Goal: Task Accomplishment & Management: Manage account settings

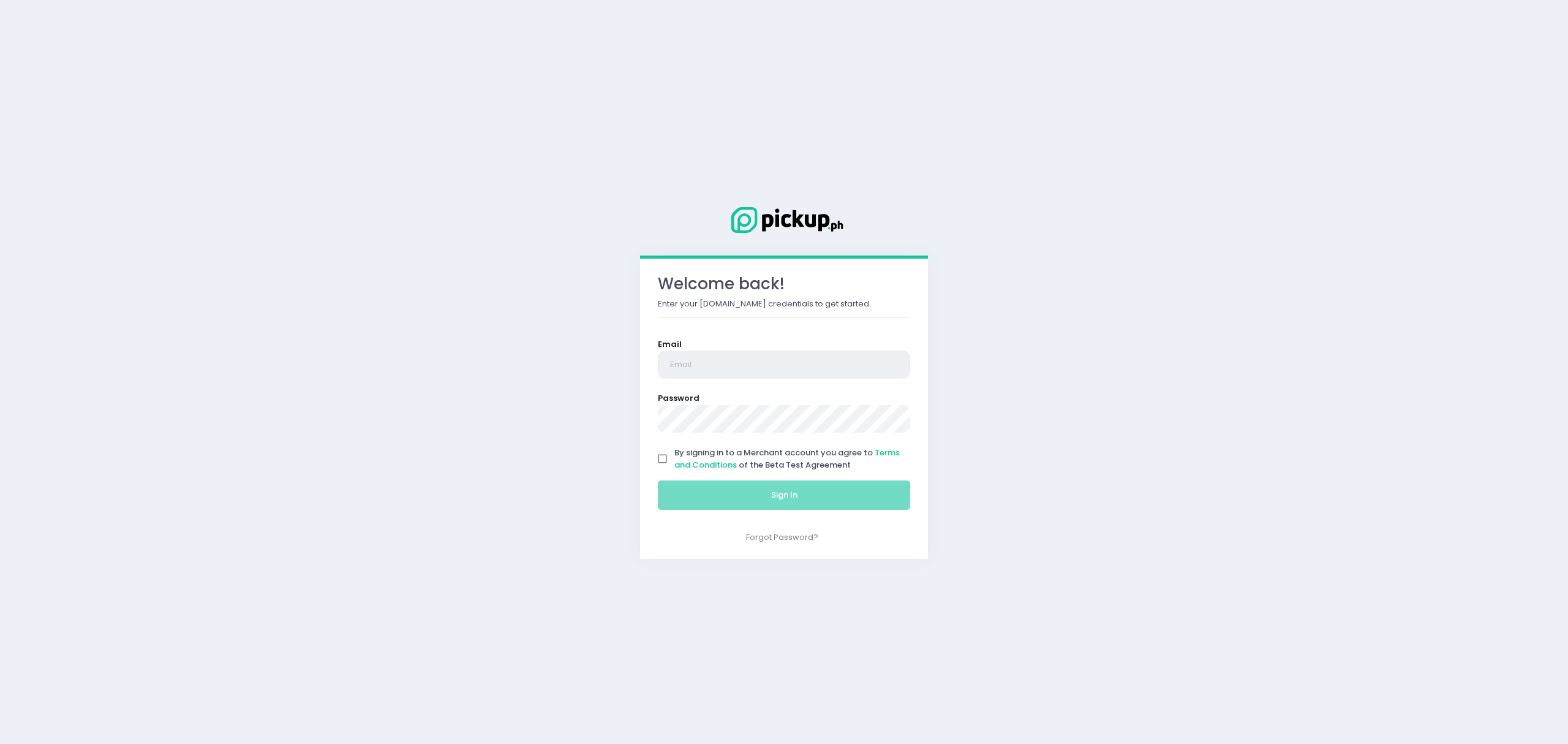
type input "[EMAIL_ADDRESS][DOMAIN_NAME]"
click at [661, 459] on input "By signing in to a Merchant account you agree to Terms and Conditions of the Be…" at bounding box center [663, 459] width 23 height 23
checkbox input "true"
click at [684, 498] on button "Sign In" at bounding box center [784, 495] width 252 height 29
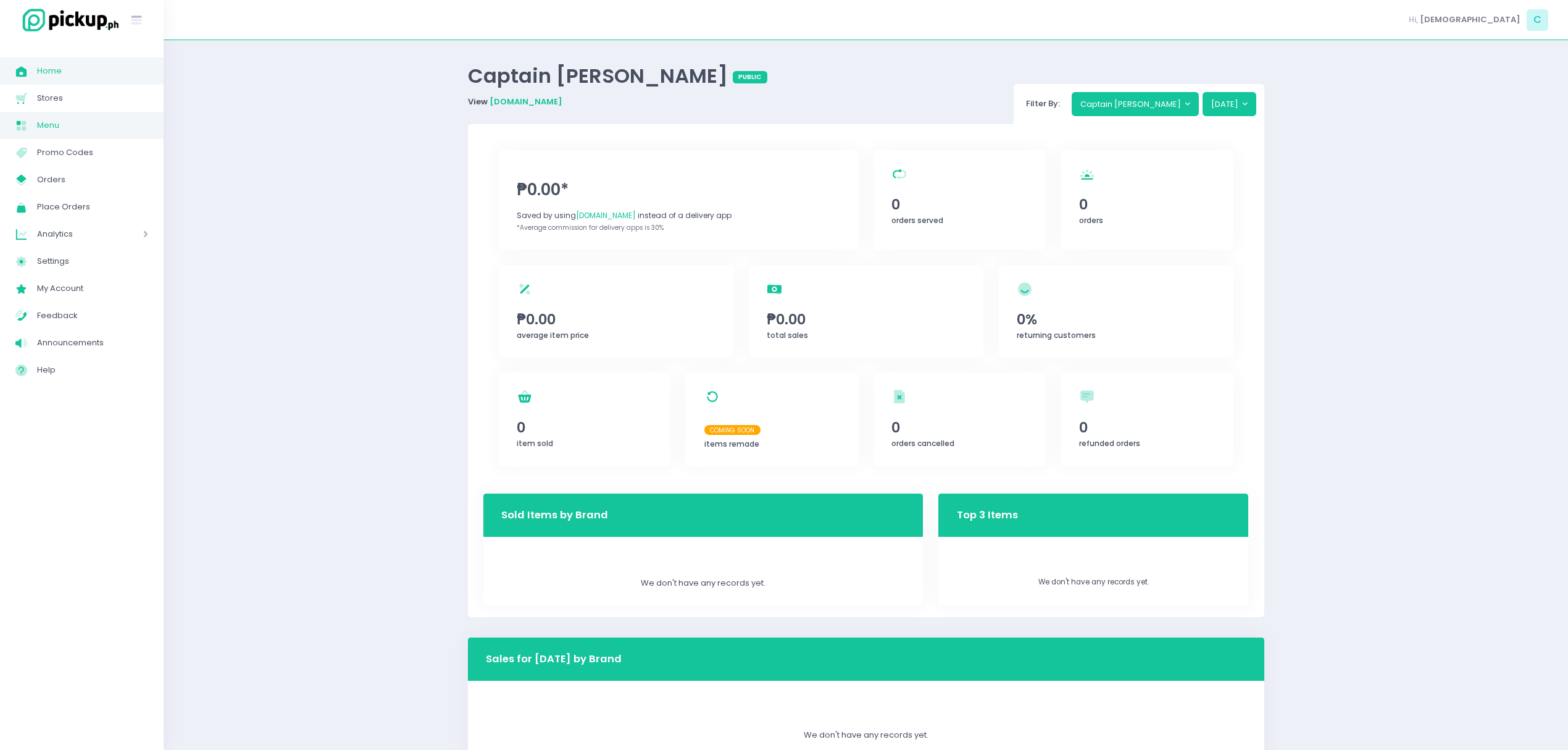
click at [98, 121] on span "Menu" at bounding box center [93, 125] width 111 height 16
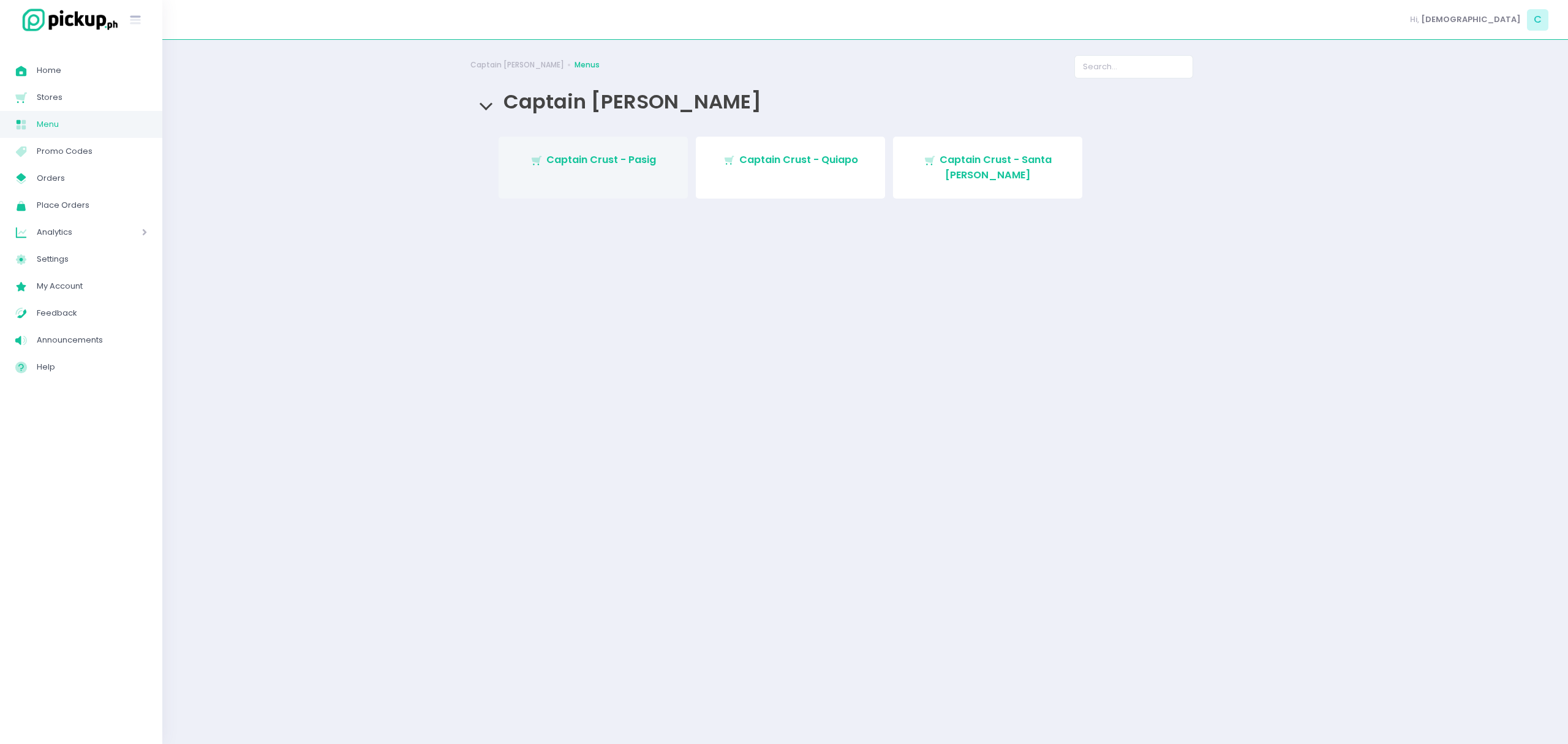
click at [603, 143] on link "Stockholm-icons / Shopping / Cart1 Created with Sketch. Captain Crust - Pasig" at bounding box center [593, 168] width 189 height 62
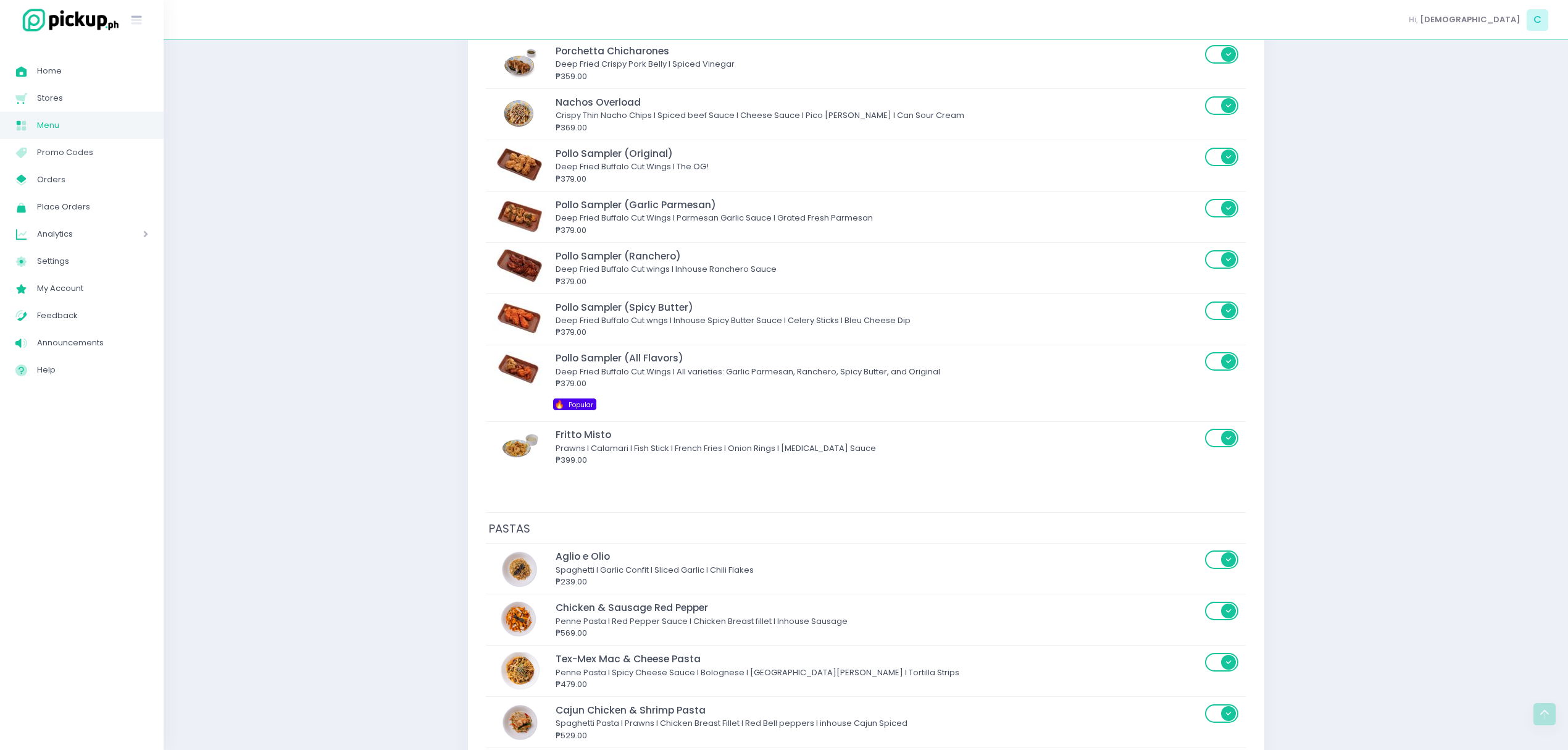
scroll to position [2835, 0]
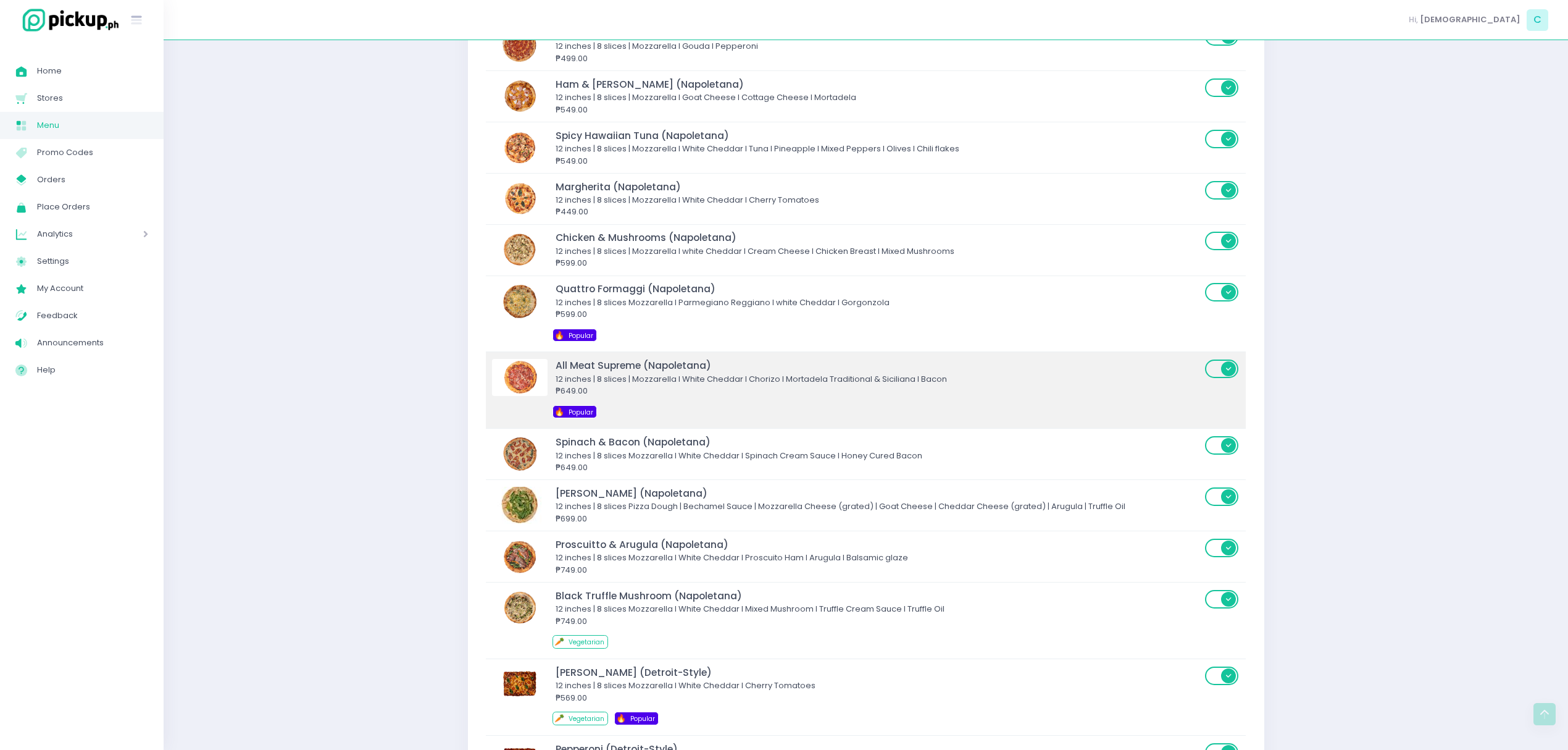
click at [707, 397] on div "₱649.00" at bounding box center [878, 390] width 645 height 12
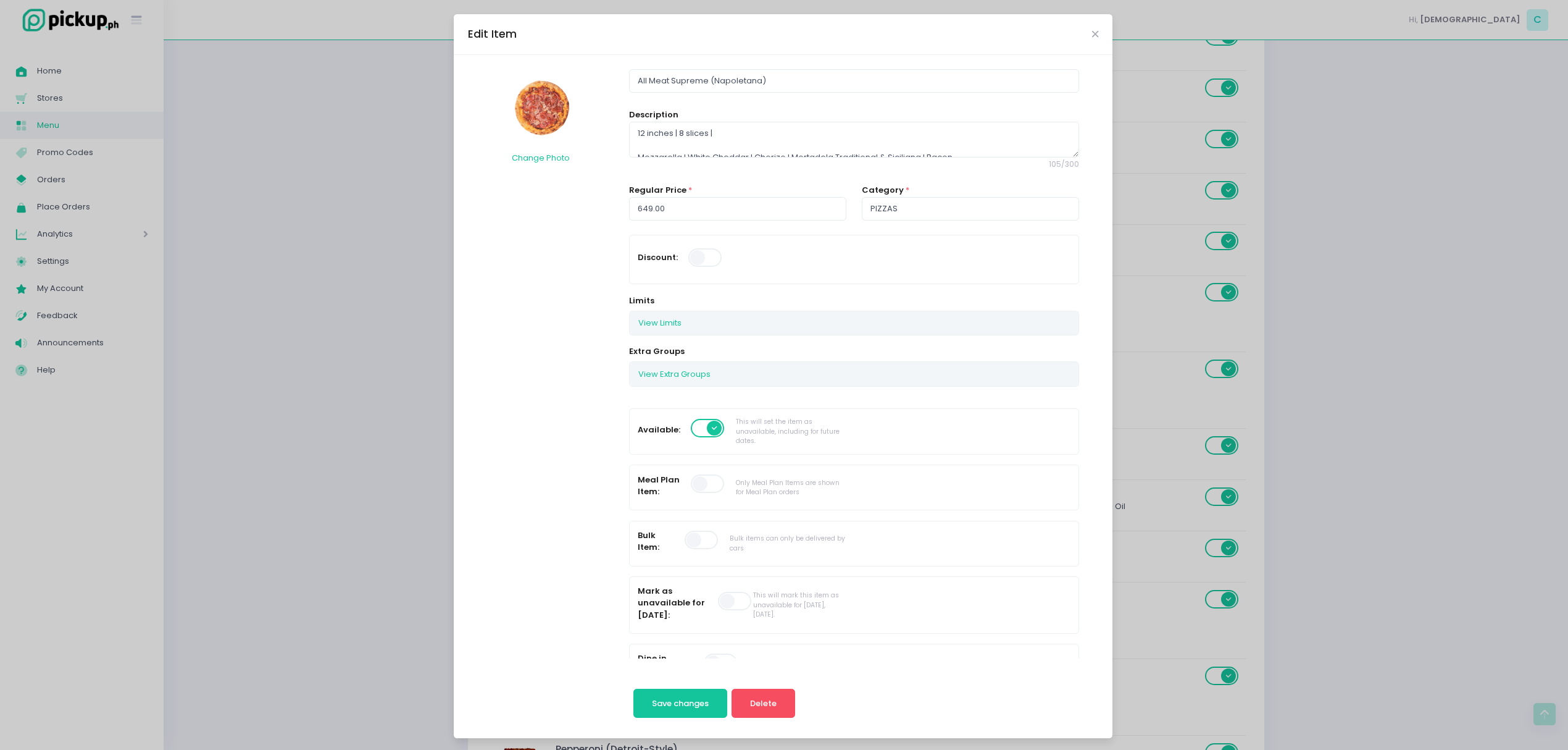
click at [699, 431] on span at bounding box center [708, 428] width 35 height 19
click at [74, 418] on input "checkbox" at bounding box center [74, 418] width 0 height 0
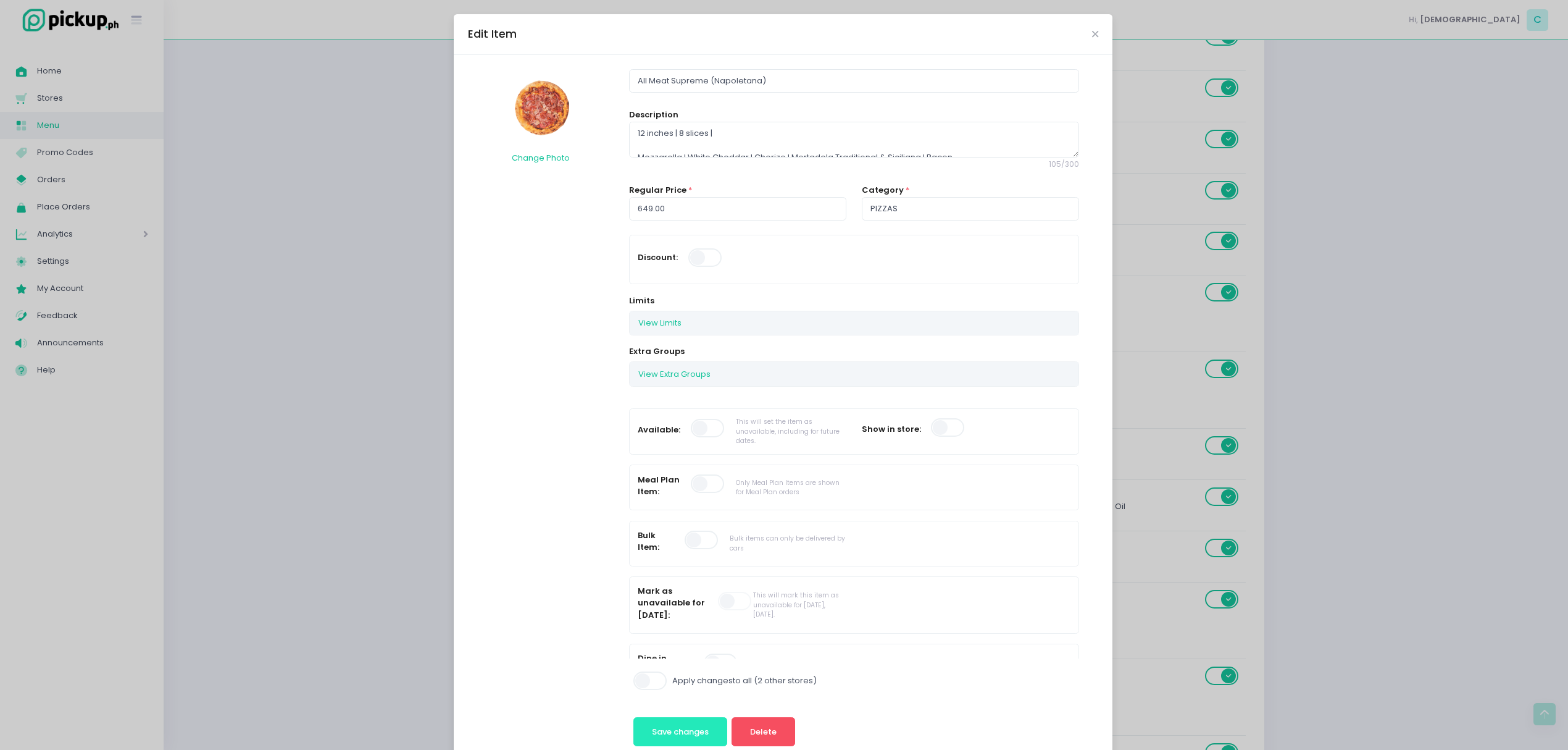
click at [669, 722] on button "Save changes" at bounding box center [681, 732] width 94 height 29
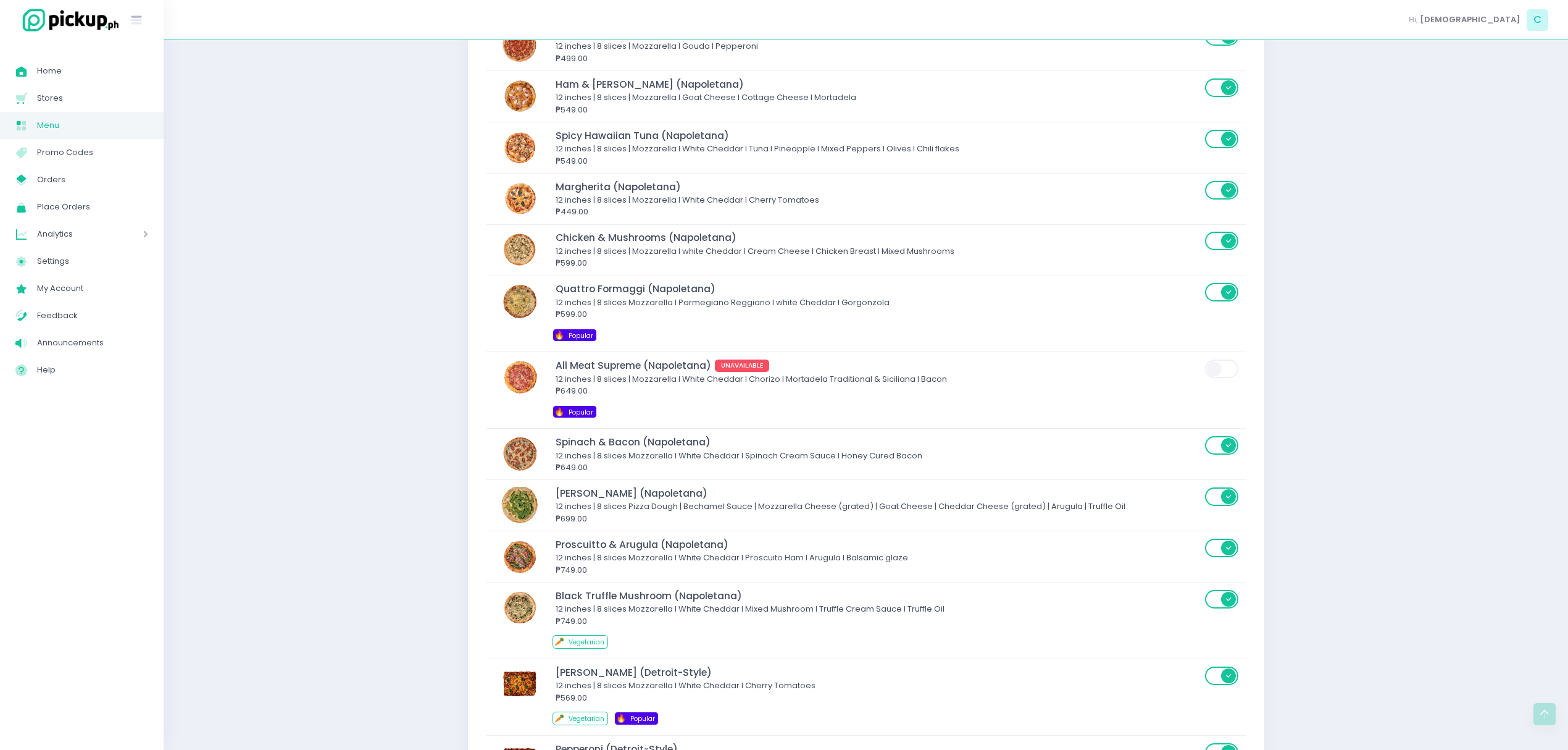
scroll to position [3529, 0]
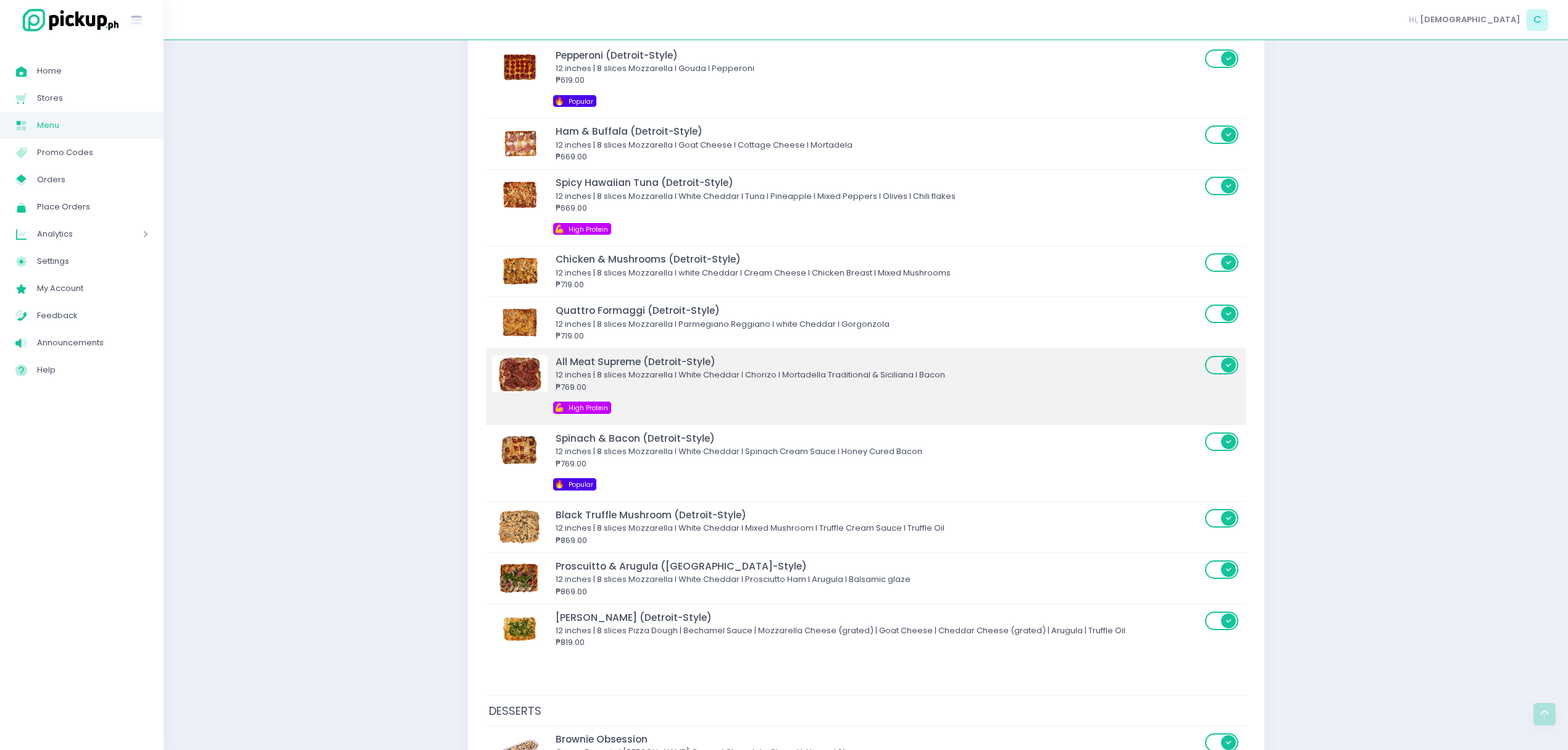
click at [652, 394] on div "₱769.00" at bounding box center [878, 387] width 645 height 12
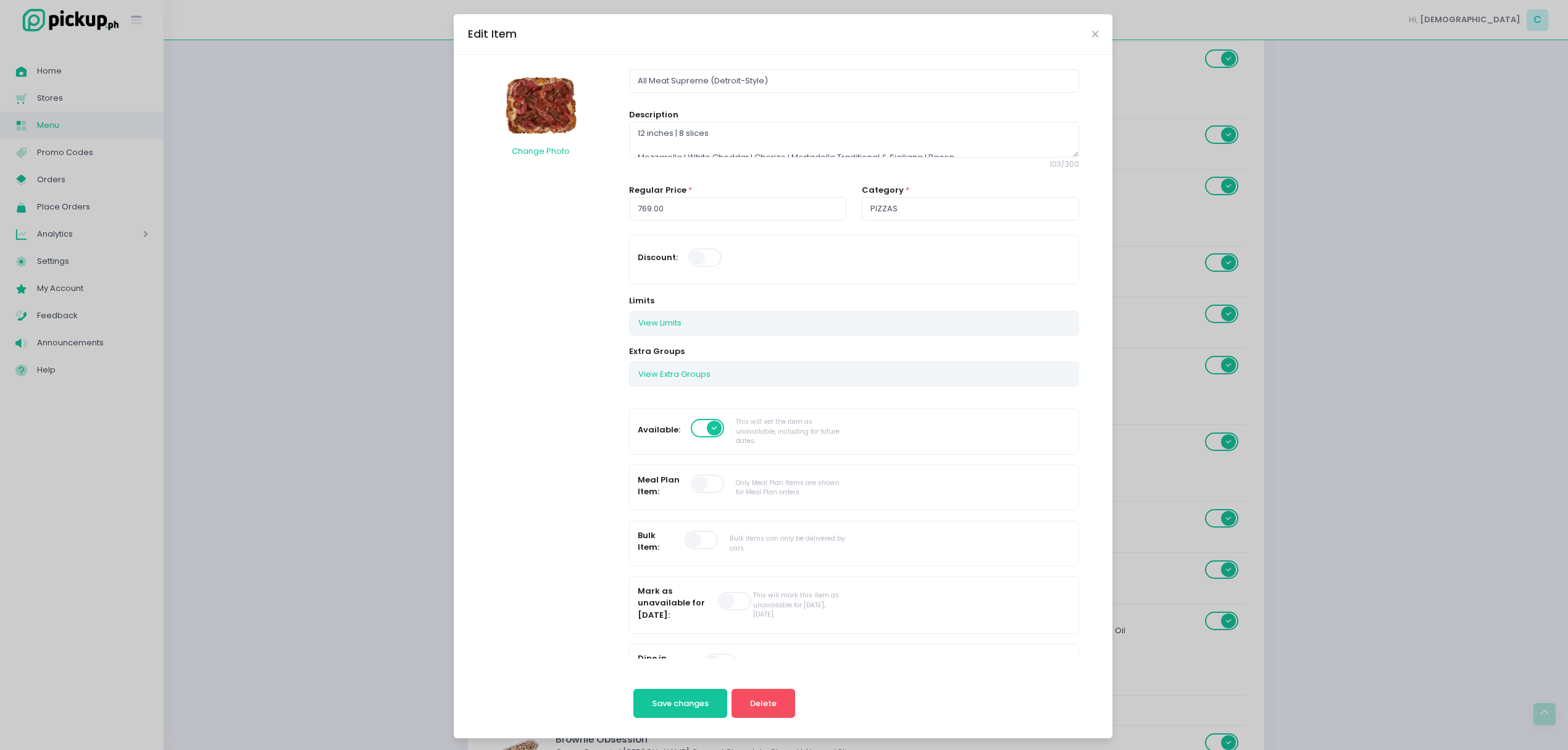
click at [691, 438] on span at bounding box center [708, 428] width 35 height 19
click at [74, 418] on input "checkbox" at bounding box center [74, 418] width 0 height 0
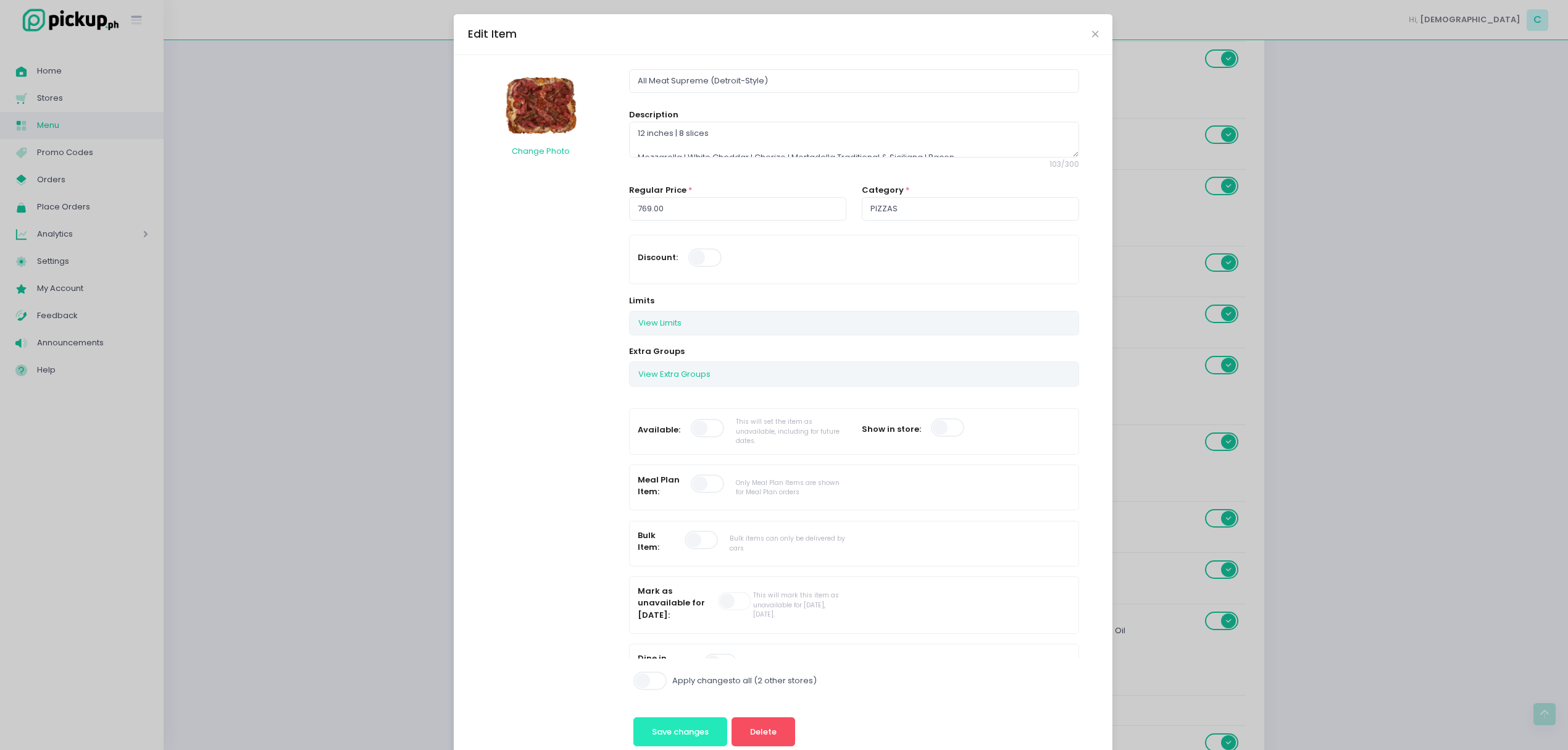
click at [656, 724] on button "Save changes" at bounding box center [681, 732] width 94 height 29
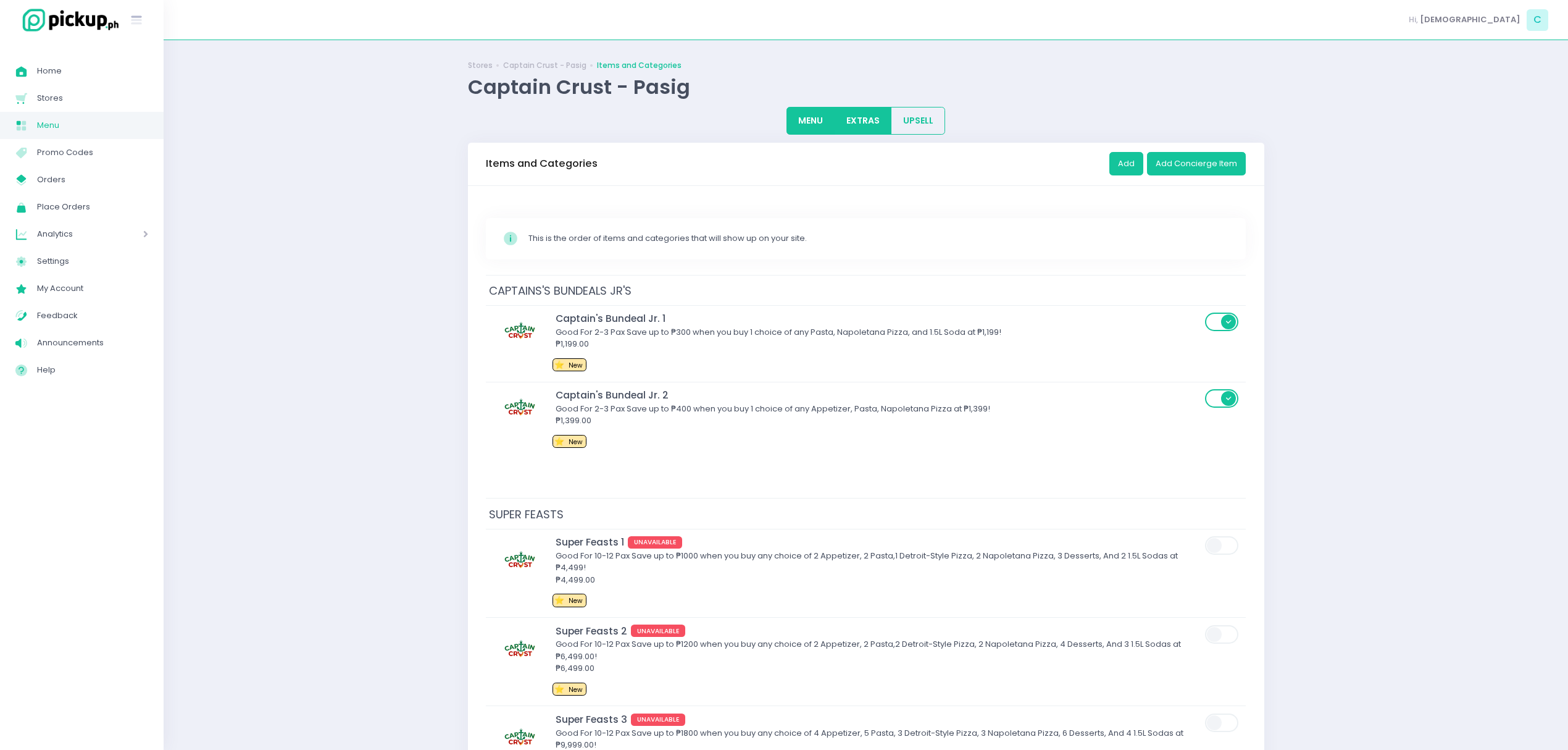
click at [870, 134] on button "EXTRAS" at bounding box center [863, 121] width 57 height 28
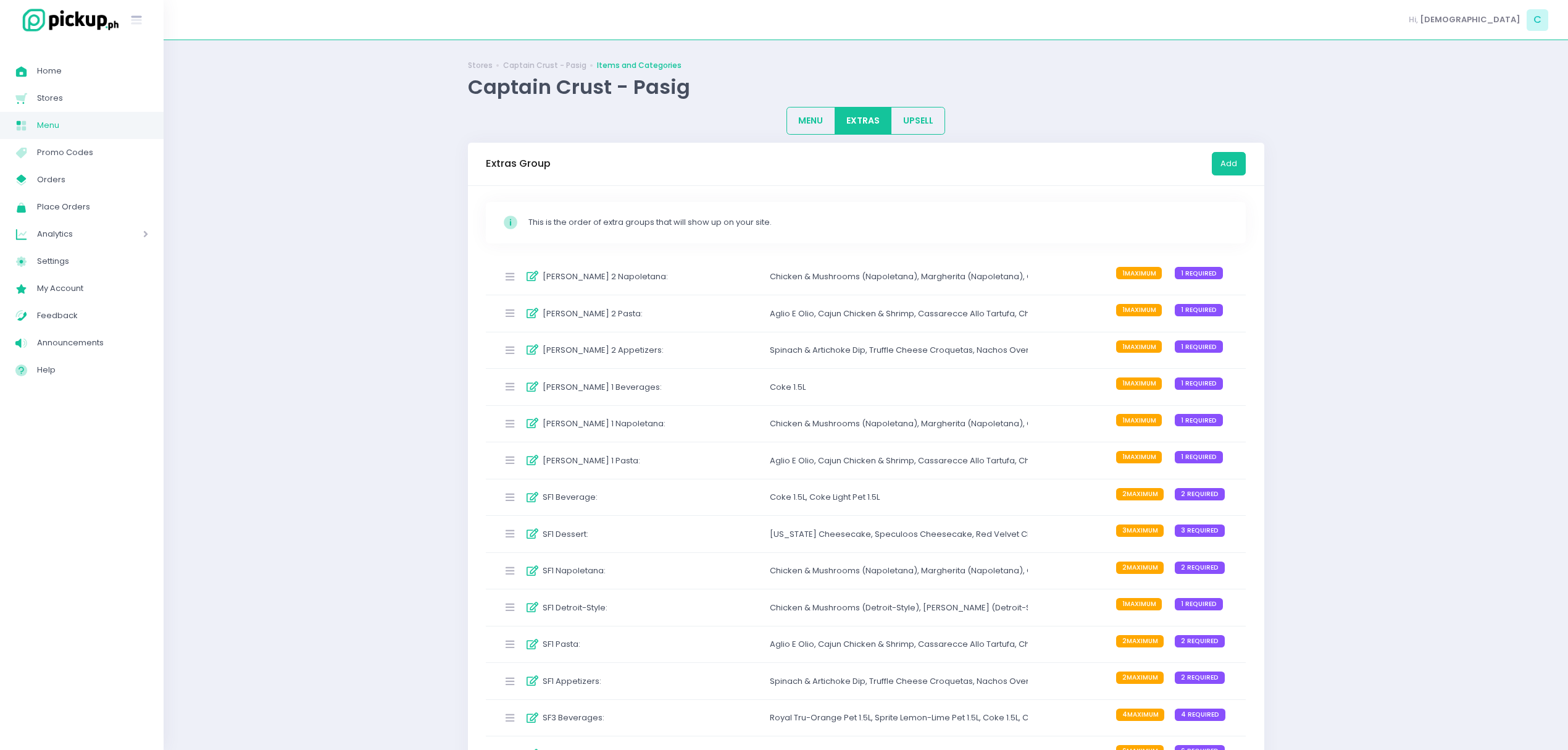
scroll to position [2276, 0]
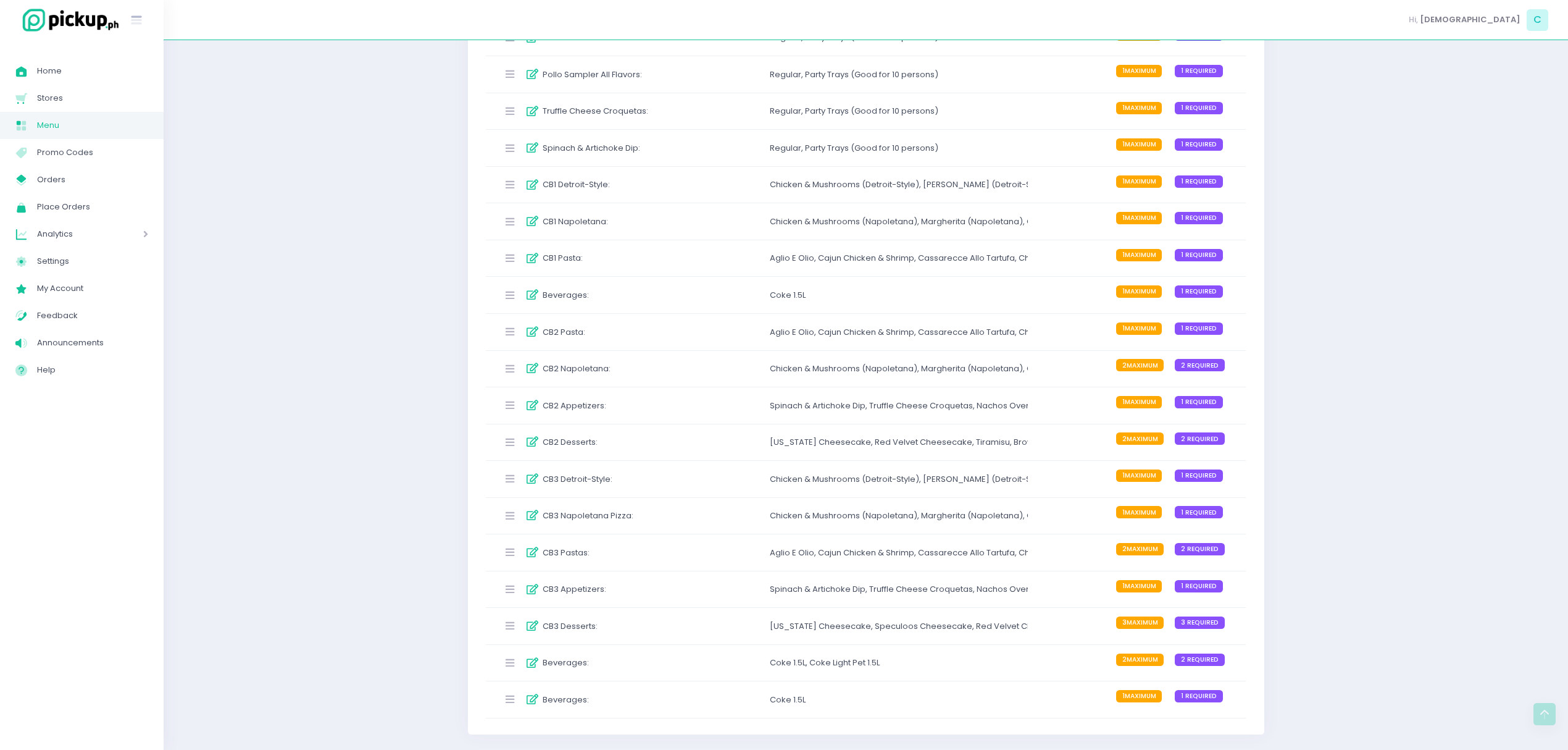
click at [803, 484] on div "Chicken & Mushrooms (Detroit-Style) , Margherita (Detroit-Style) , Quattro Form…" at bounding box center [898, 479] width 257 height 20
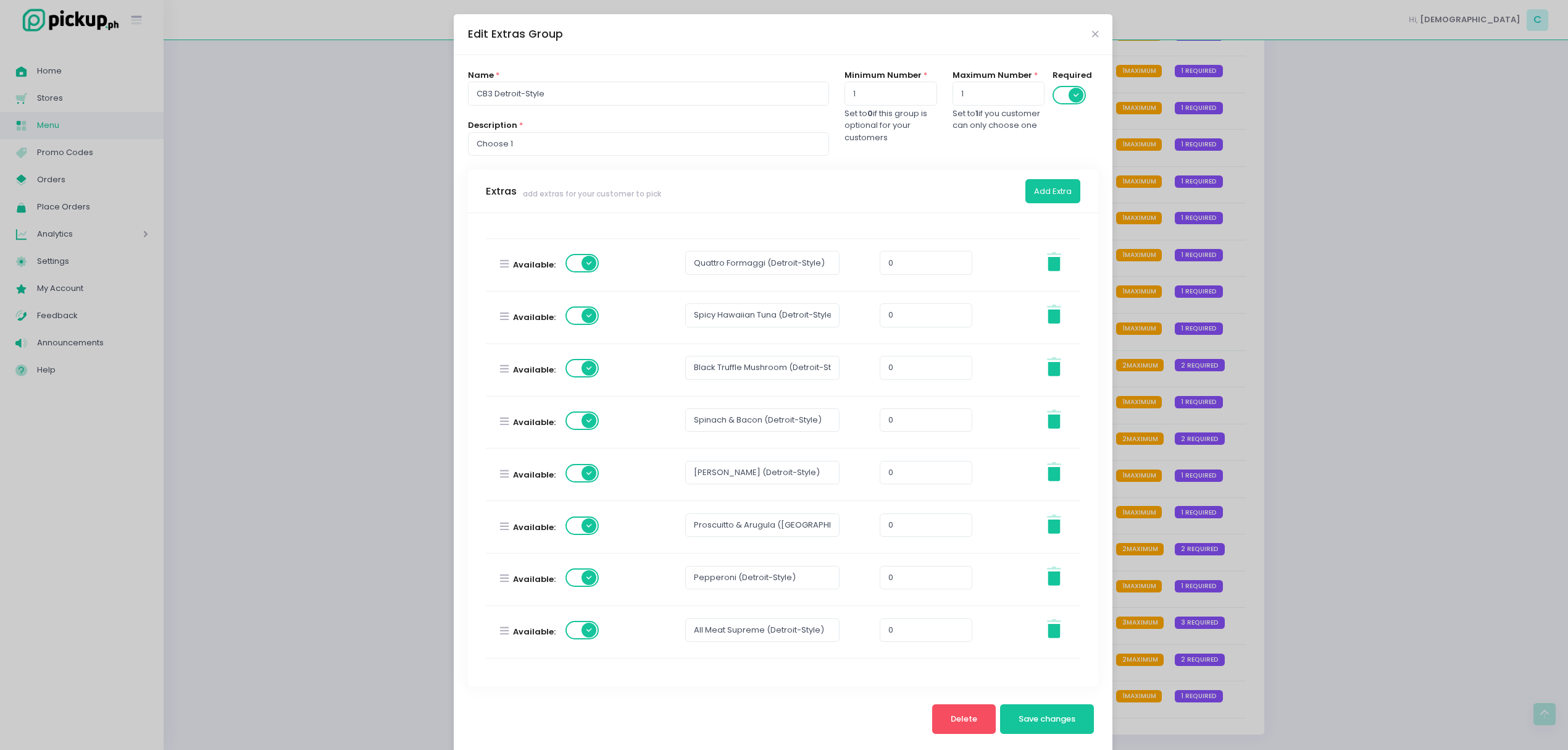
scroll to position [194, 0]
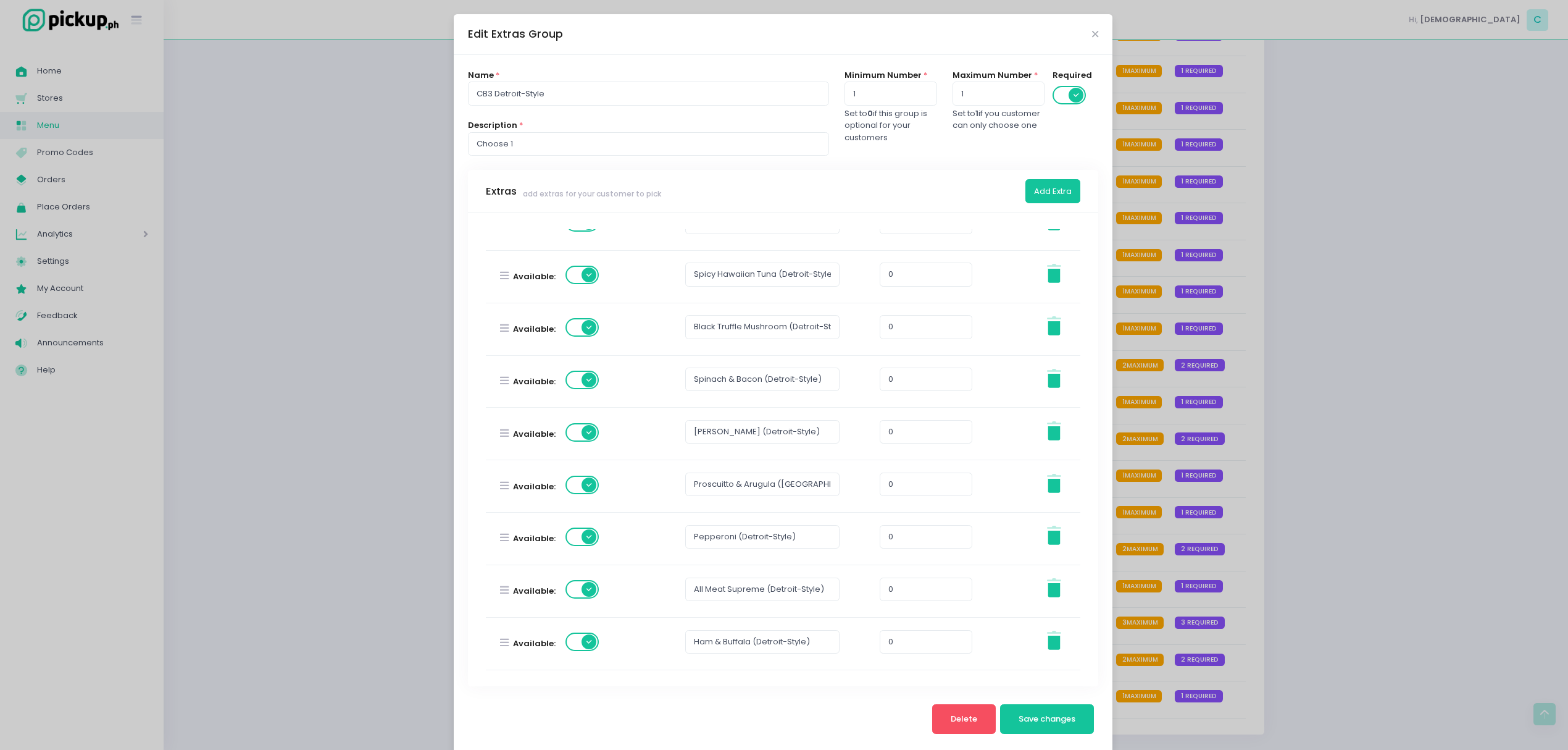
click at [566, 592] on span at bounding box center [583, 589] width 35 height 19
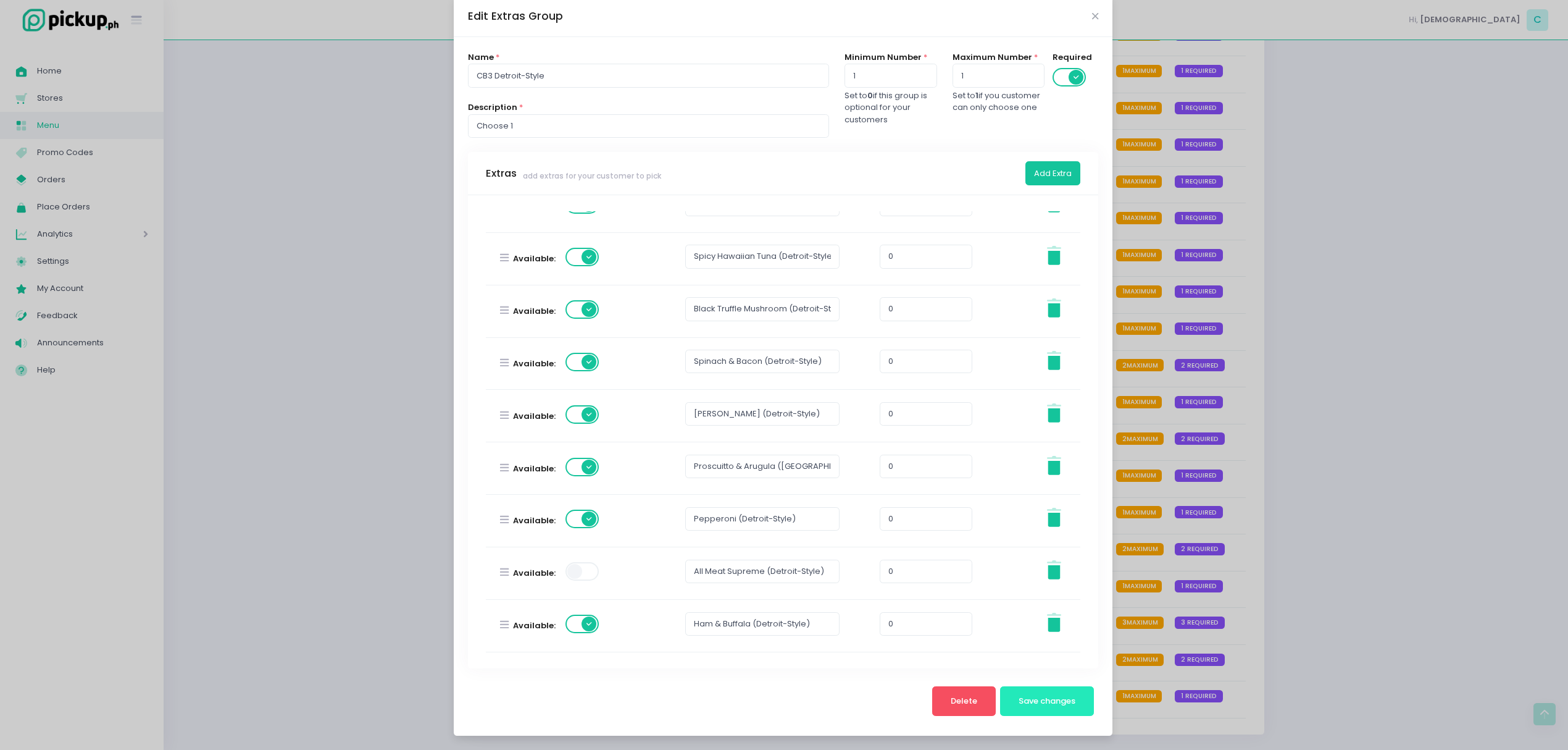
click at [1039, 695] on span "Save changes" at bounding box center [1046, 701] width 57 height 11
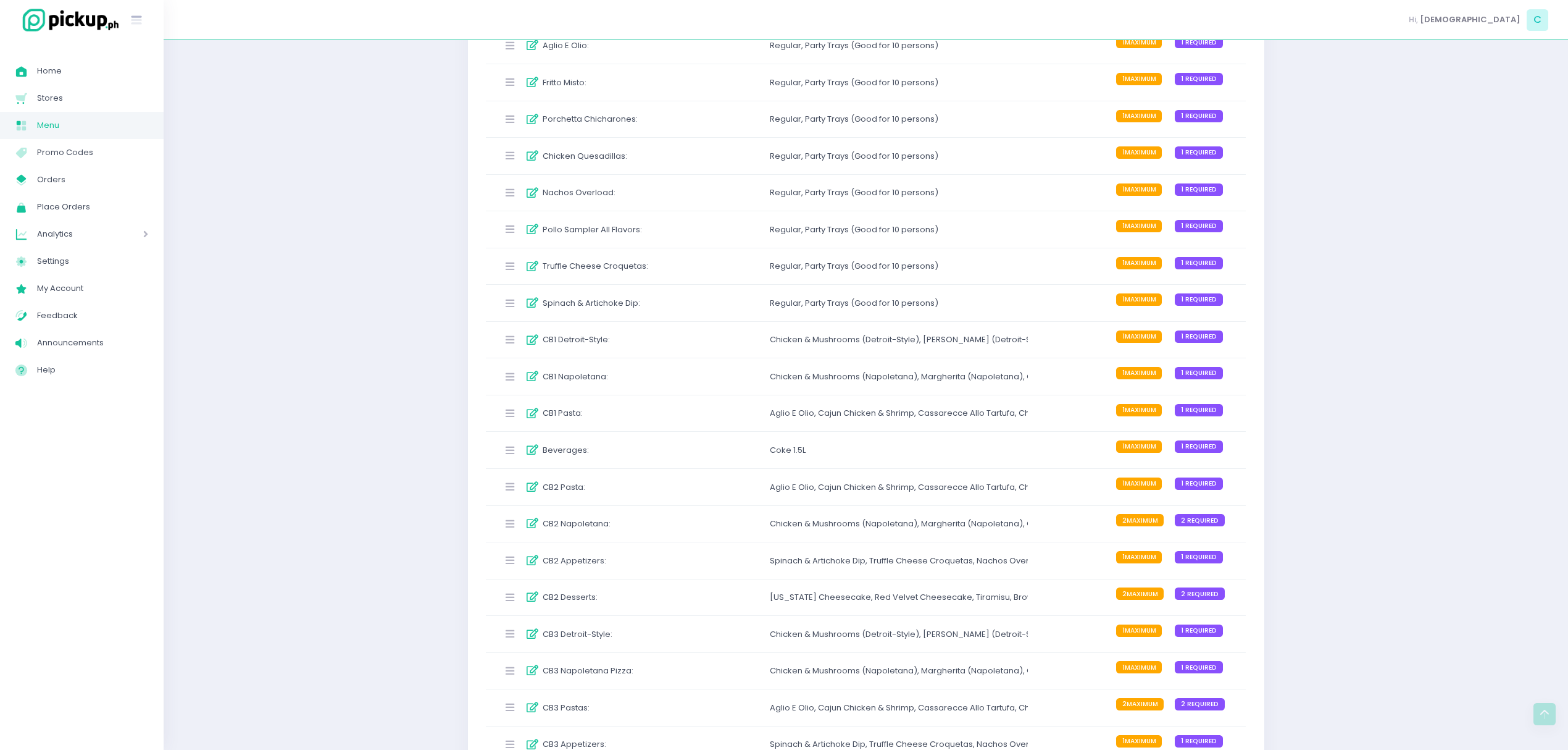
scroll to position [2276, 0]
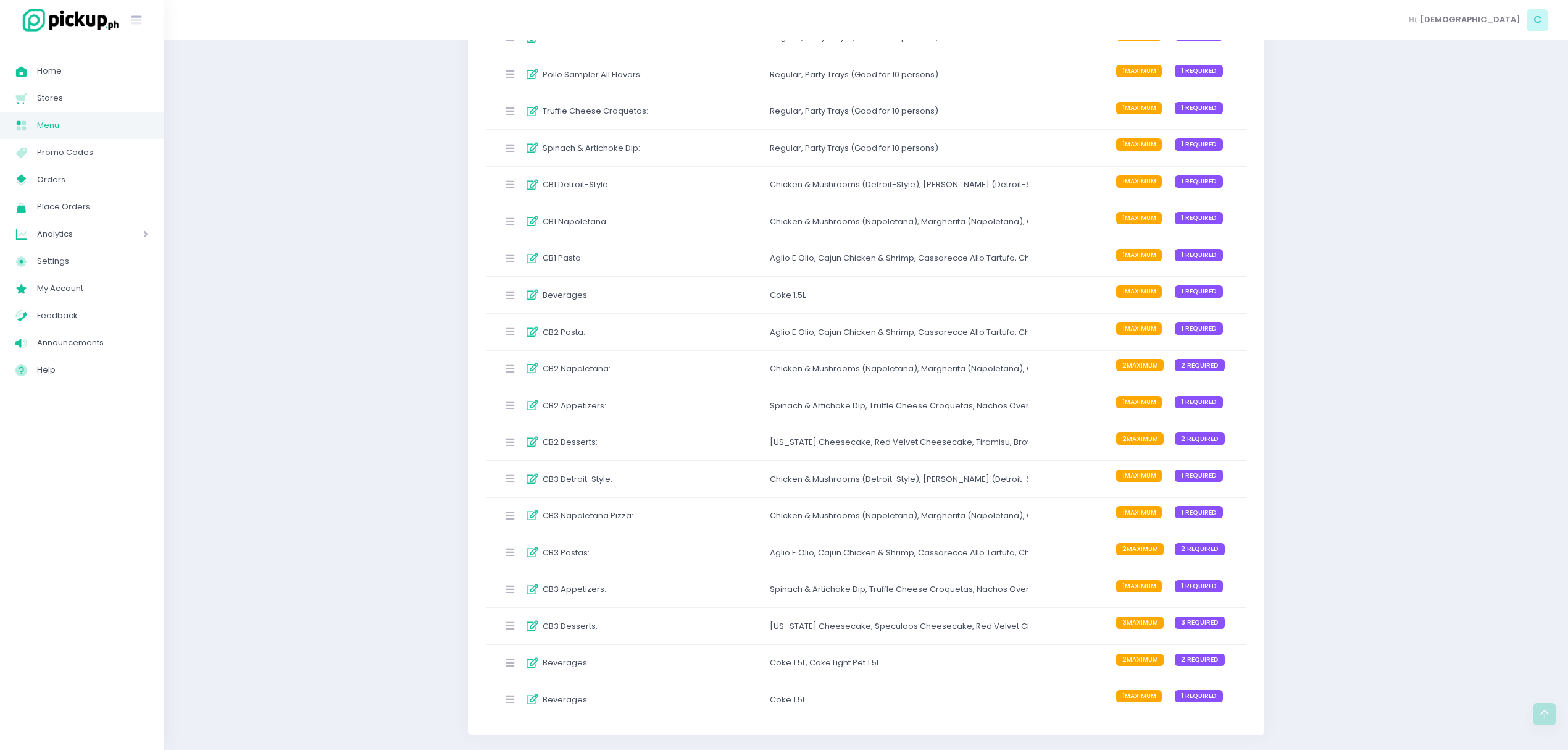
click at [778, 510] on div "Chicken & Mushrooms (Napoletana) ," at bounding box center [845, 516] width 151 height 12
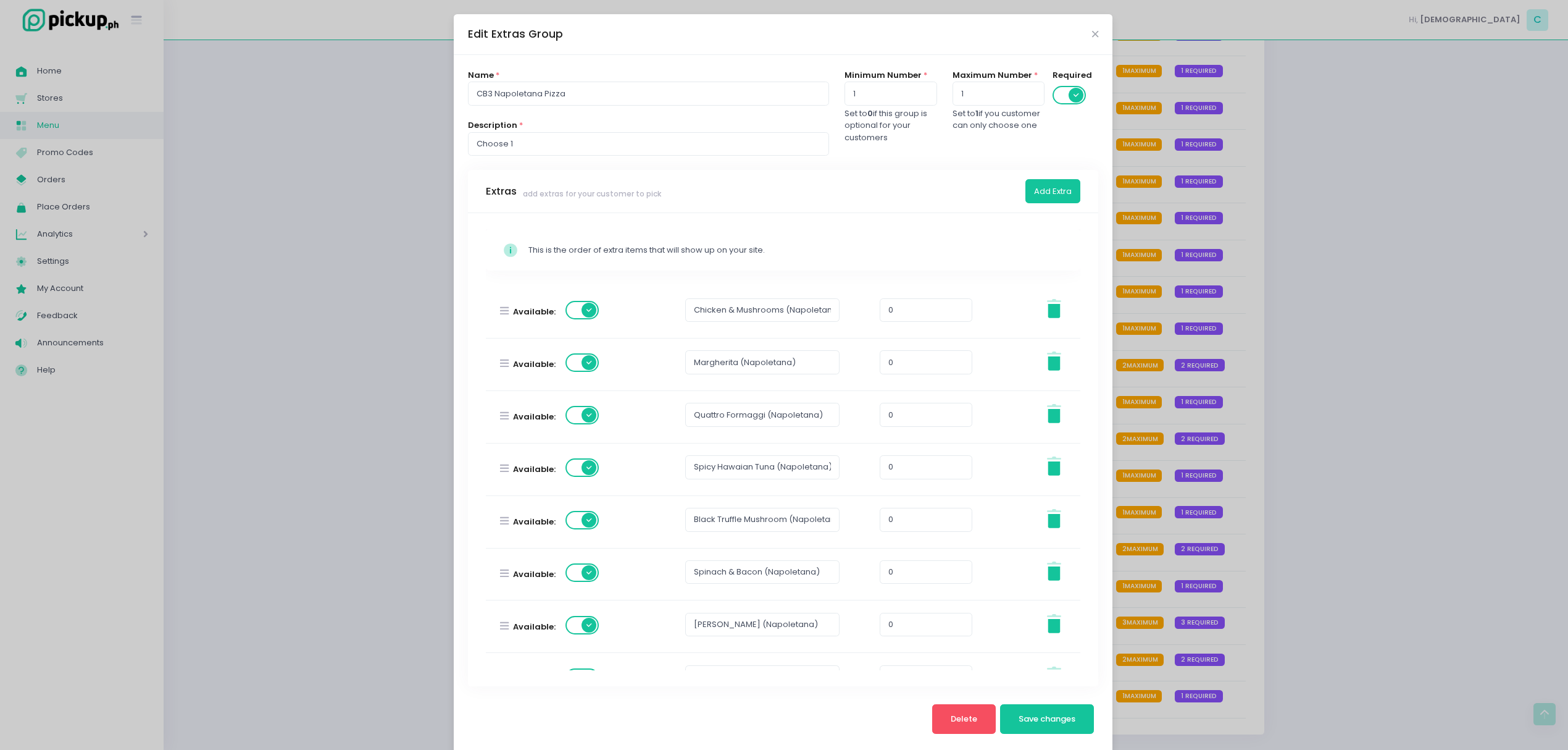
scroll to position [194, 0]
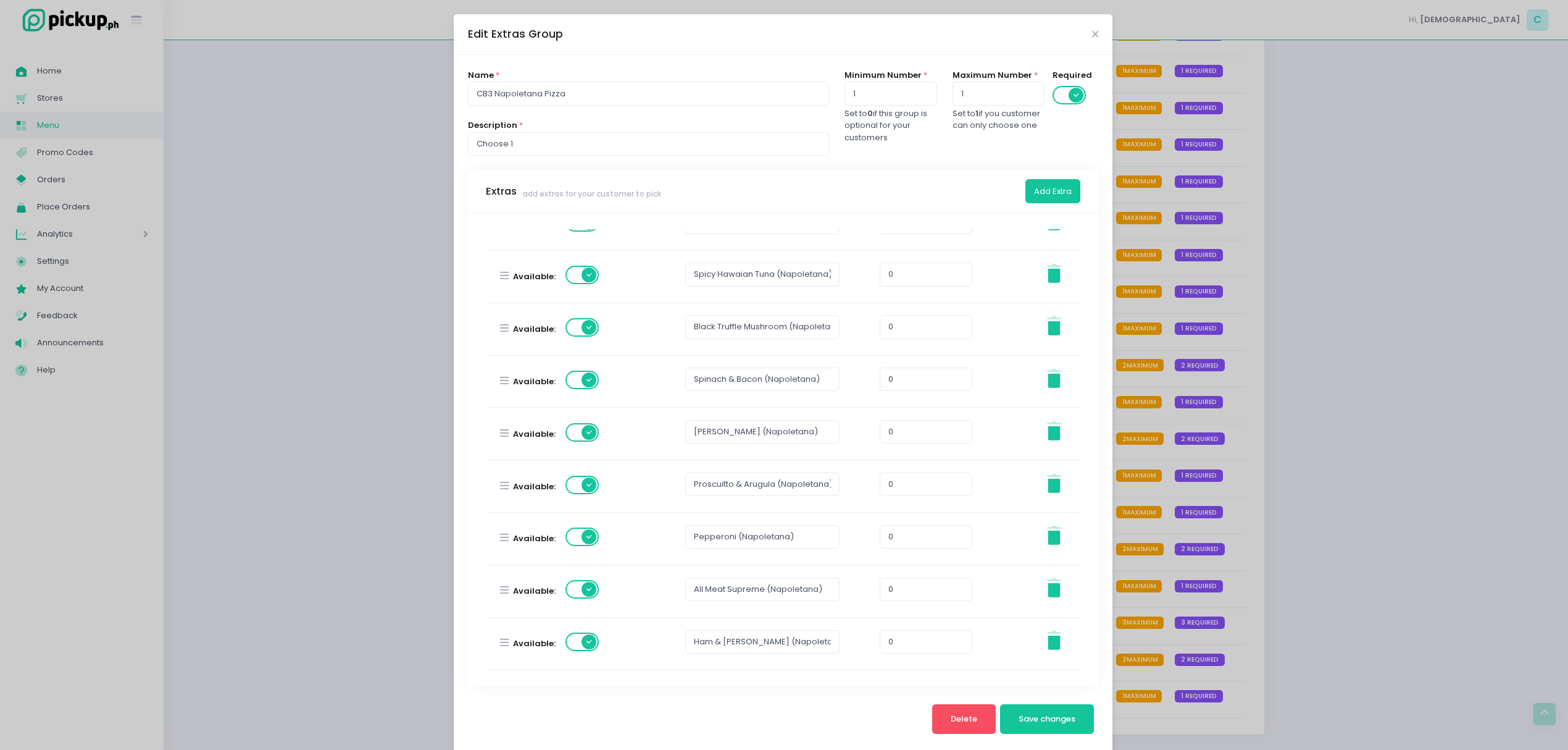
click at [566, 589] on span at bounding box center [583, 589] width 35 height 19
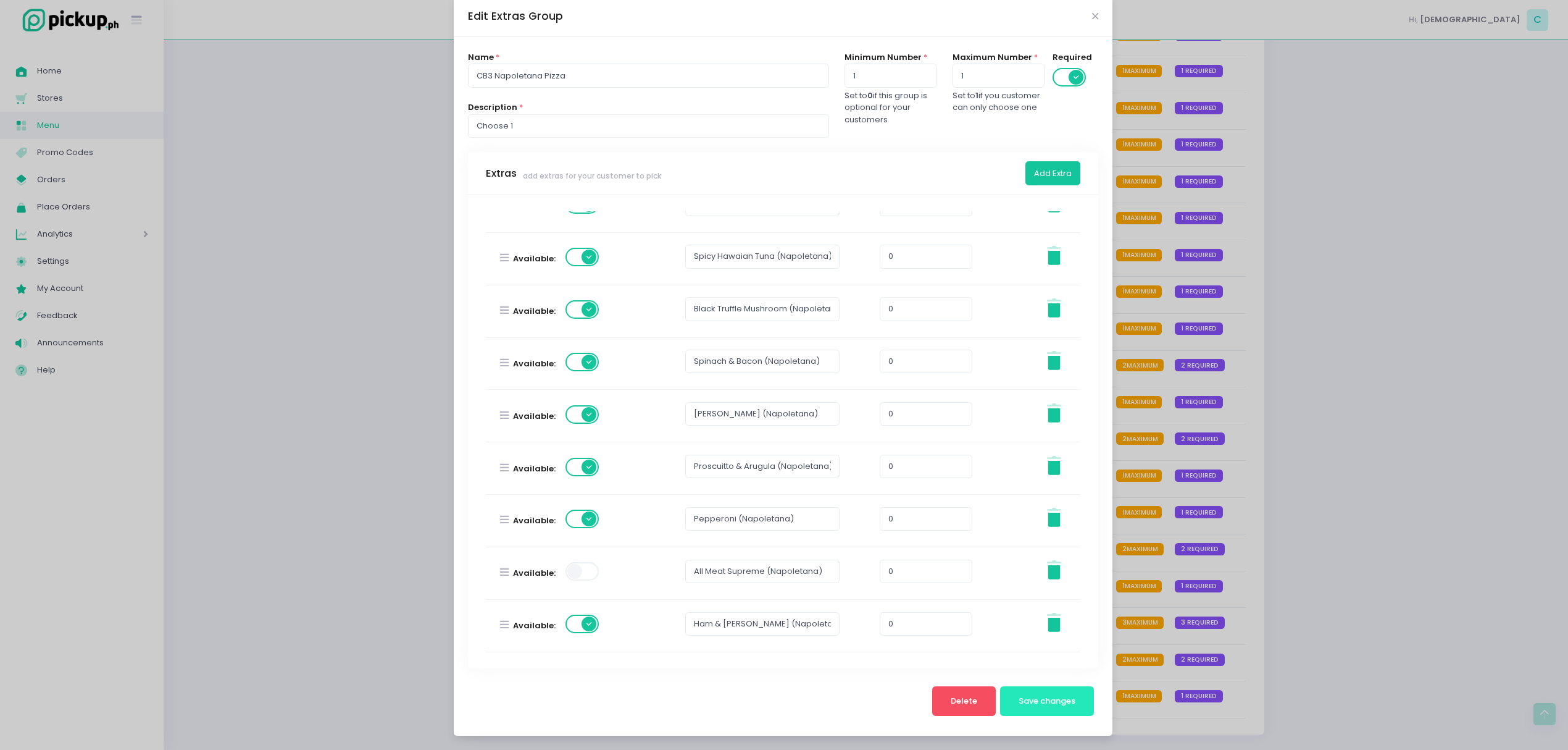
click at [1009, 695] on button "Save changes" at bounding box center [1047, 701] width 94 height 29
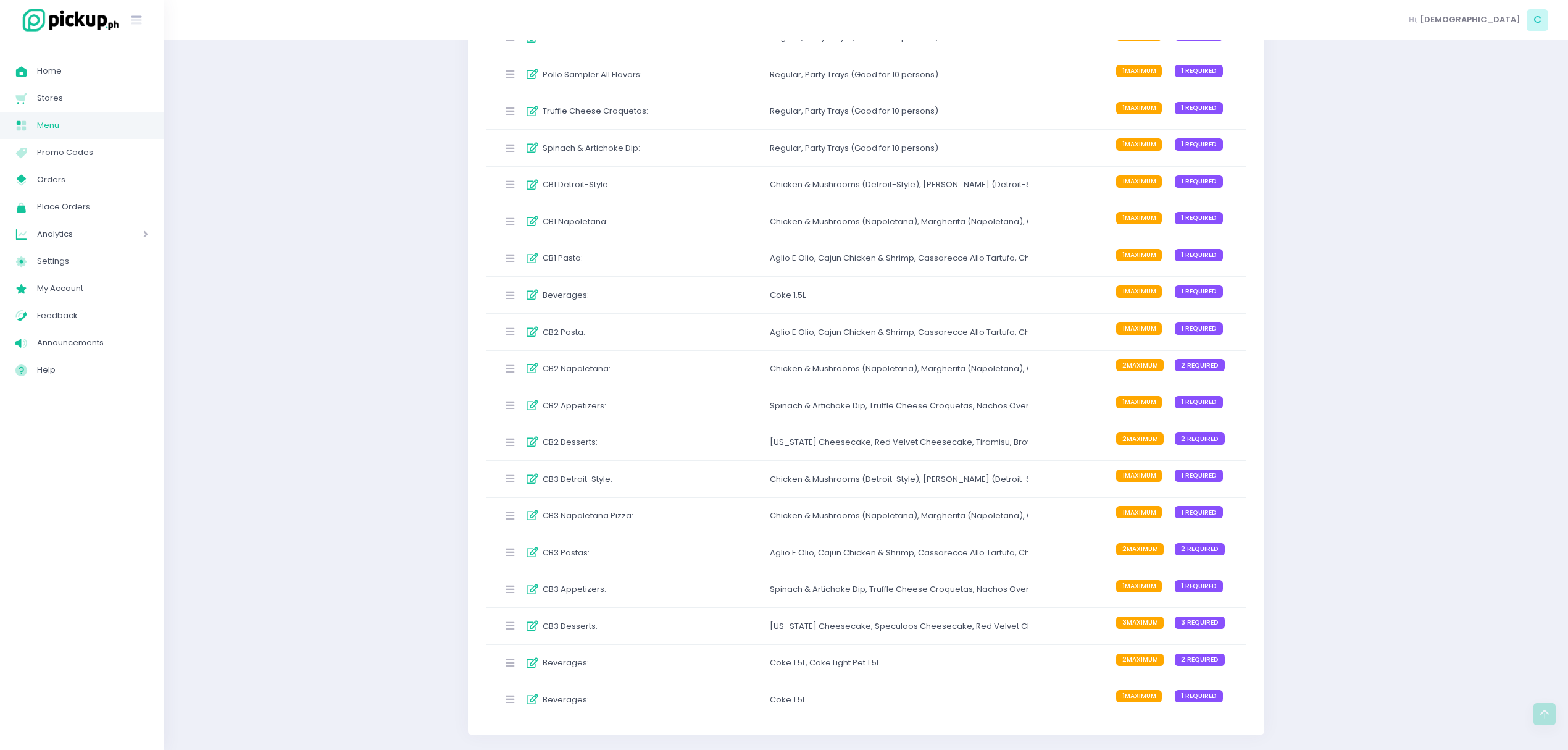
scroll to position [2276, 0]
click at [715, 218] on div "CB1 Napoletana : Chicken & Mushrooms (Napoletana) , Margherita (Napoletana) , […" at bounding box center [866, 221] width 760 height 36
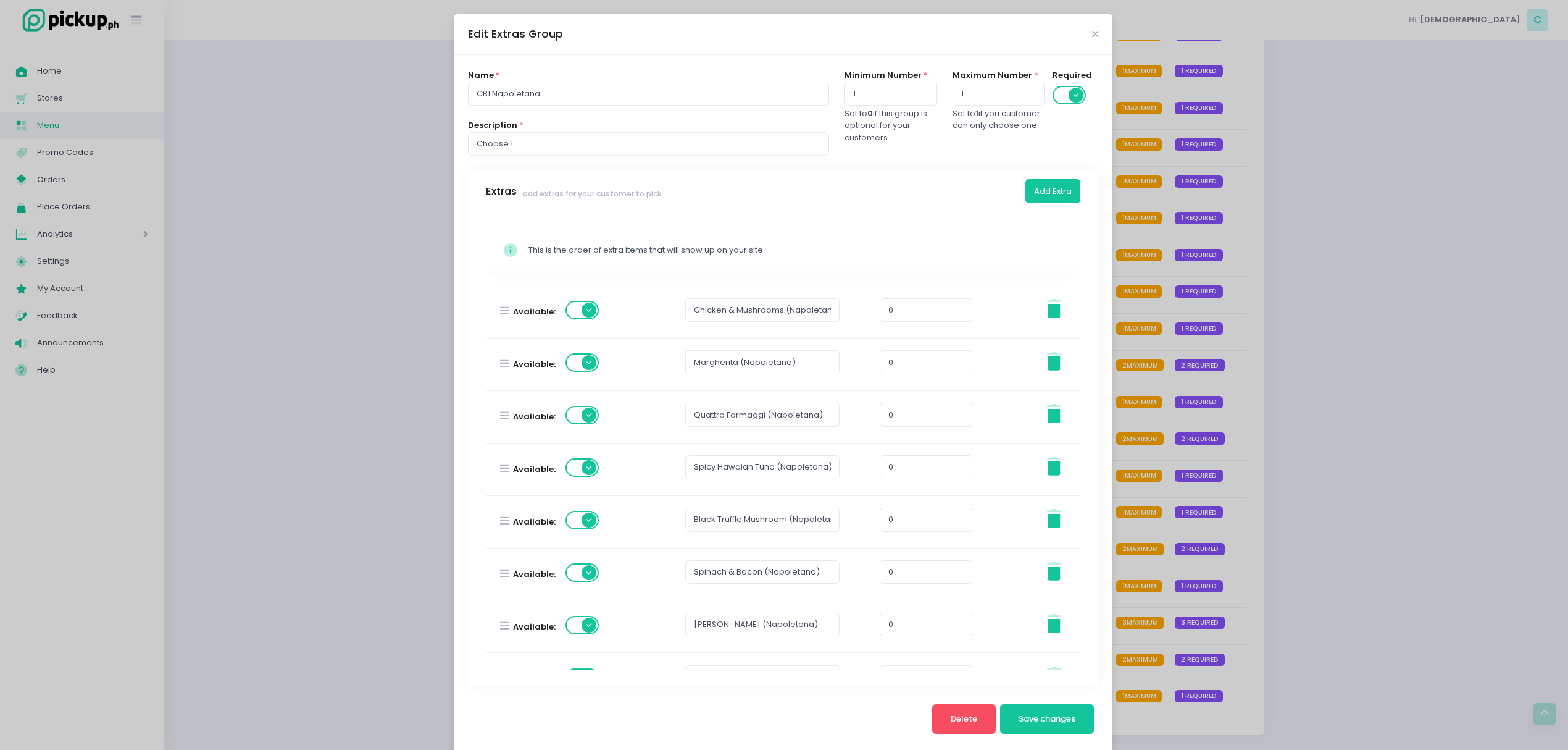
click at [1163, 311] on div "Edit Extras Group Name * CB1 Napoletana Description * Choose 1 Minimum Number *…" at bounding box center [784, 375] width 1568 height 750
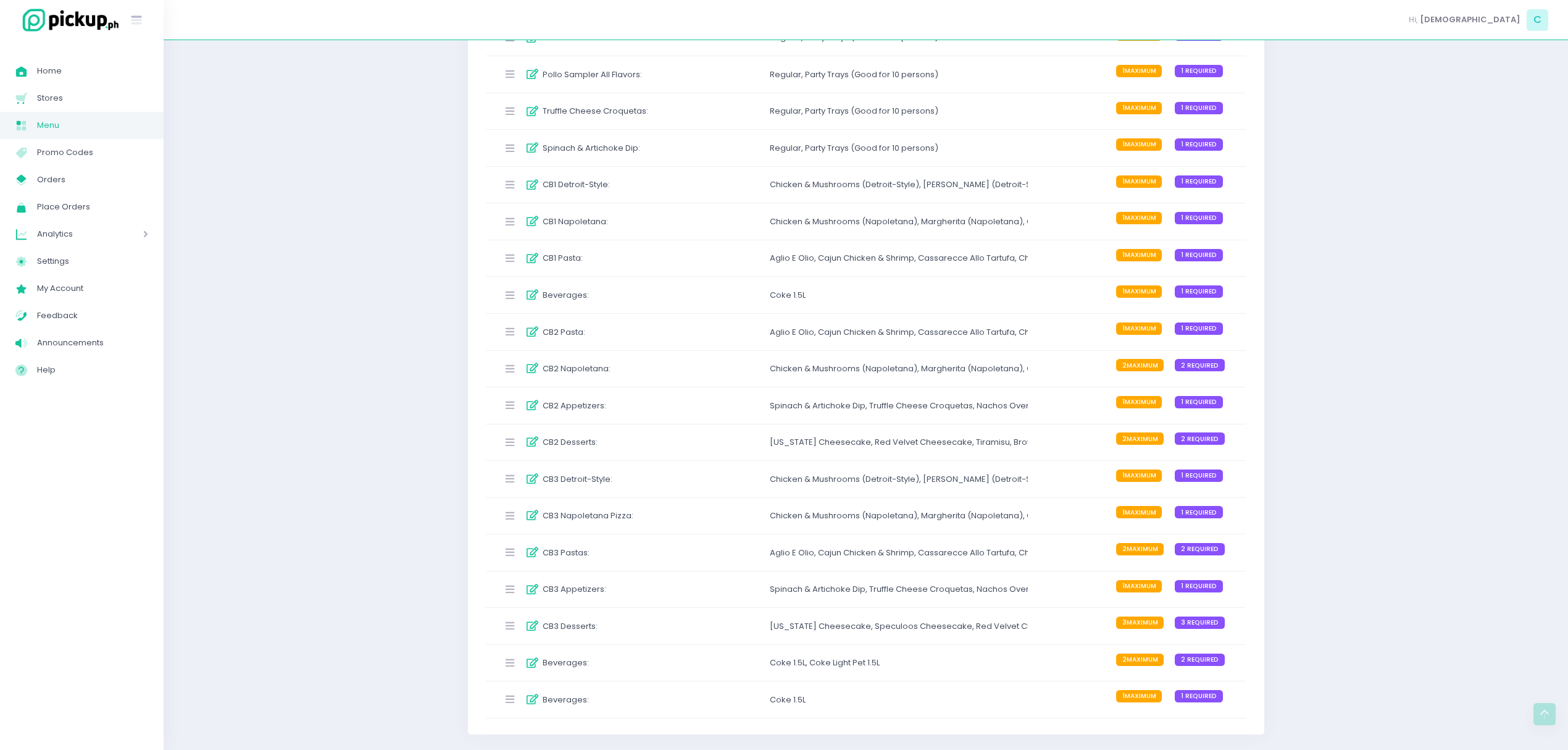
click at [648, 367] on div "CB2 Napoletana :" at bounding box center [589, 369] width 184 height 20
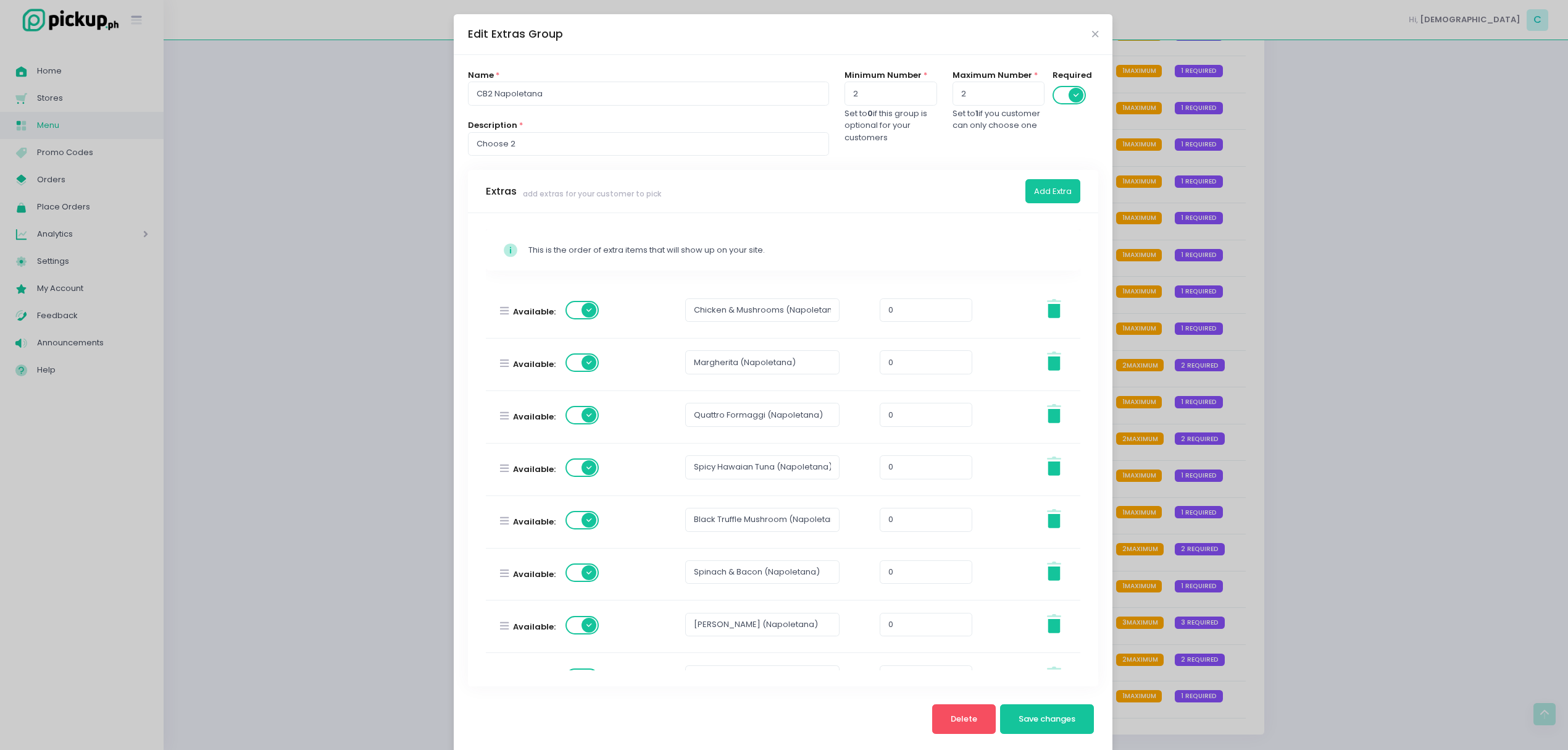
scroll to position [194, 0]
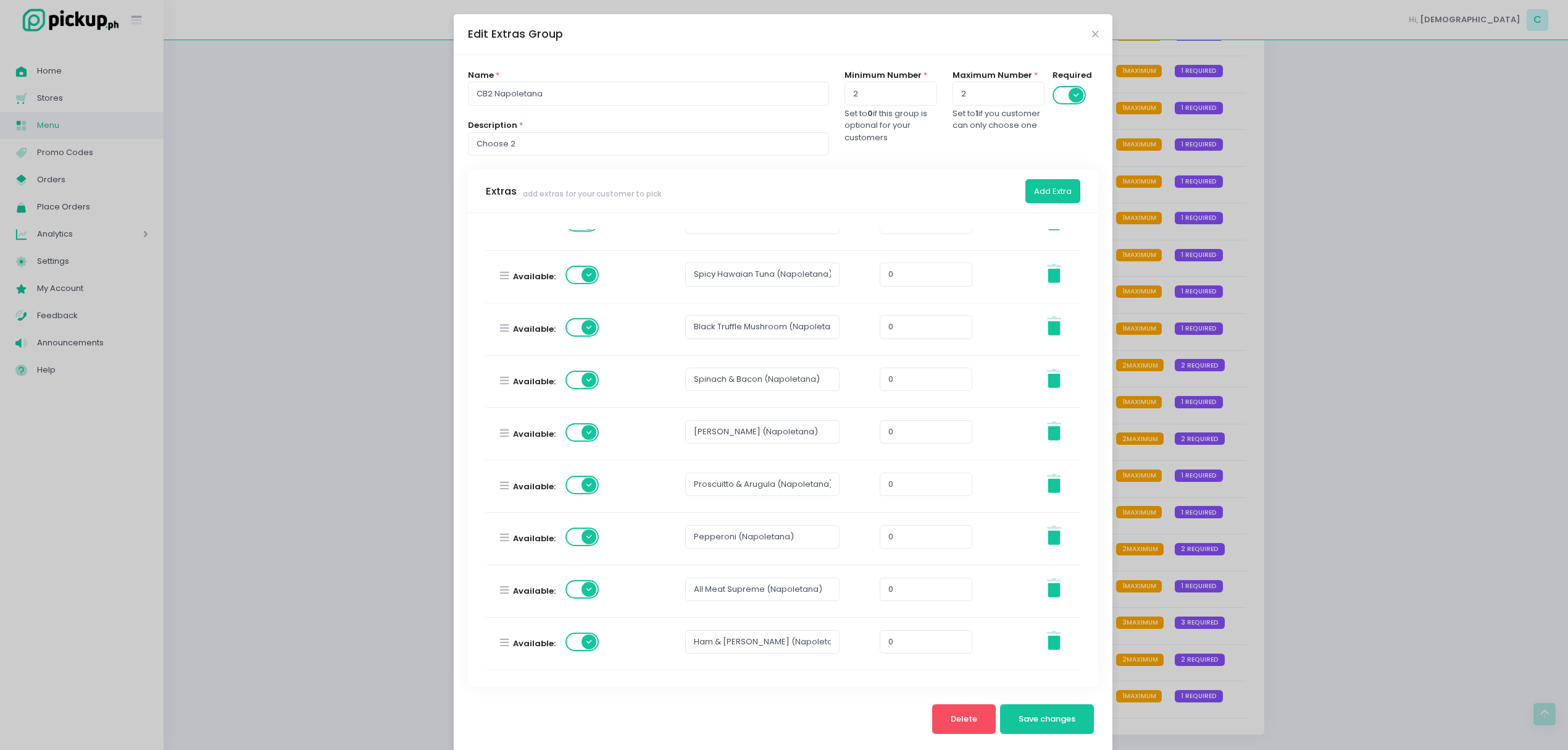
click at [577, 597] on span at bounding box center [583, 589] width 35 height 19
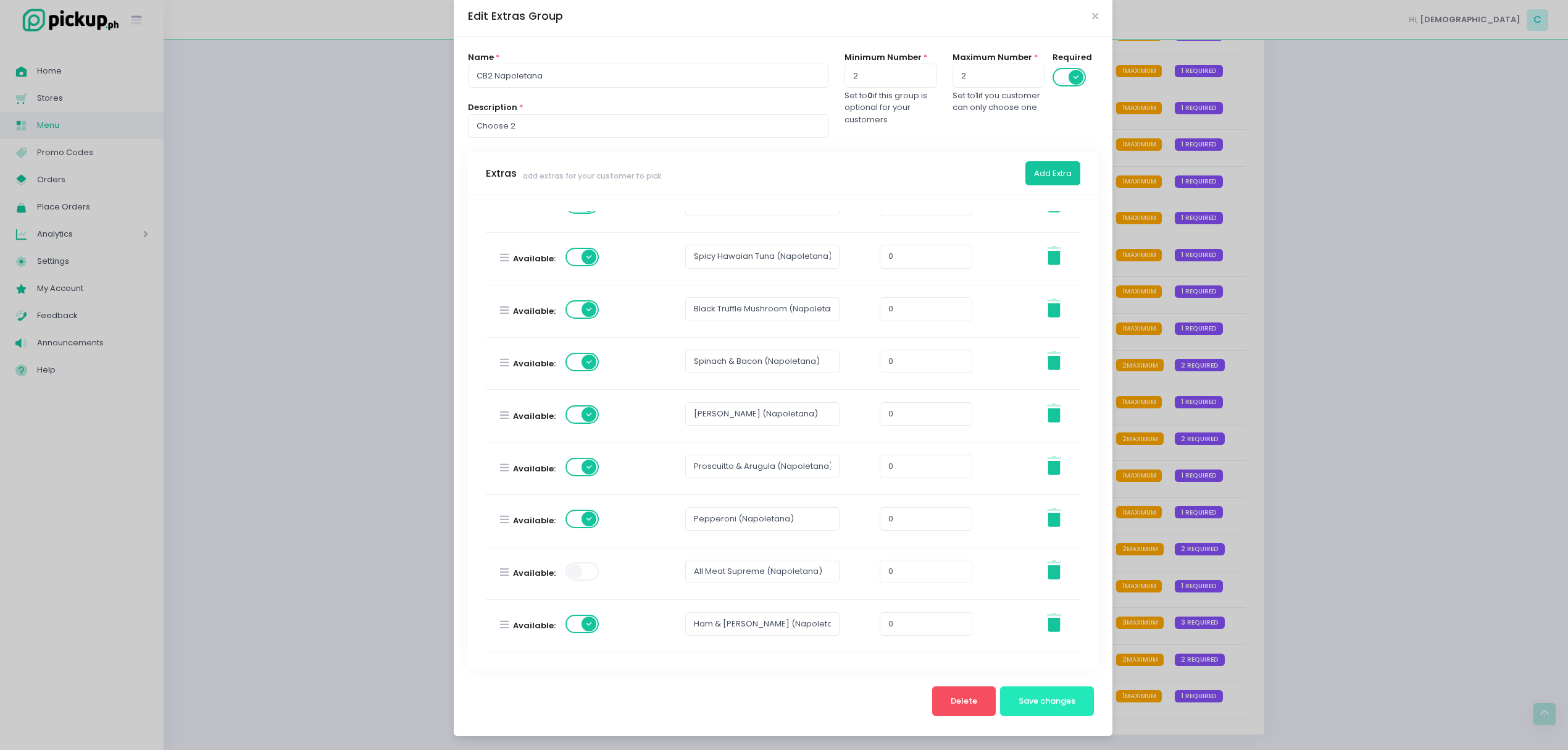
click at [1037, 698] on span "Save changes" at bounding box center [1046, 701] width 57 height 11
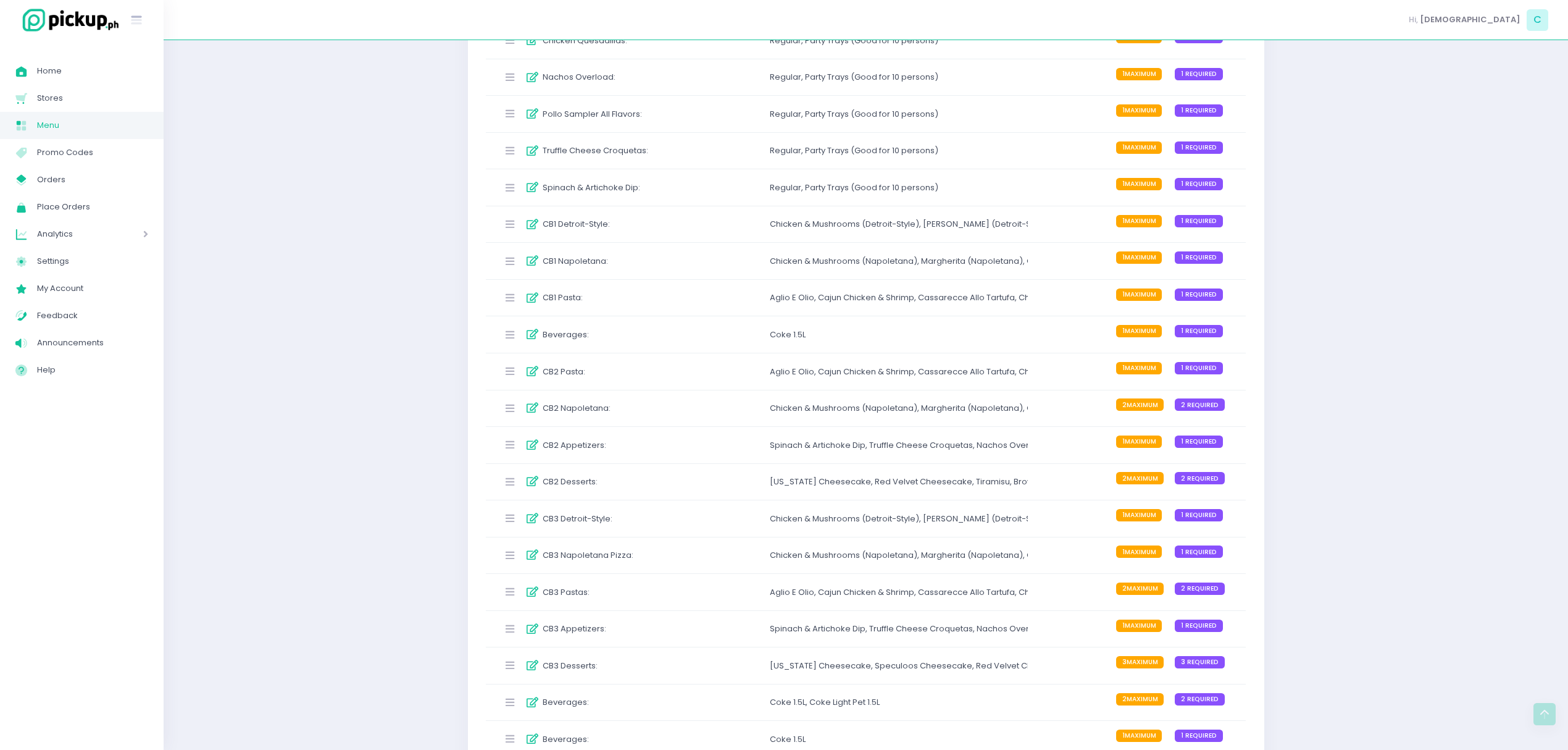
scroll to position [2276, 0]
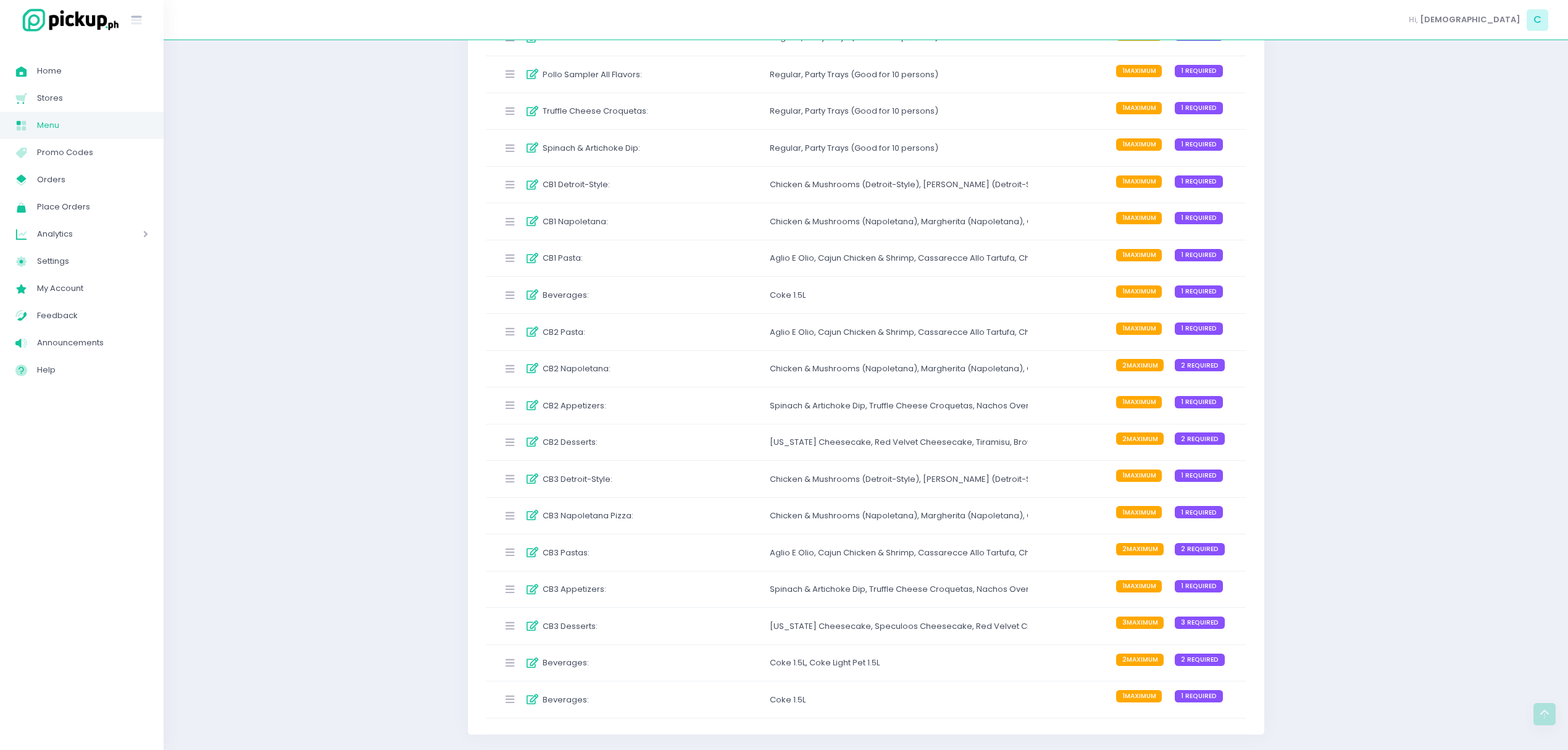
click at [732, 174] on div "CB1 Detroit-Style : Chicken & Mushrooms (Detroit-Style) , Margherita (Detroit-S…" at bounding box center [866, 185] width 760 height 36
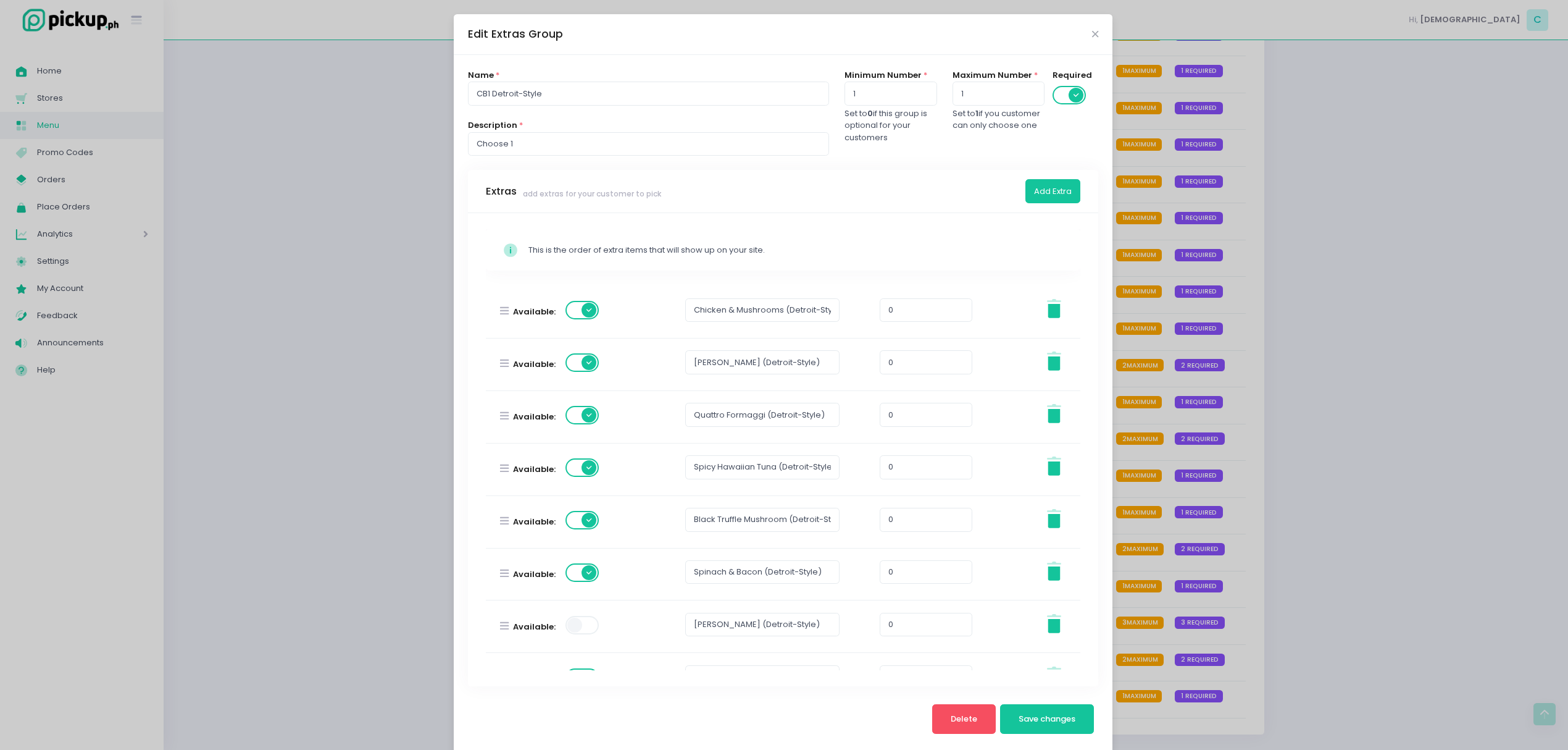
scroll to position [194, 0]
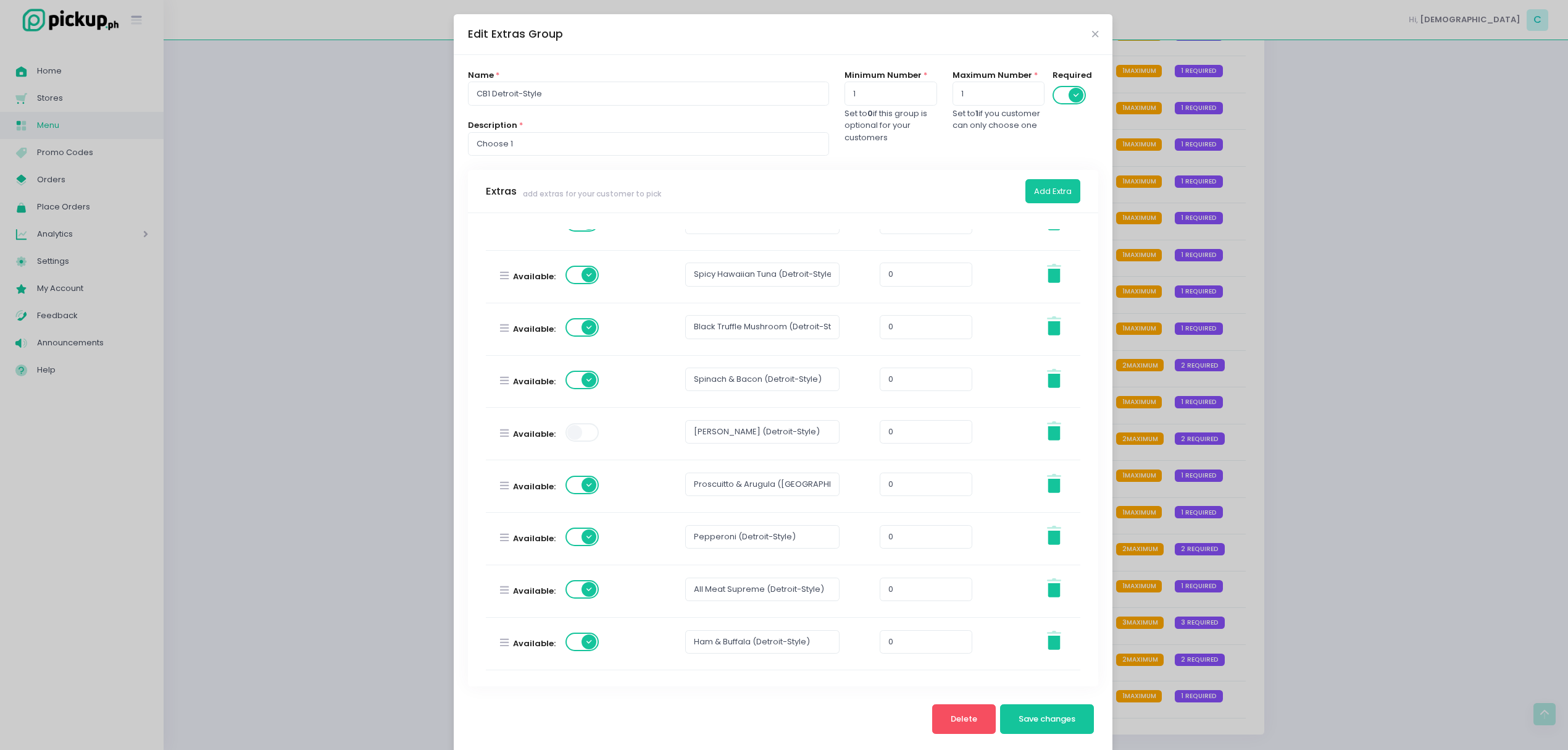
click at [575, 591] on span at bounding box center [583, 589] width 35 height 19
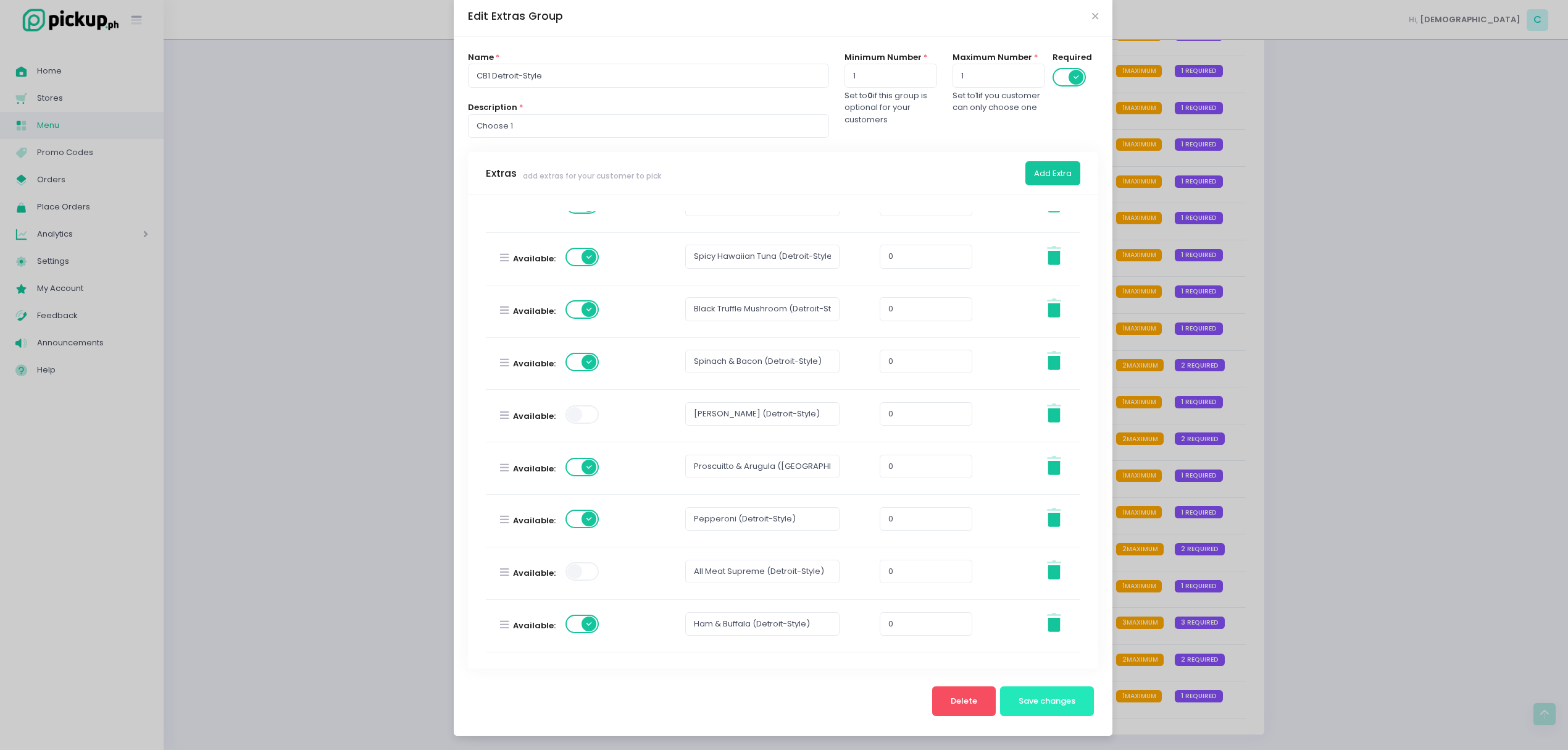
click at [1018, 701] on span "Save changes" at bounding box center [1046, 701] width 57 height 11
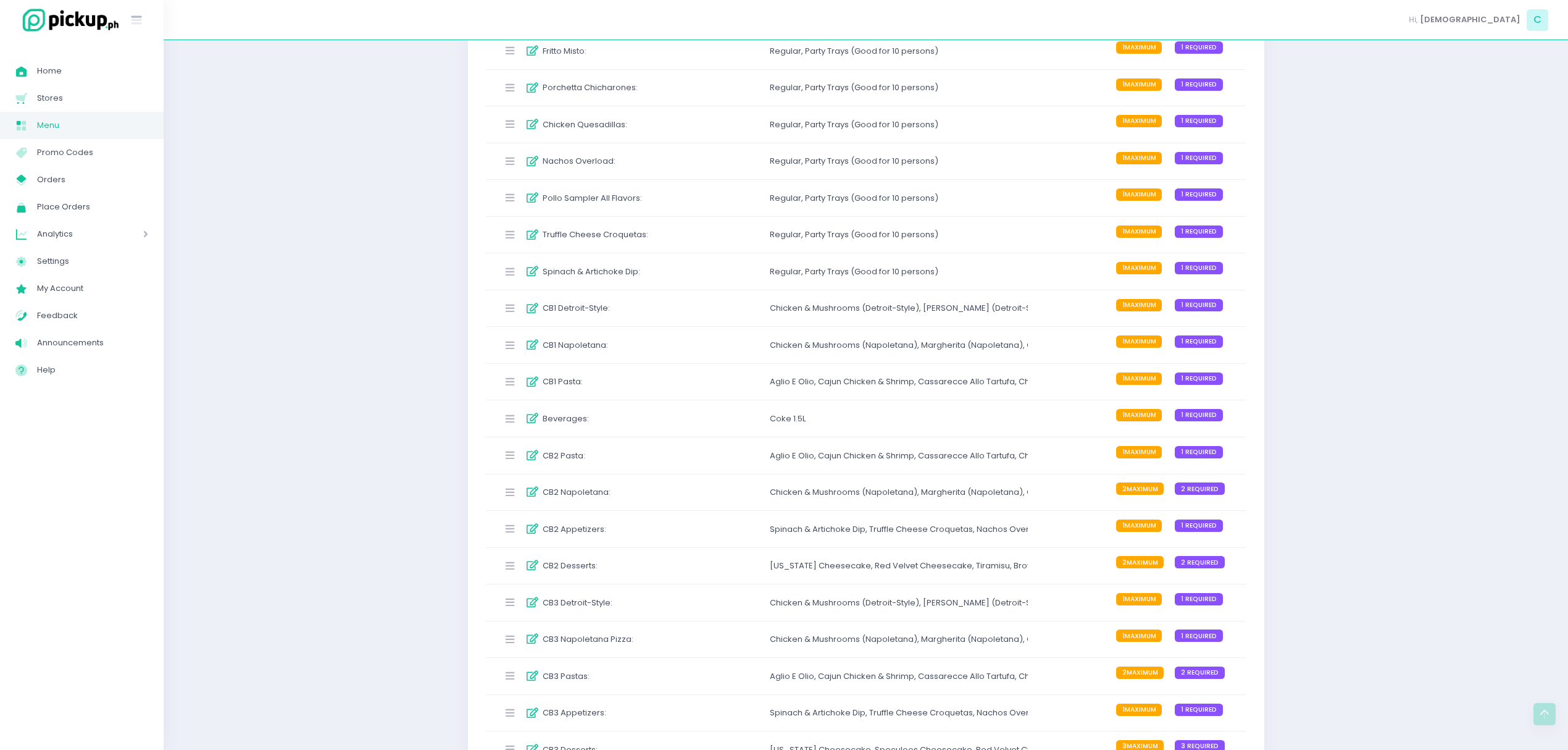
scroll to position [2276, 0]
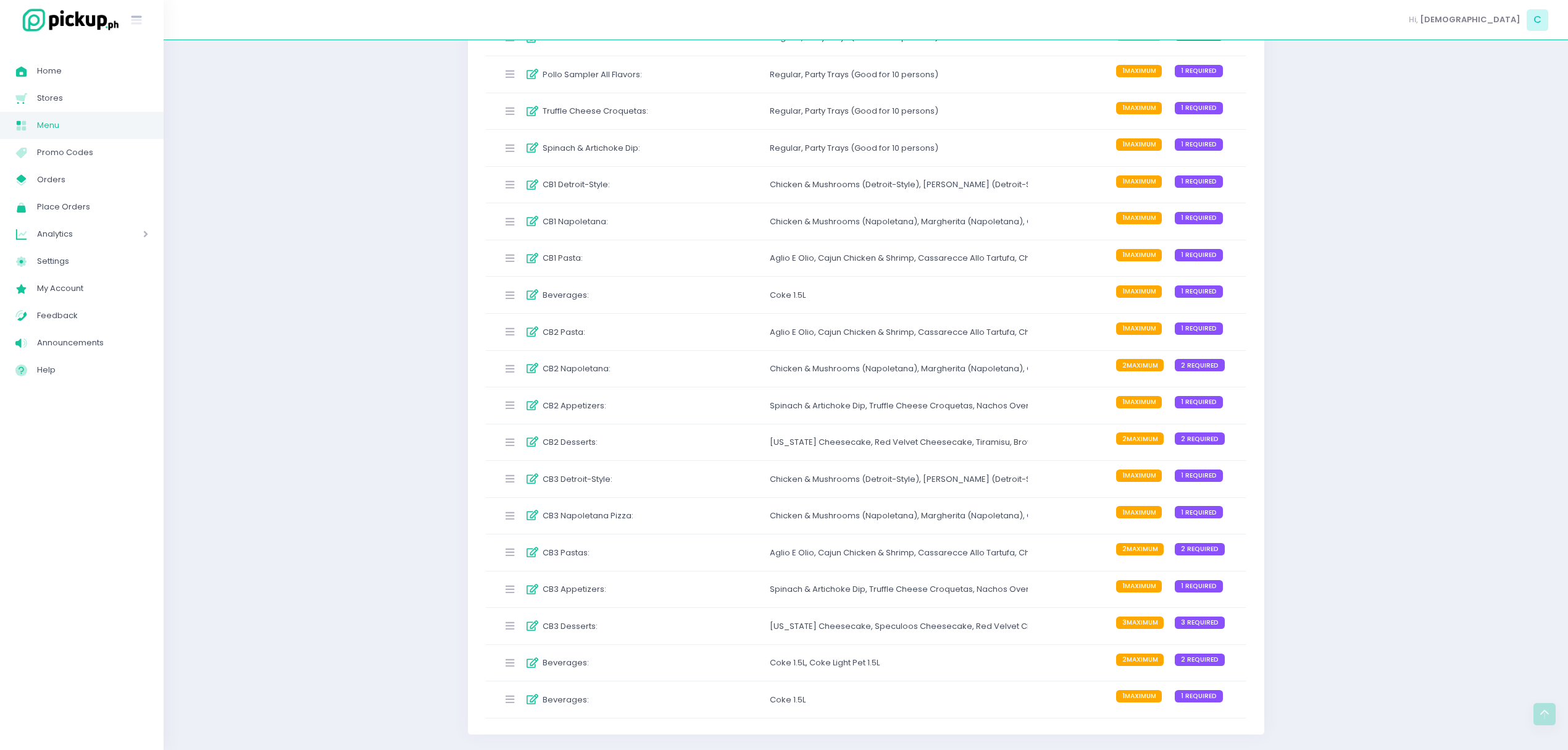
click at [783, 218] on div "Chicken & Mushrooms (Napoletana) ," at bounding box center [845, 221] width 151 height 12
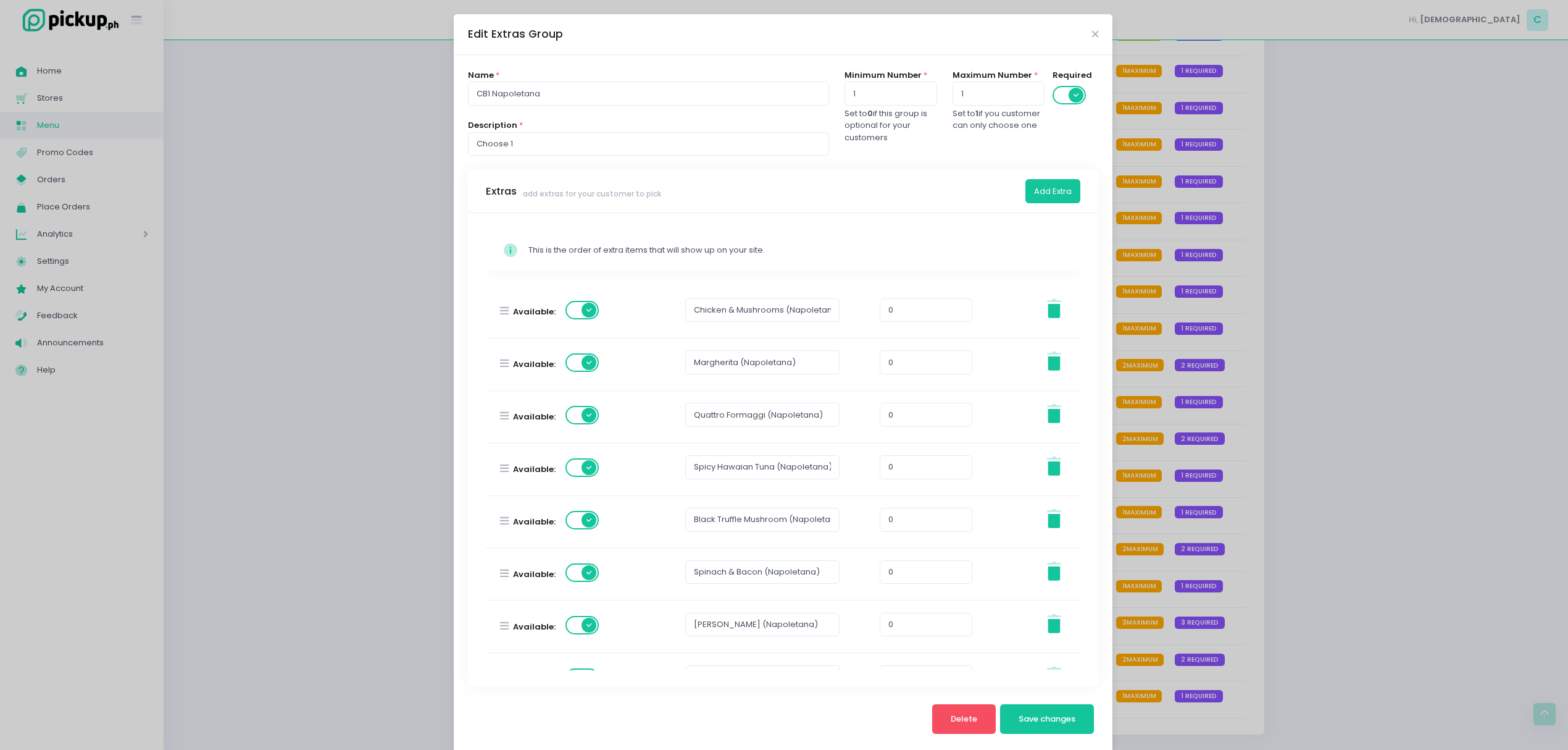
scroll to position [194, 0]
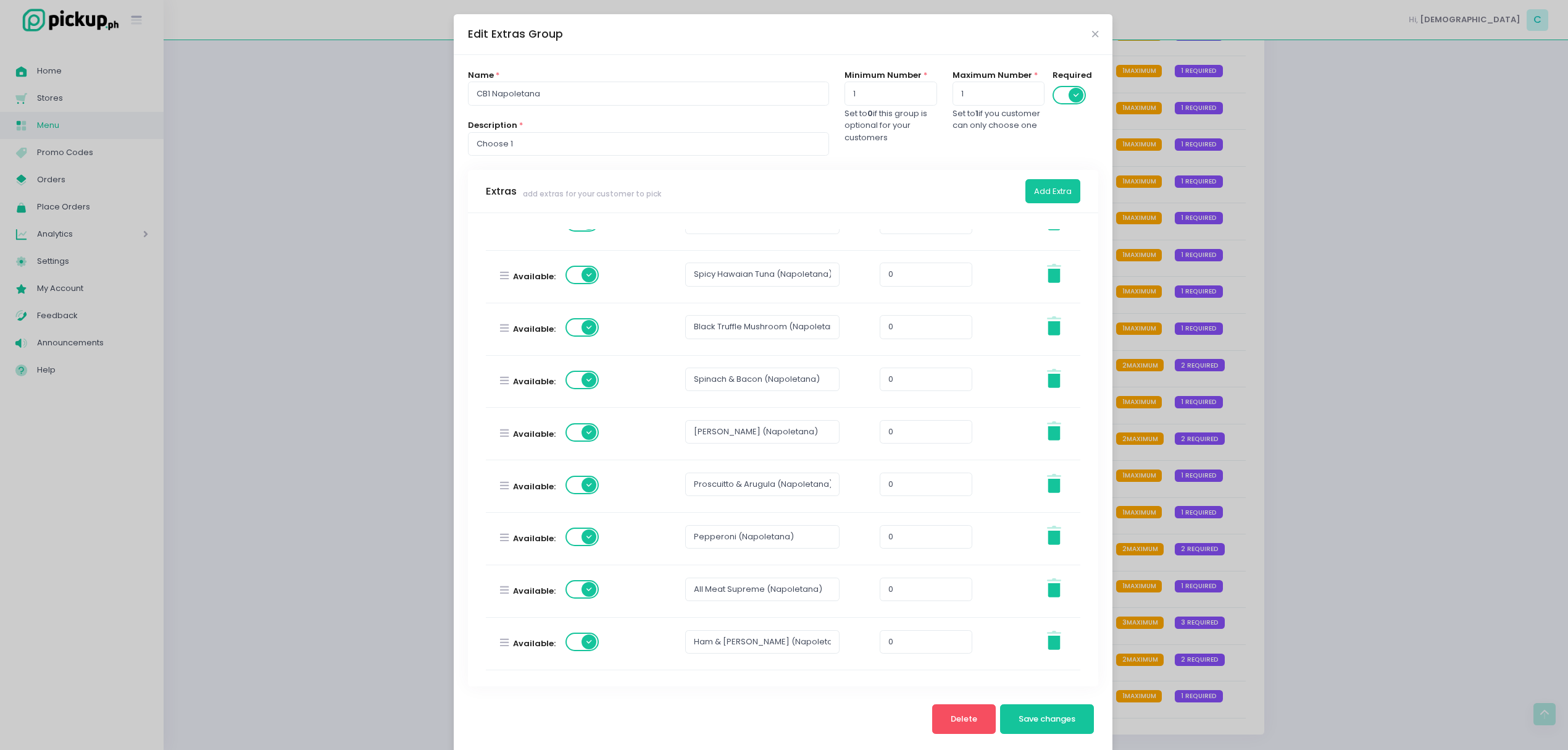
click at [566, 589] on span at bounding box center [583, 589] width 35 height 19
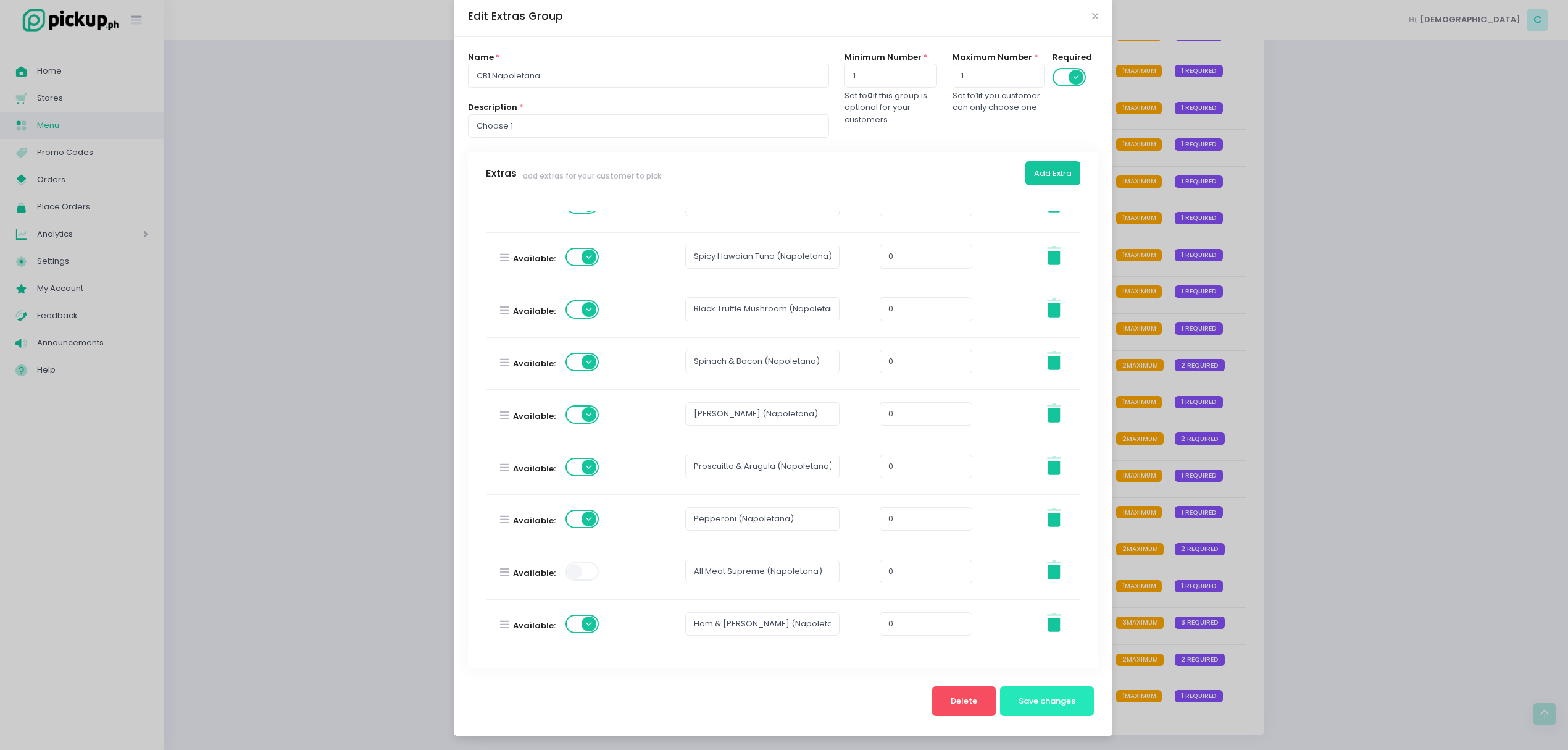
click at [1066, 702] on span "Save changes" at bounding box center [1046, 701] width 57 height 11
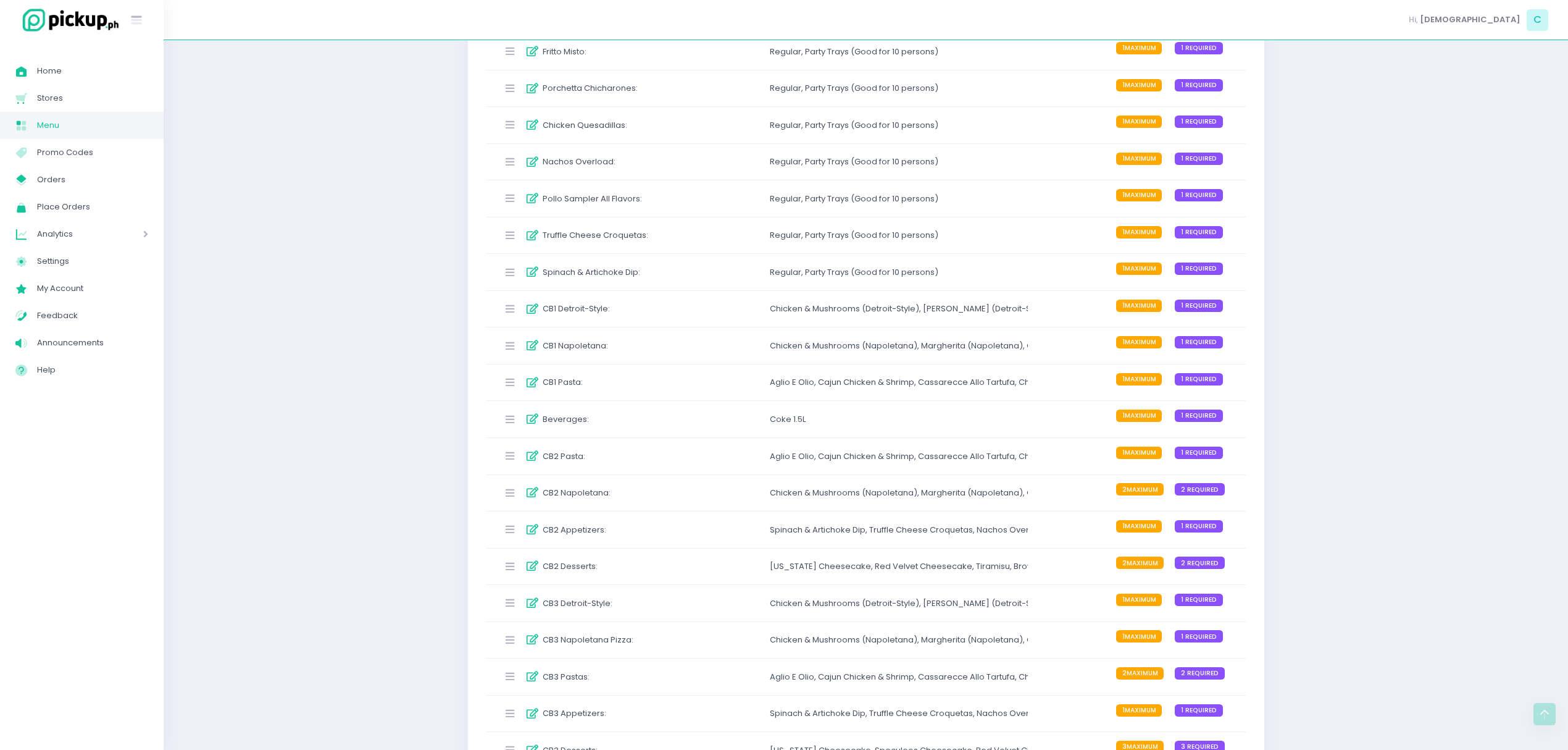
scroll to position [2276, 0]
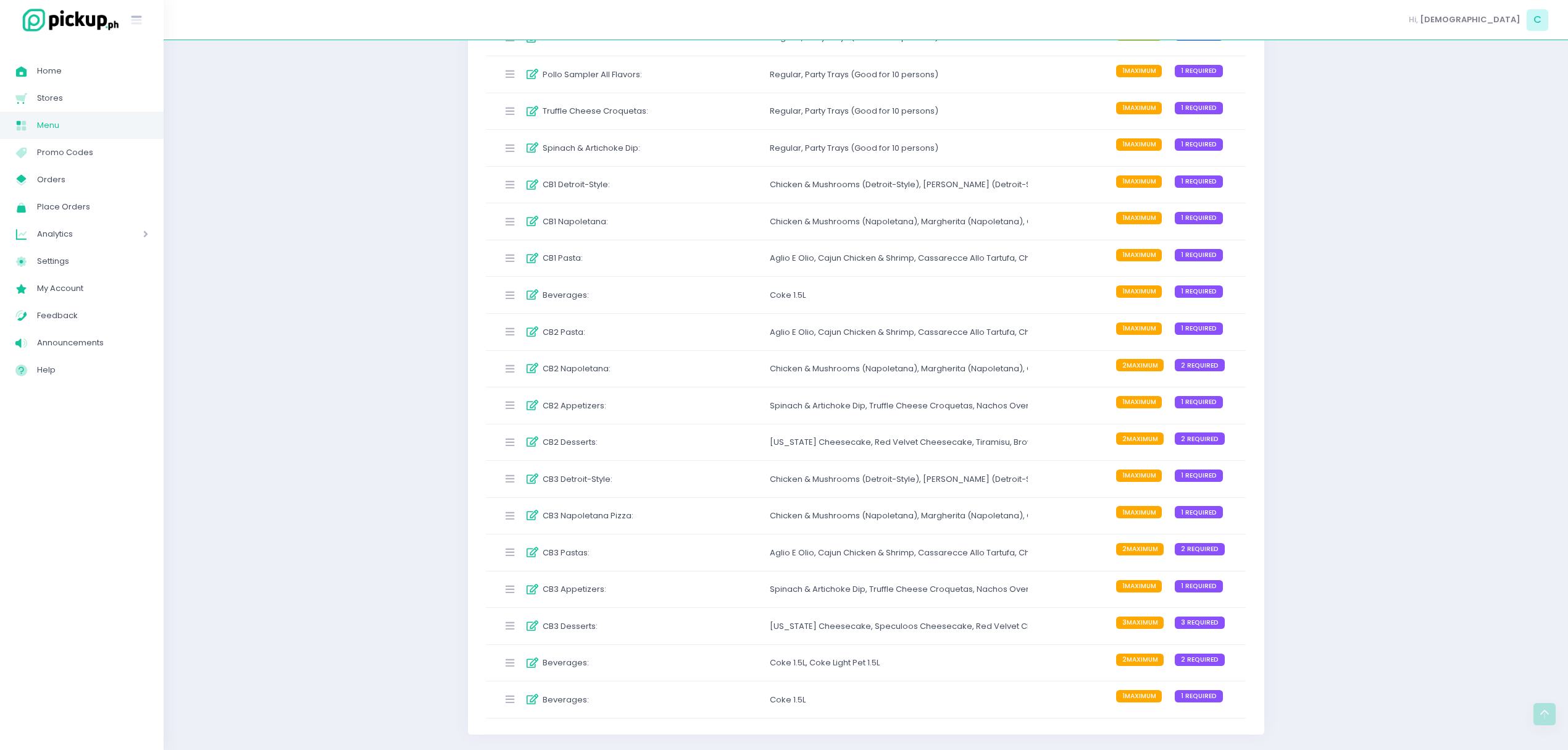
click at [618, 176] on div "CB1 Detroit-Style :" at bounding box center [589, 185] width 184 height 20
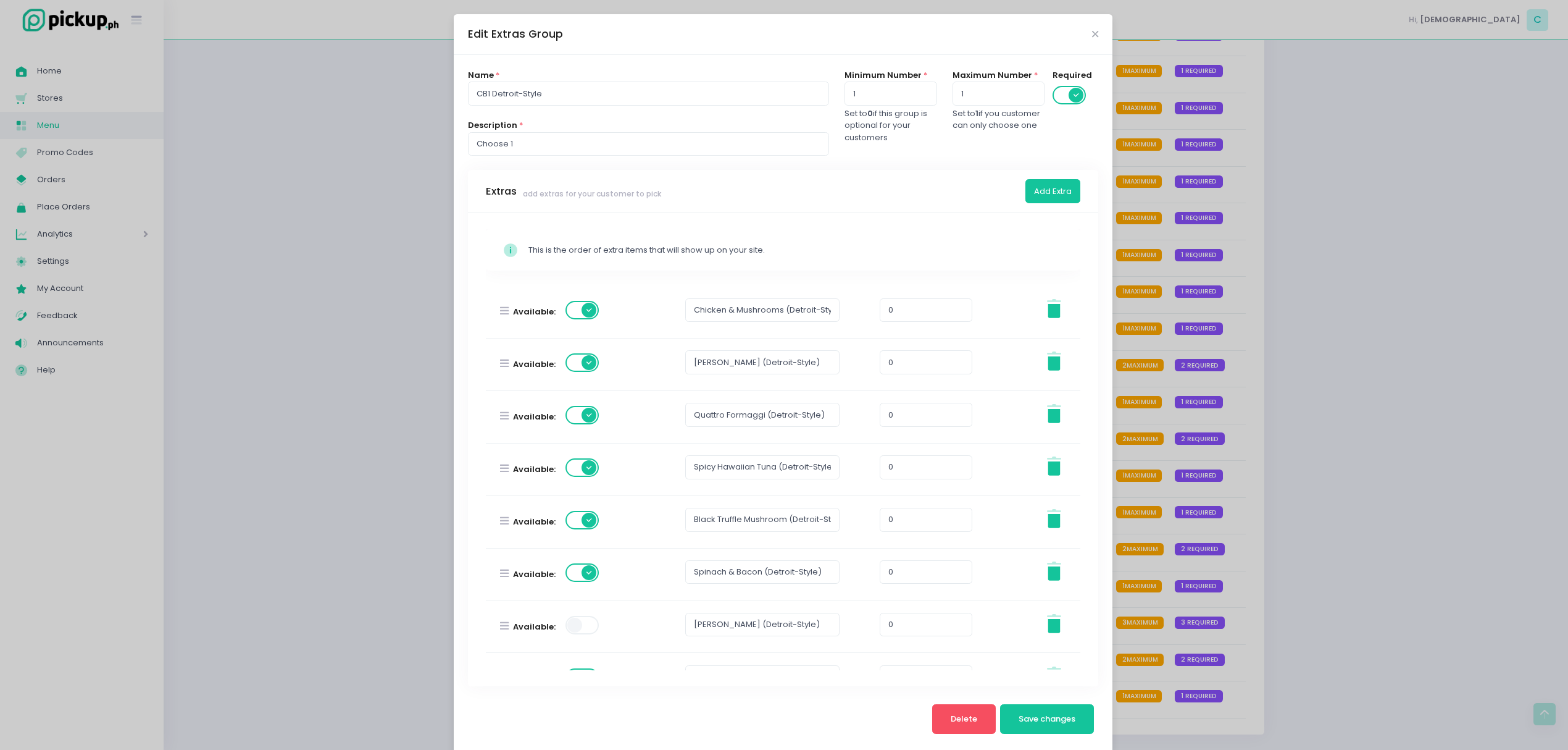
click at [575, 624] on span at bounding box center [583, 625] width 35 height 19
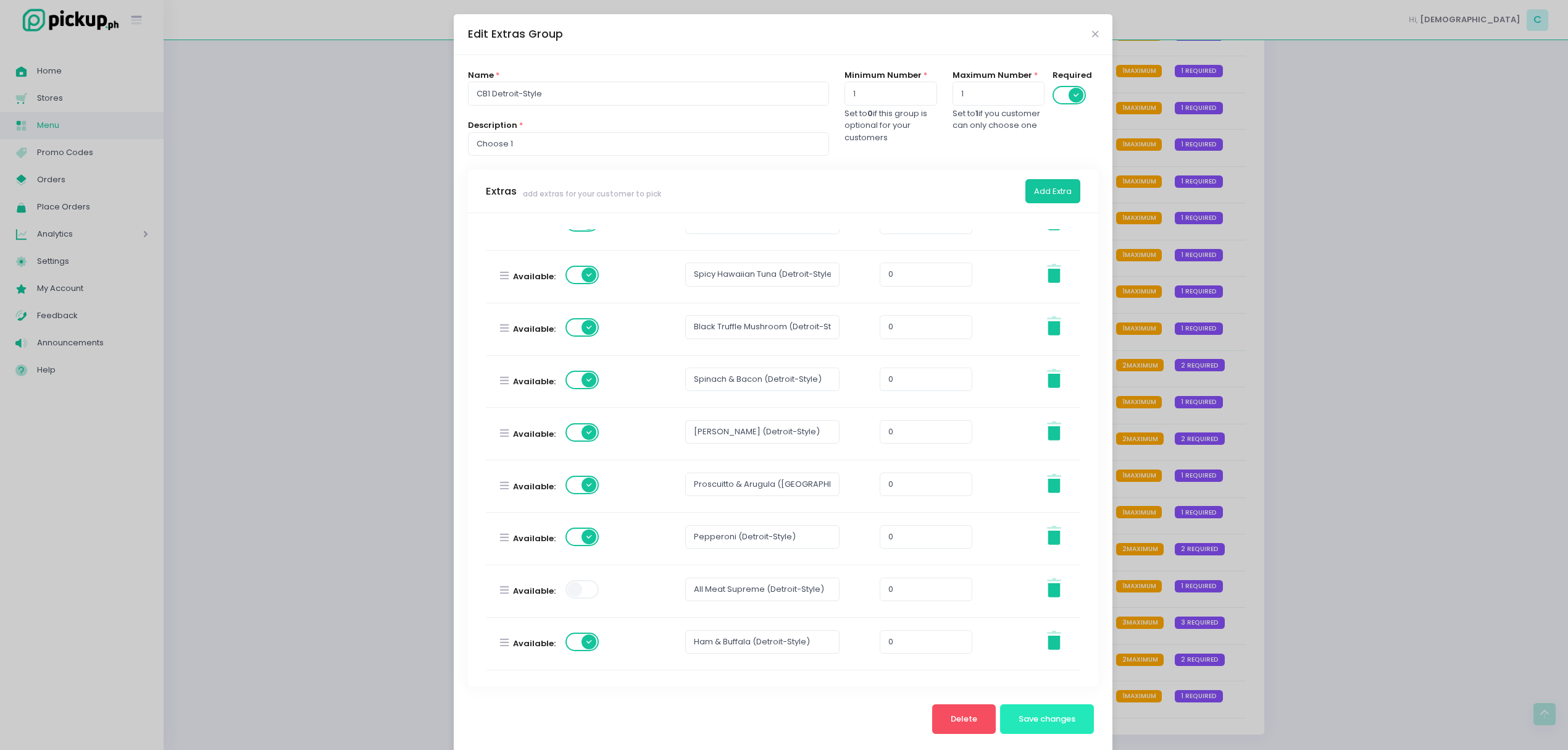
click at [1018, 719] on span "Save changes" at bounding box center [1046, 719] width 57 height 11
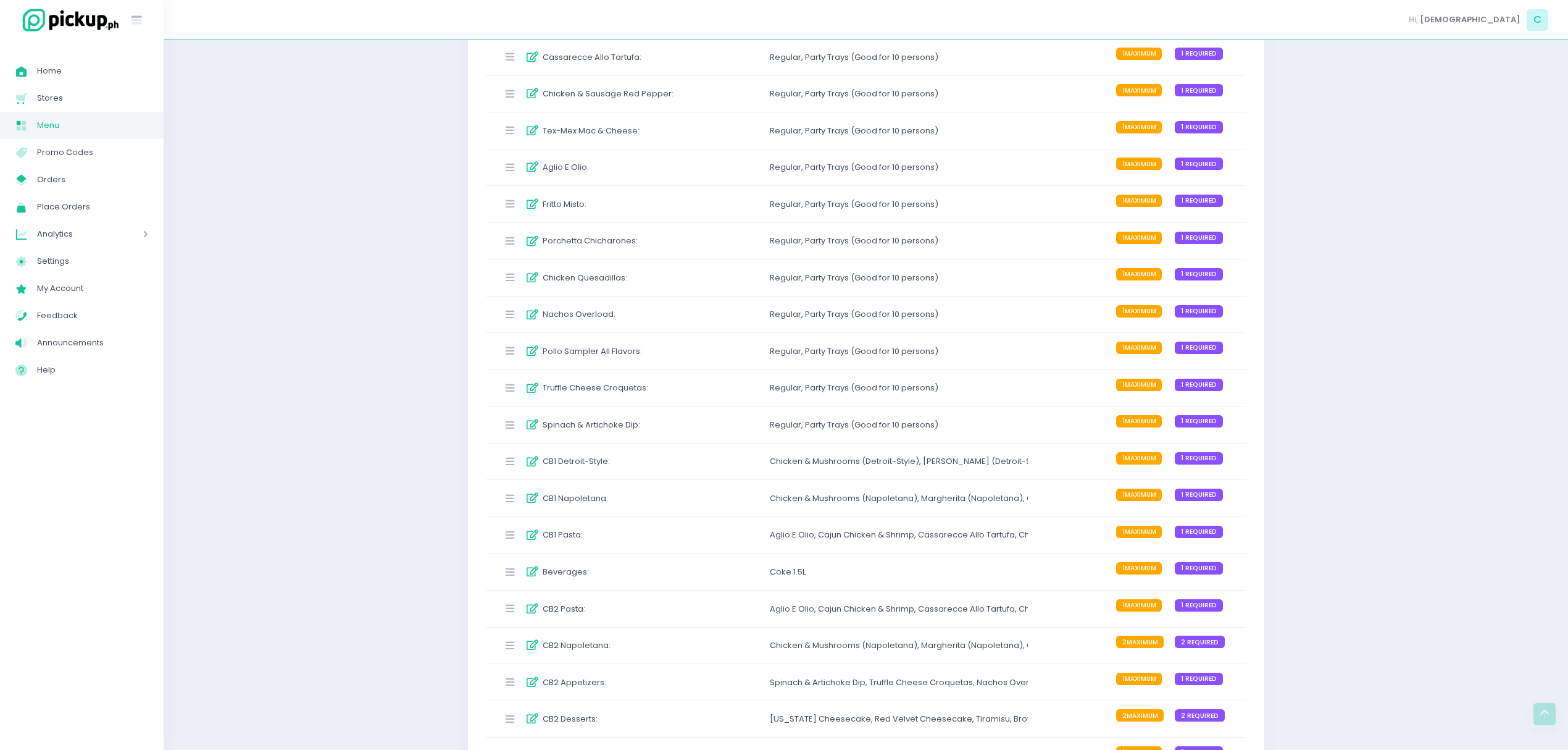
scroll to position [2276, 0]
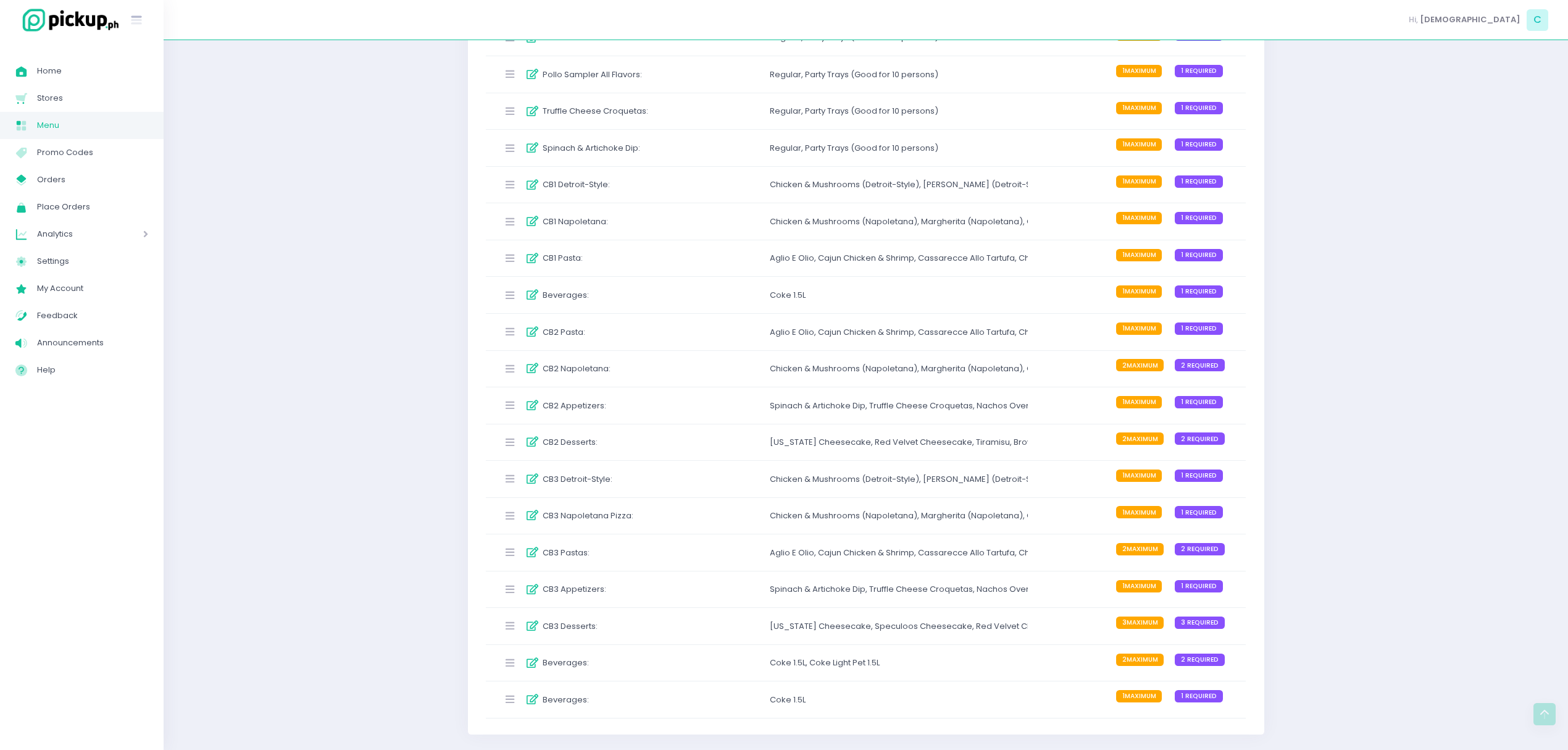
click at [794, 521] on div "Chicken & Mushrooms (Napoletana) , Margherita (Napoletana) , Quattro Formaggi (…" at bounding box center [898, 516] width 257 height 20
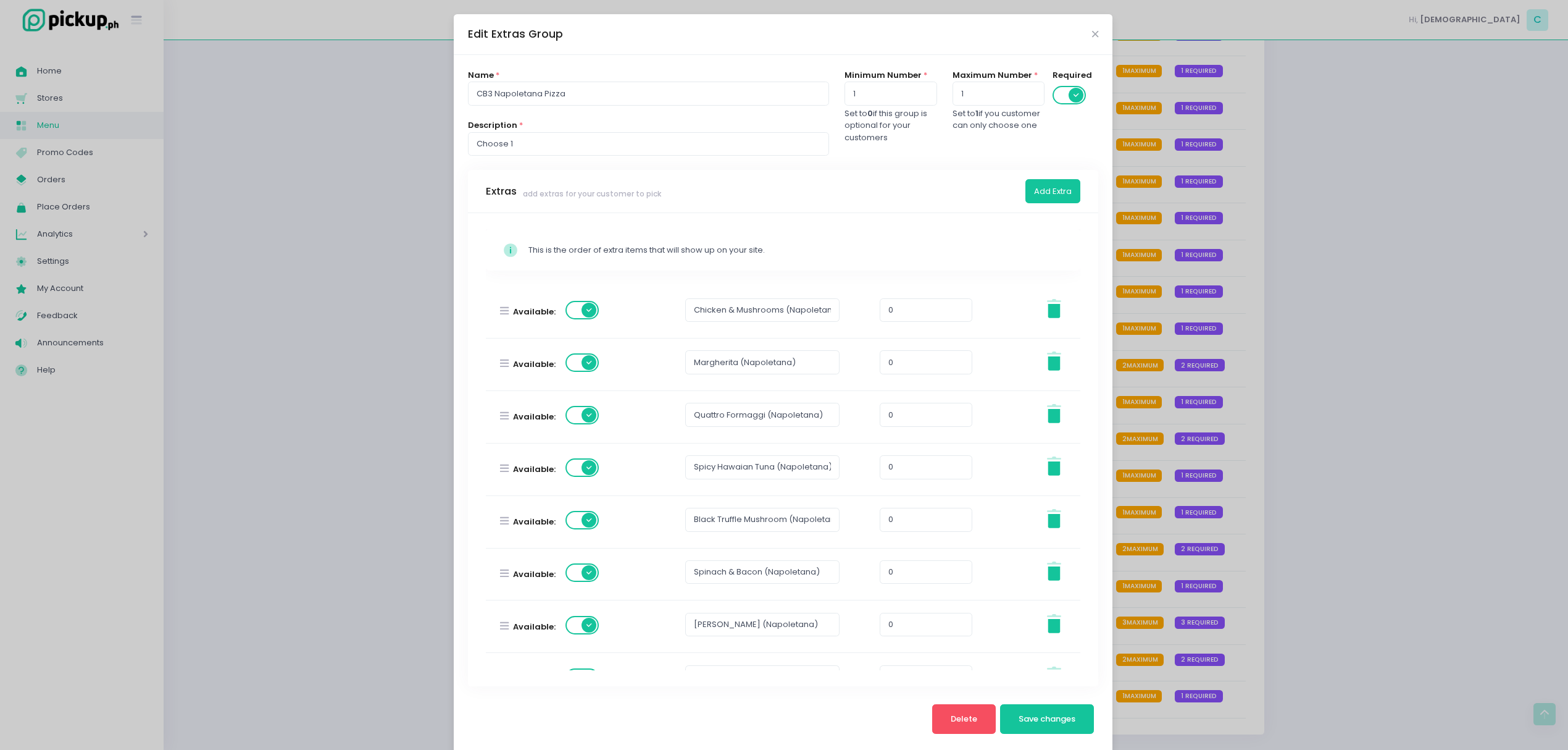
scroll to position [194, 0]
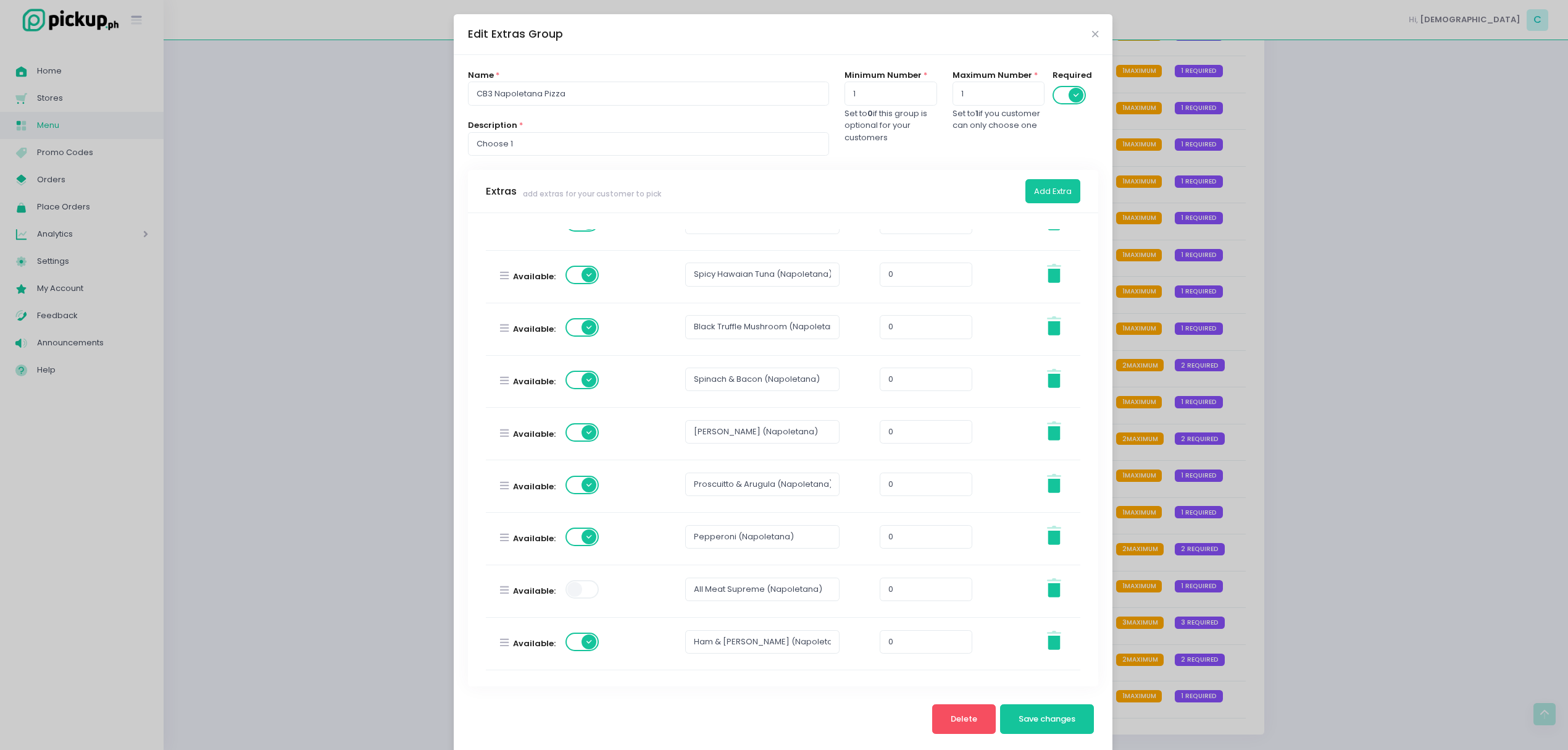
click at [1302, 406] on div "Edit Extras Group Name * CB3 Napoletana Pizza Description * Choose 1 Minimum Nu…" at bounding box center [784, 375] width 1568 height 750
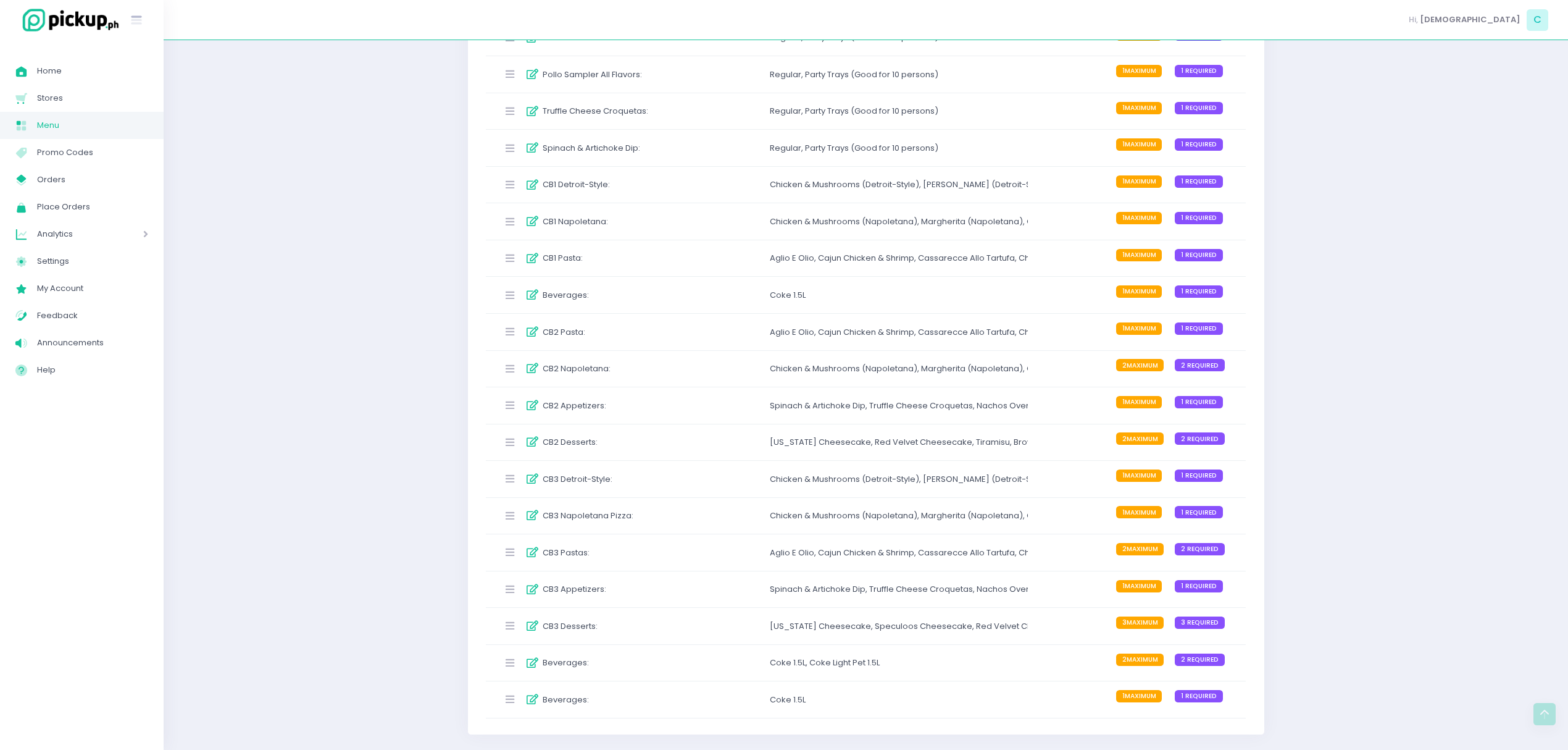
click at [670, 361] on div "CB2 Napoletana :" at bounding box center [589, 369] width 184 height 20
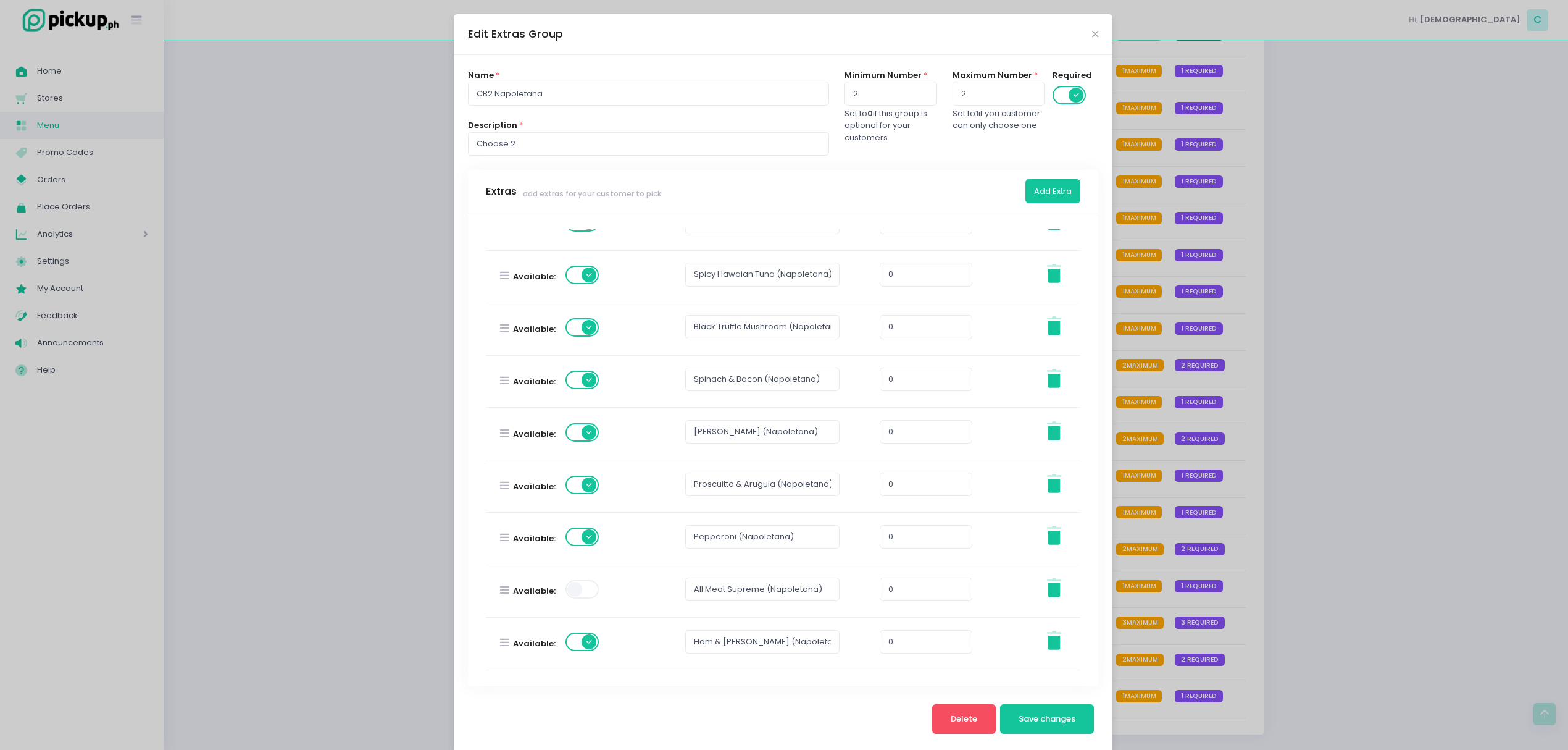
click at [1279, 386] on div "Edit Extras Group Name * CB2 Napoletana Description * Choose 2 Minimum Number *…" at bounding box center [784, 375] width 1568 height 750
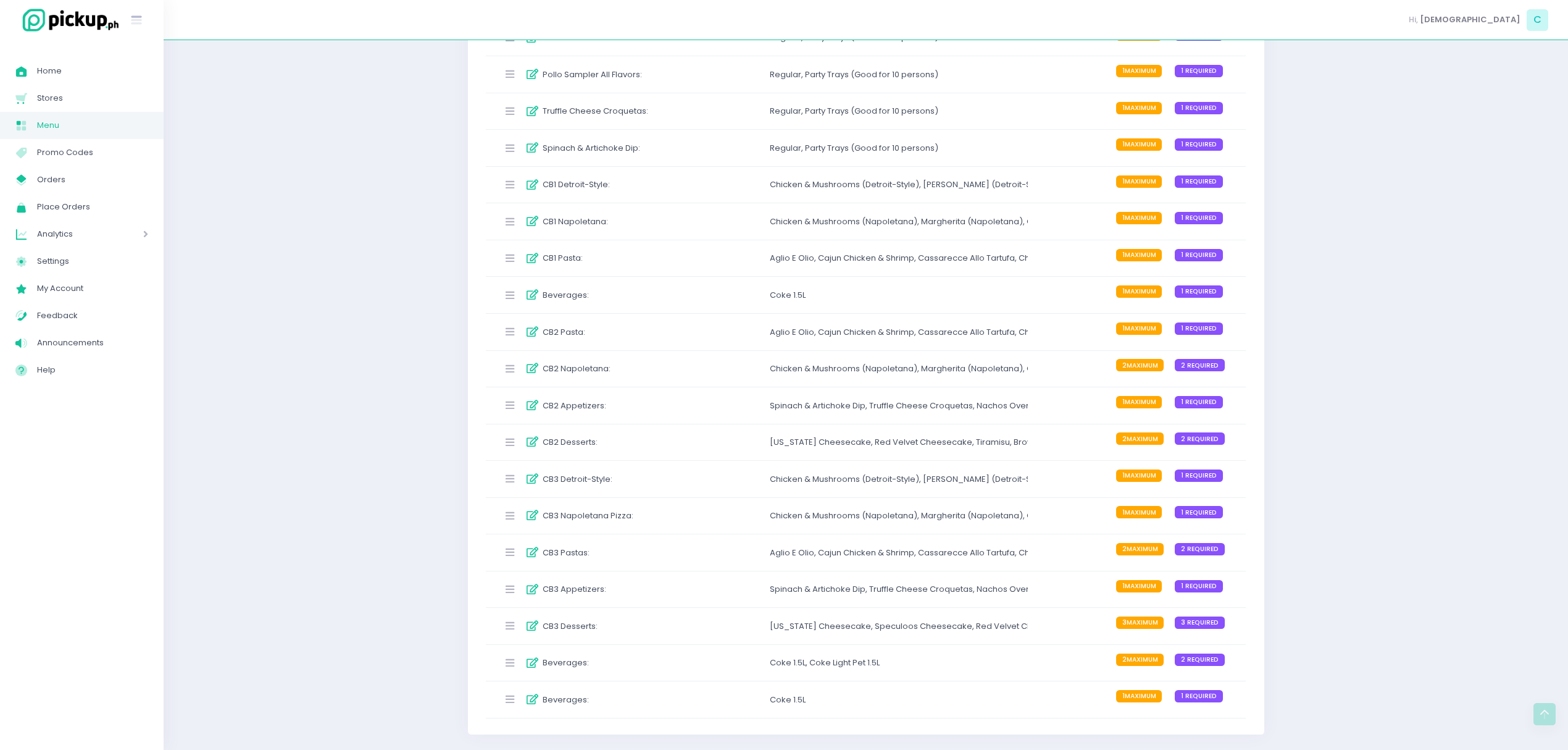
click at [656, 211] on div "CB1 Napoletana :" at bounding box center [589, 222] width 184 height 20
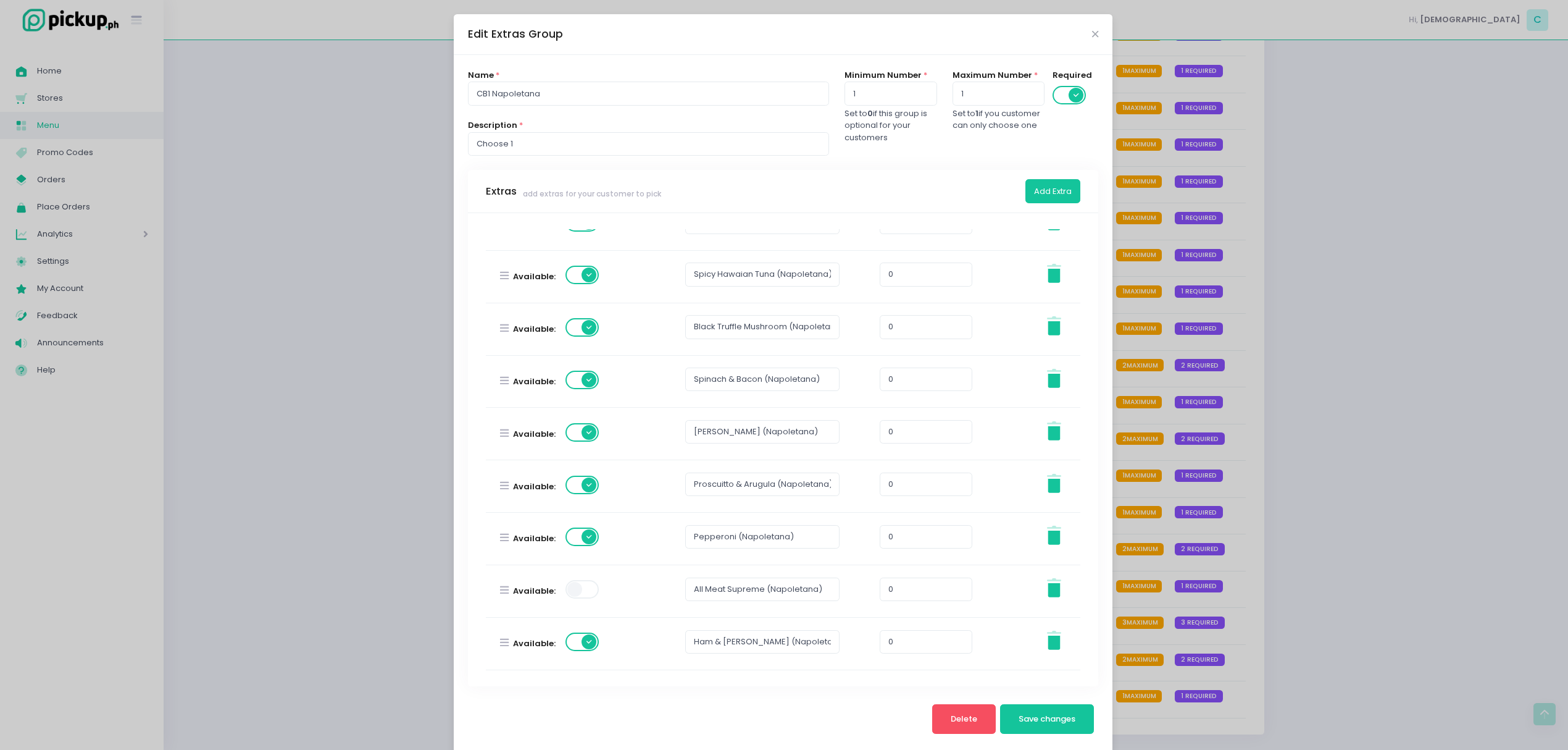
click at [1282, 376] on div "Edit Extras Group Name * CB1 Napoletana Description * Choose 1 Minimum Number *…" at bounding box center [784, 375] width 1568 height 750
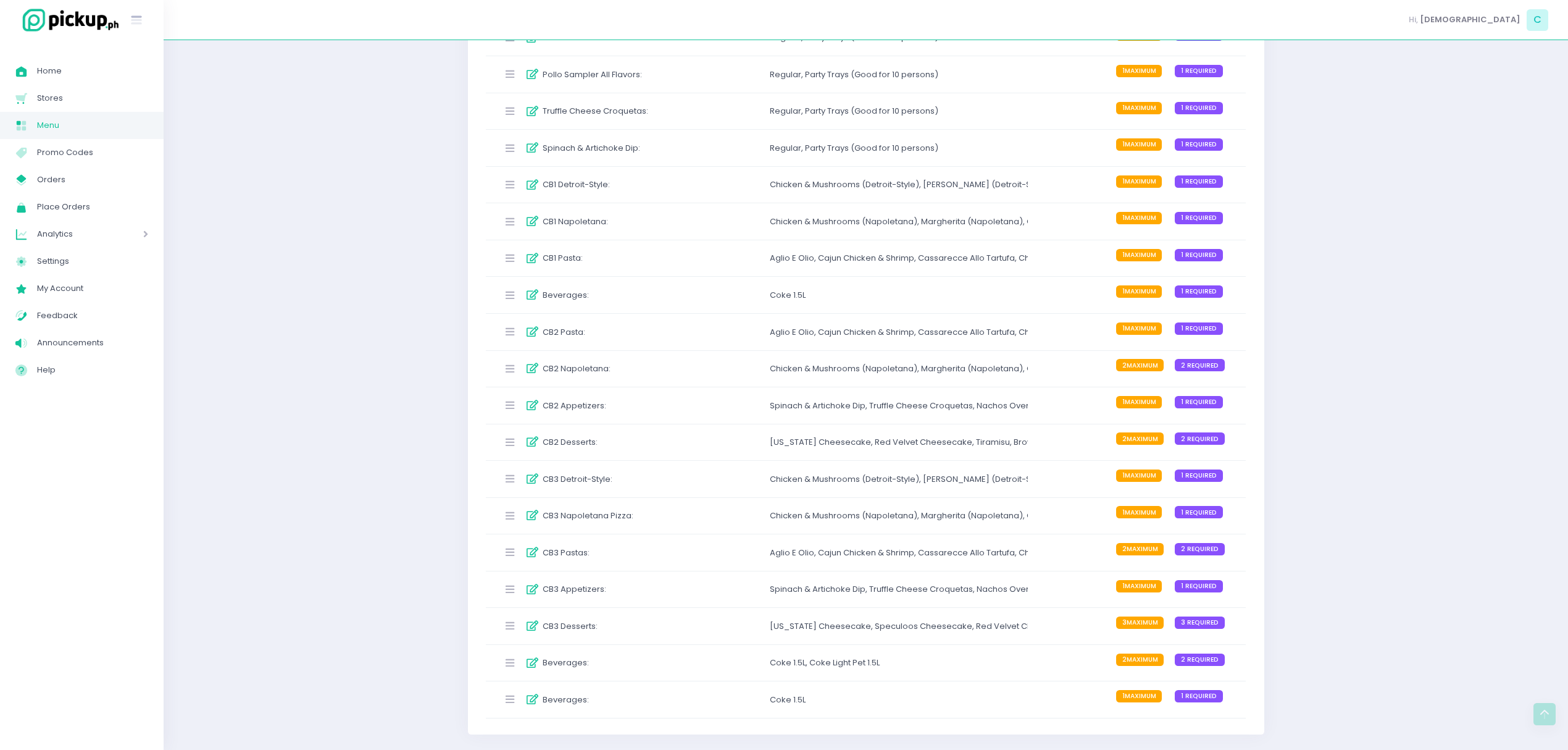
click at [825, 183] on div "Chicken & Mushrooms (Detroit-Style) ," at bounding box center [847, 184] width 153 height 12
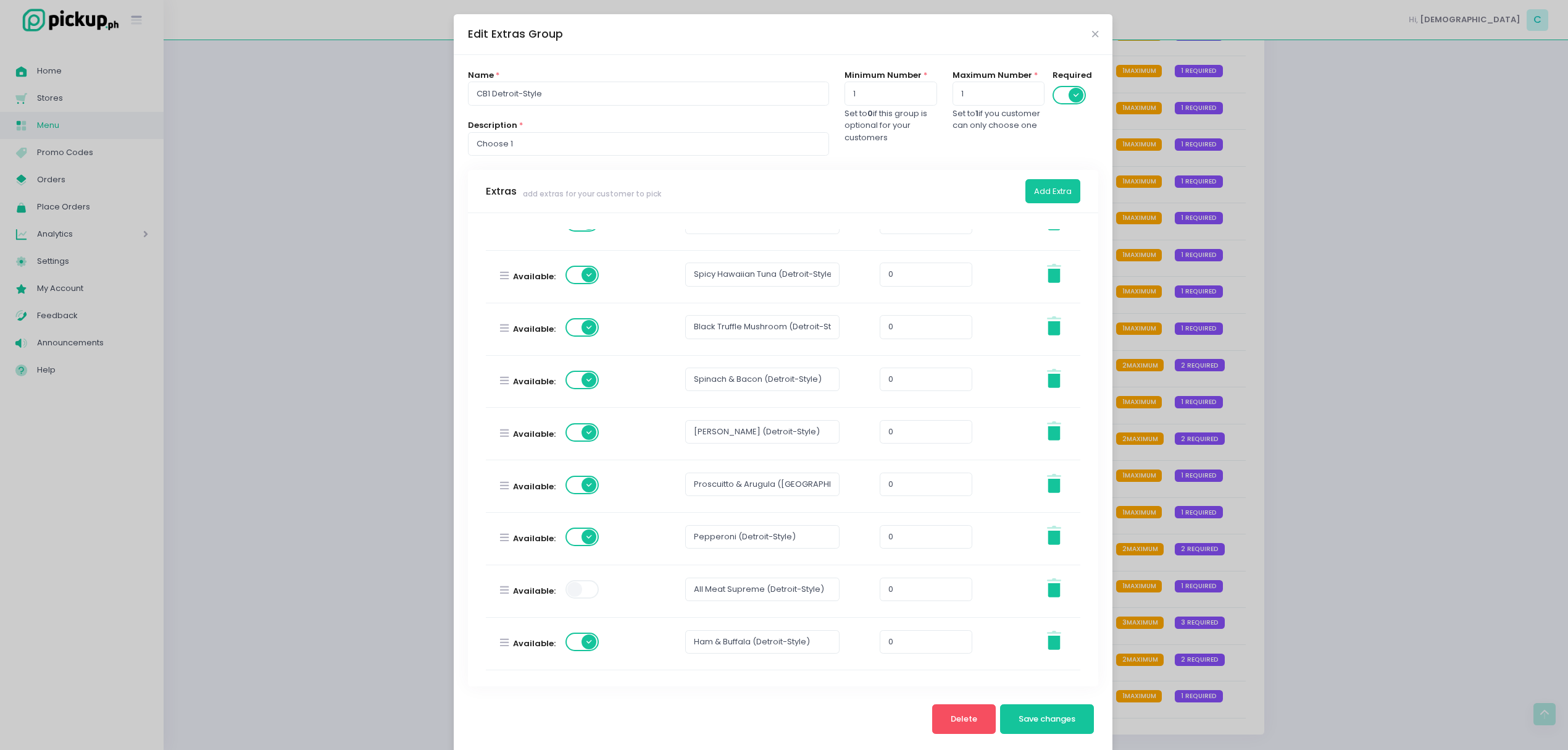
click at [1267, 346] on div "Edit Extras Group Name * CB1 Detroit-Style Description * Choose 1 Minimum Numbe…" at bounding box center [784, 375] width 1568 height 750
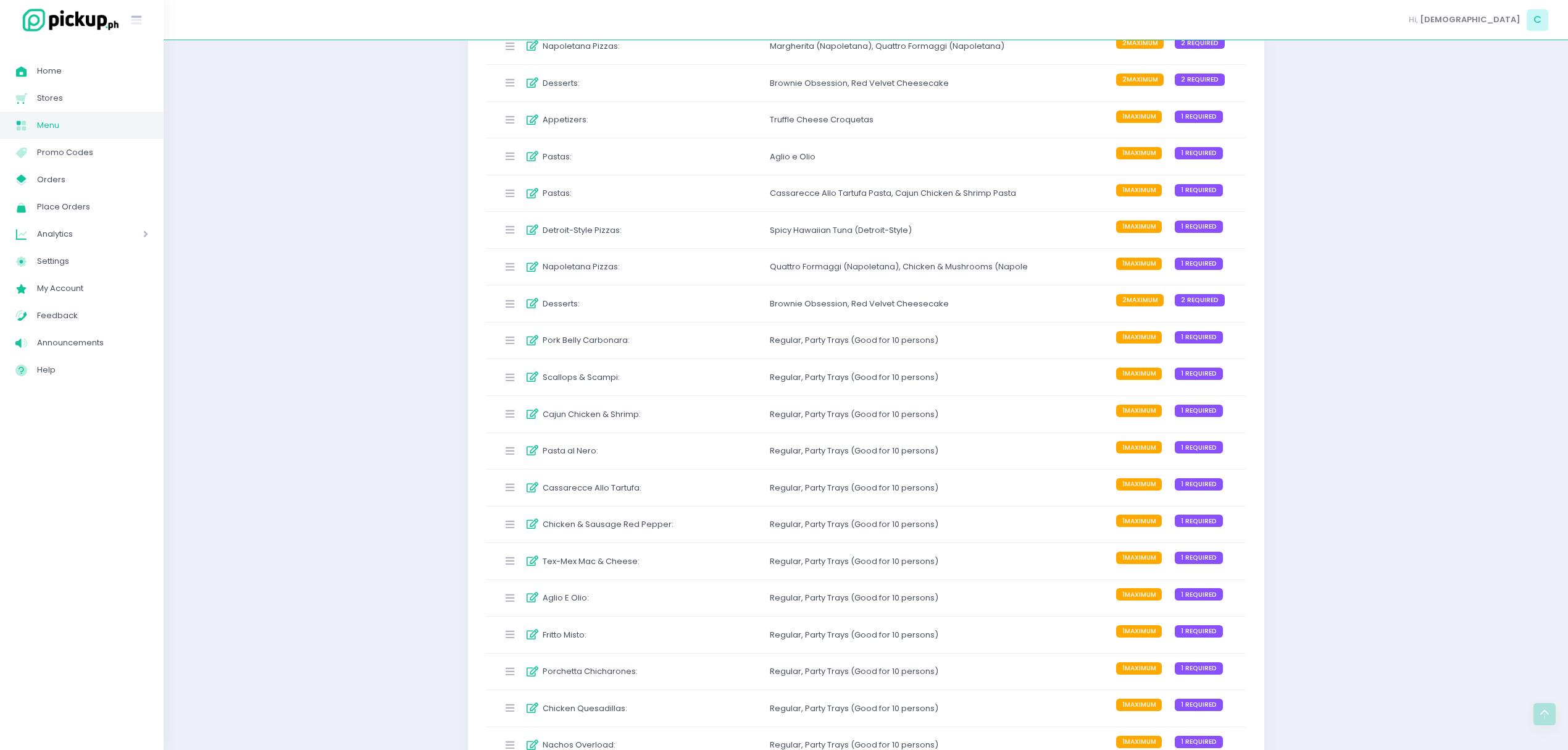
scroll to position [1553, 0]
click at [774, 274] on div "Quattro Formaggi (Napoletana) ," at bounding box center [836, 268] width 133 height 12
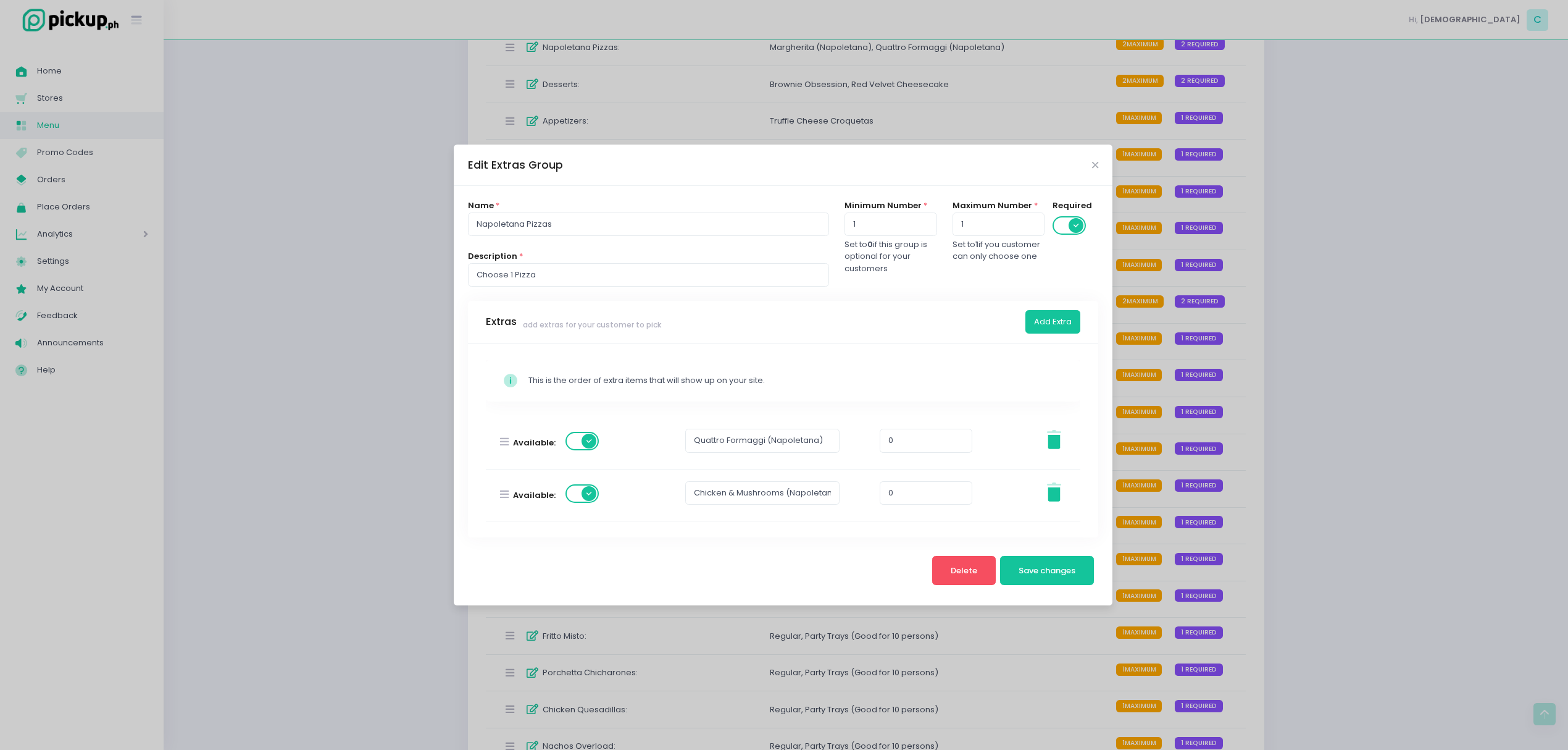
click at [1334, 395] on div "Edit Extras Group Name * Napoletana Pizzas Description * Choose 1 Pizza Minimum…" at bounding box center [784, 375] width 1568 height 750
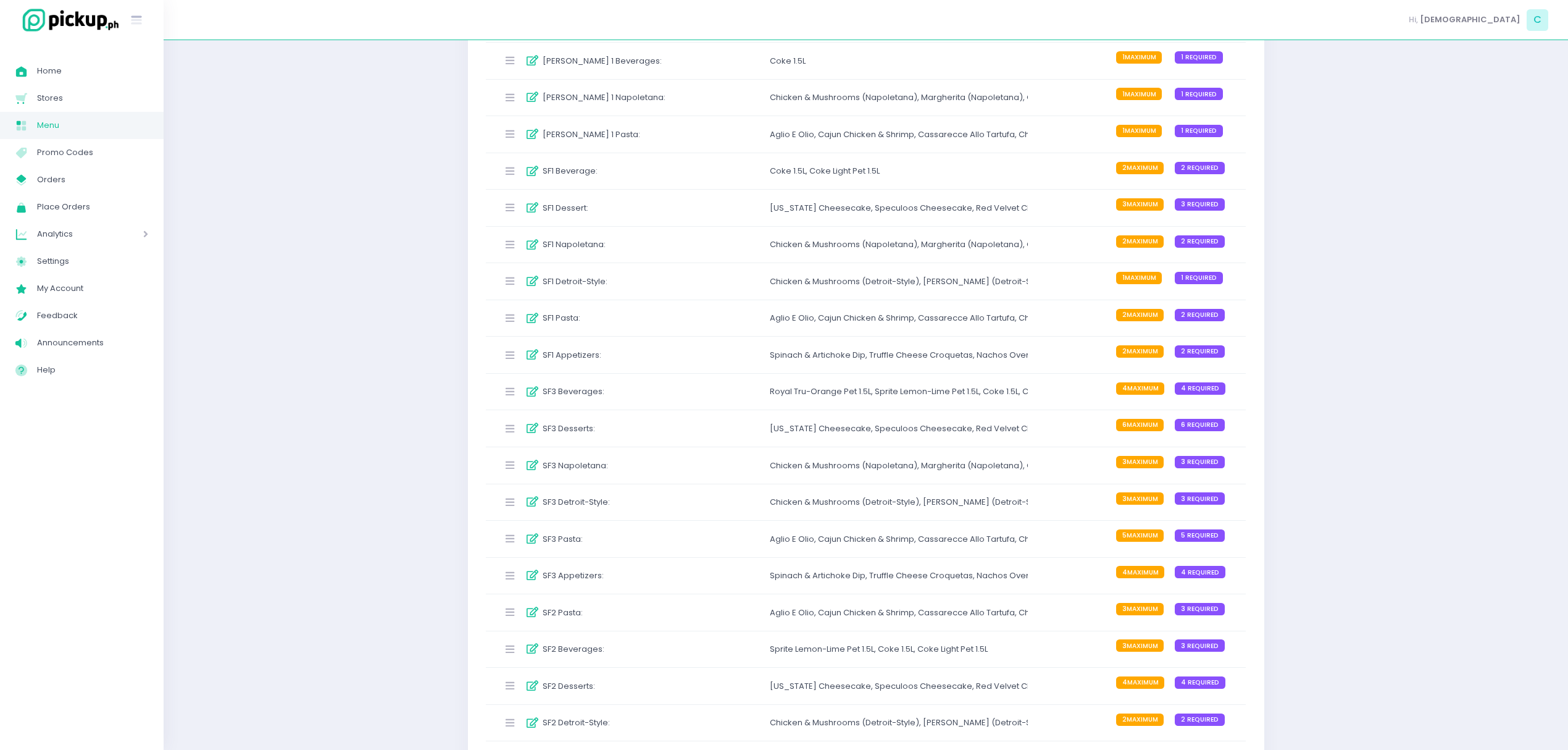
scroll to position [0, 0]
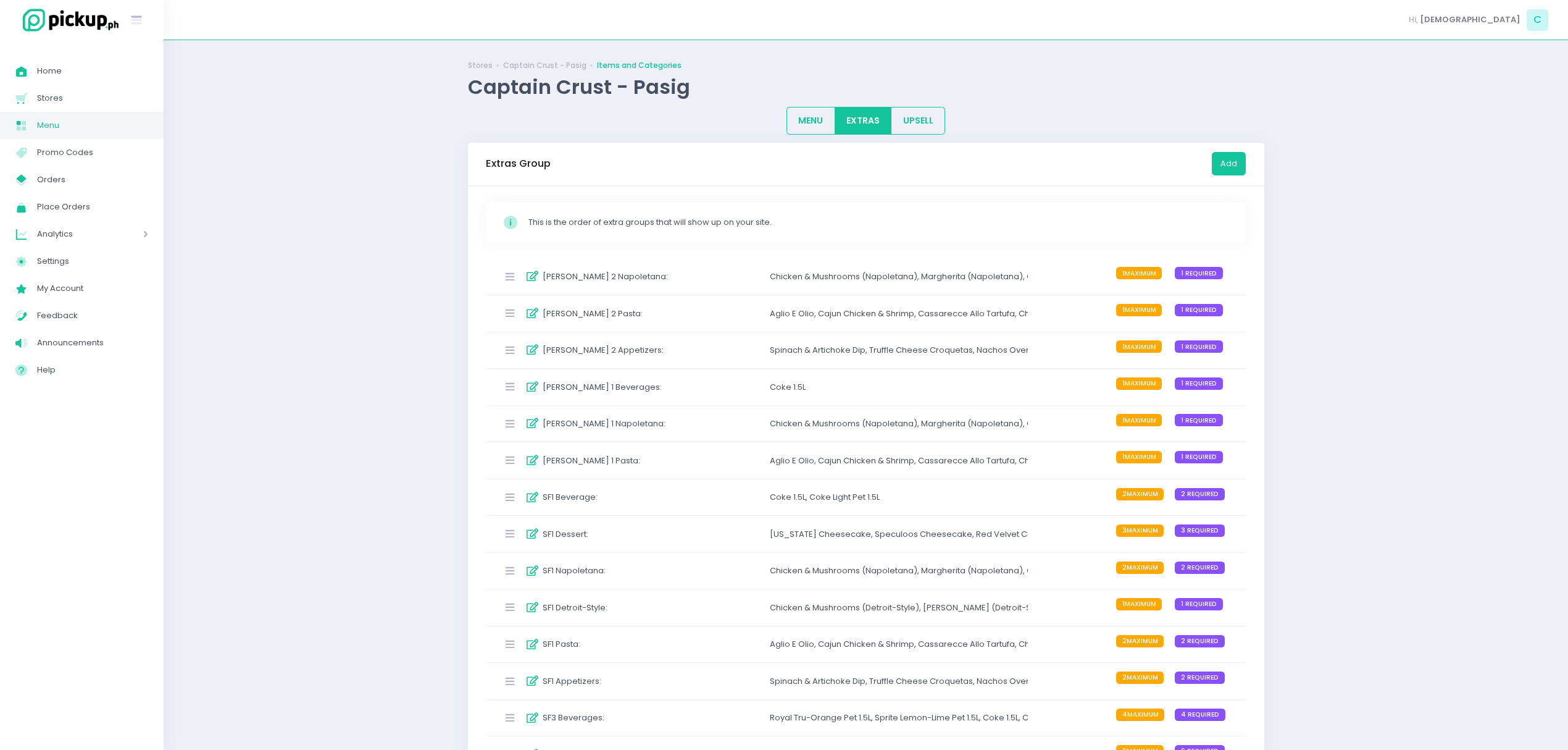
click at [838, 274] on div "Chicken & Mushrooms (Napoletana) ," at bounding box center [845, 276] width 151 height 12
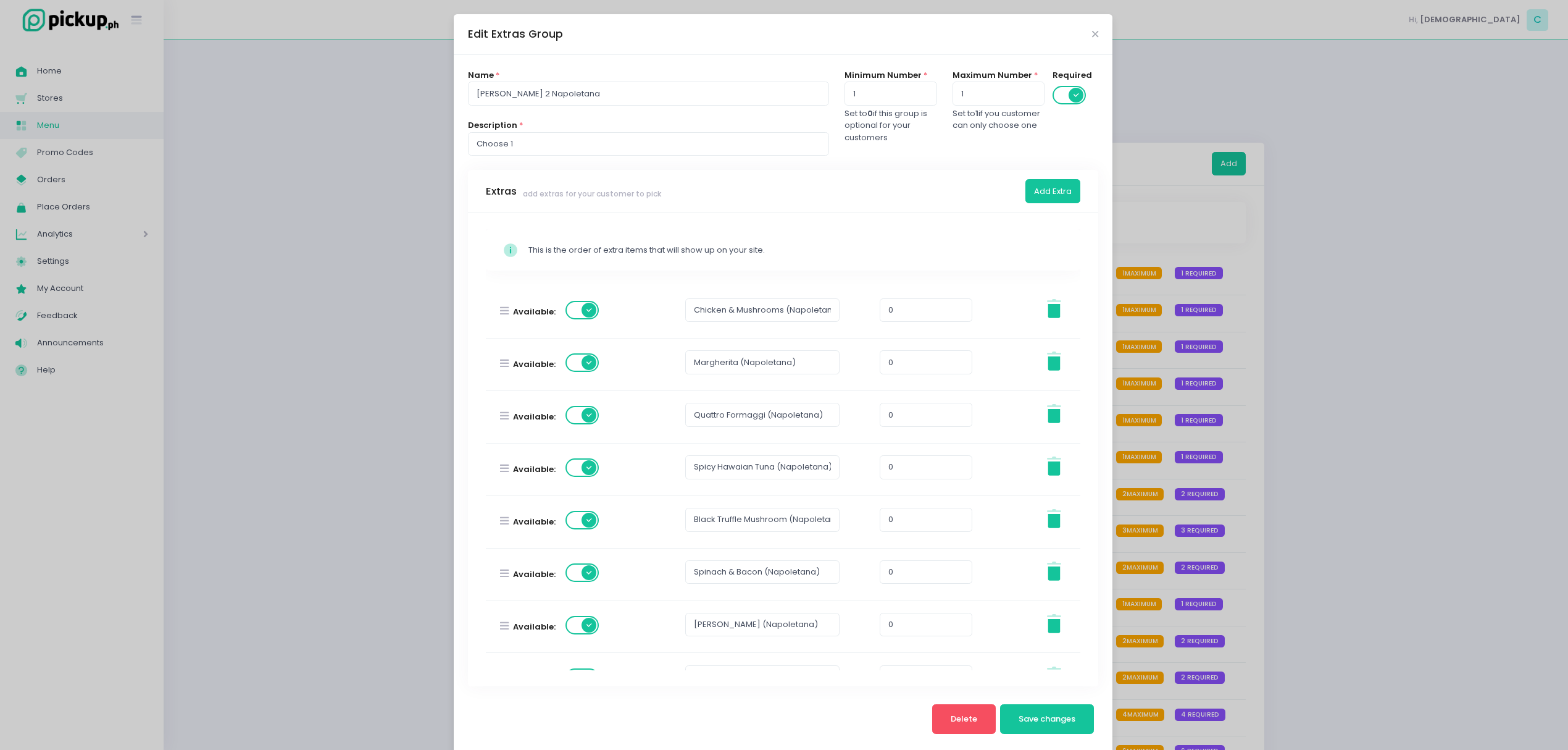
scroll to position [194, 0]
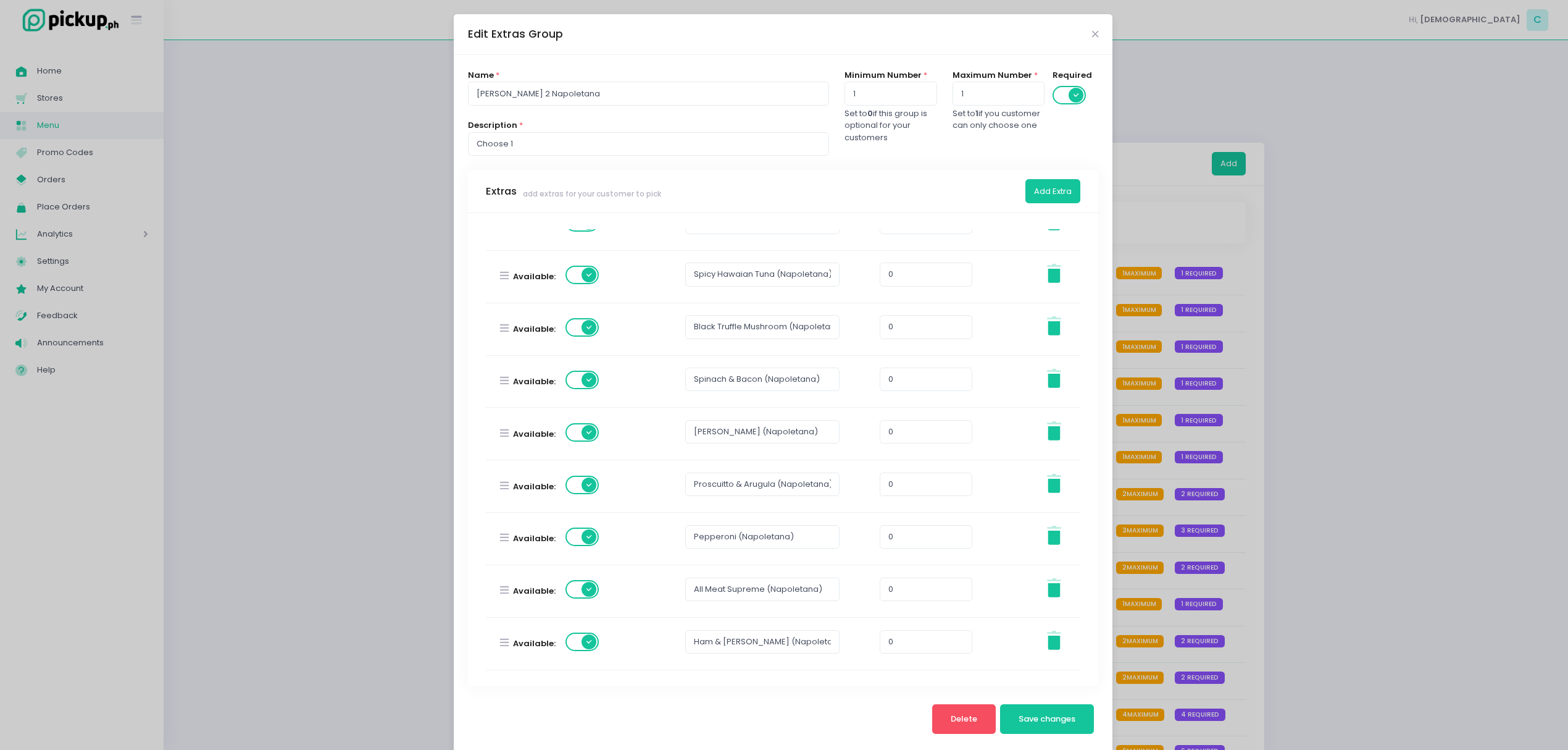
click at [582, 597] on span at bounding box center [583, 589] width 35 height 19
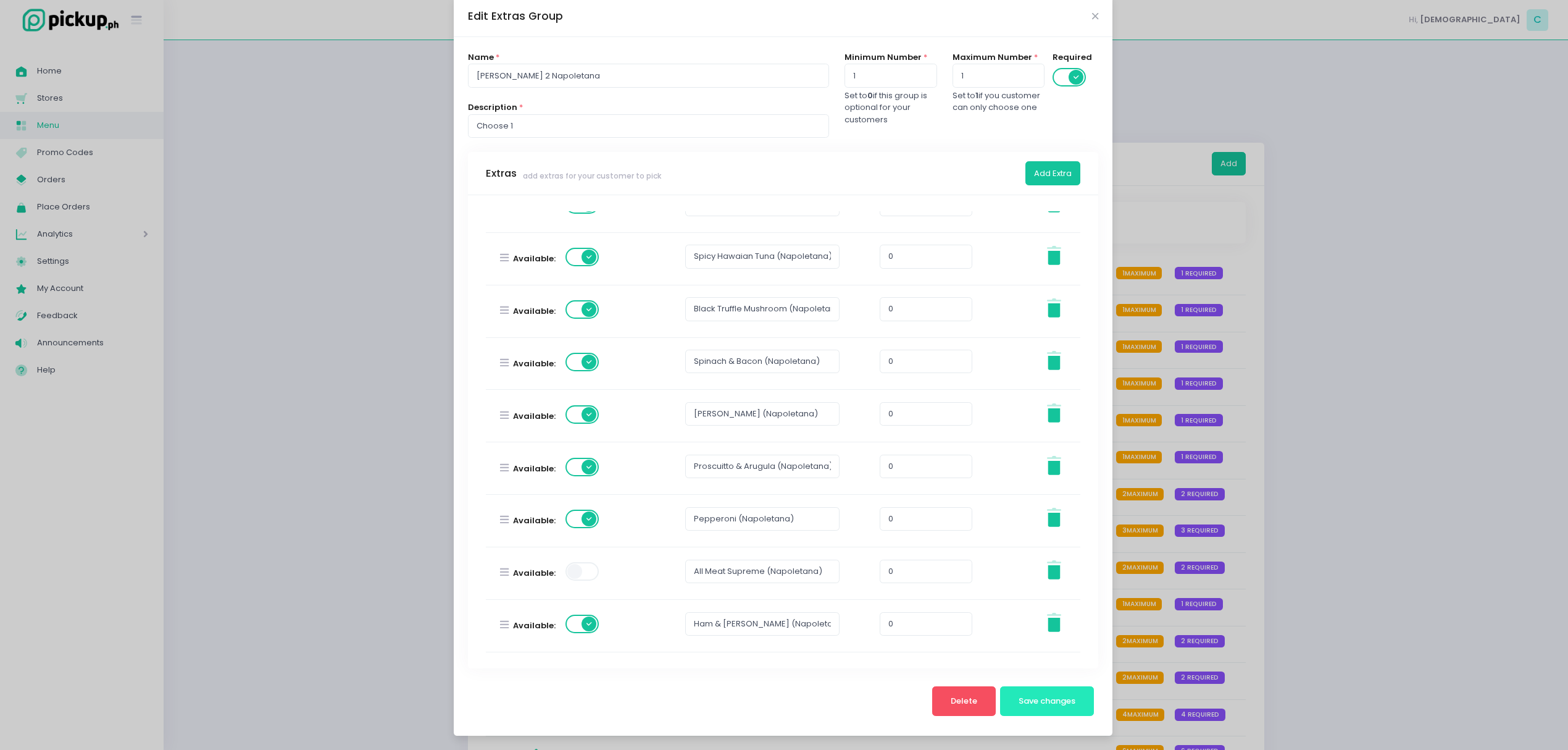
click at [1052, 701] on span "Save changes" at bounding box center [1046, 701] width 57 height 11
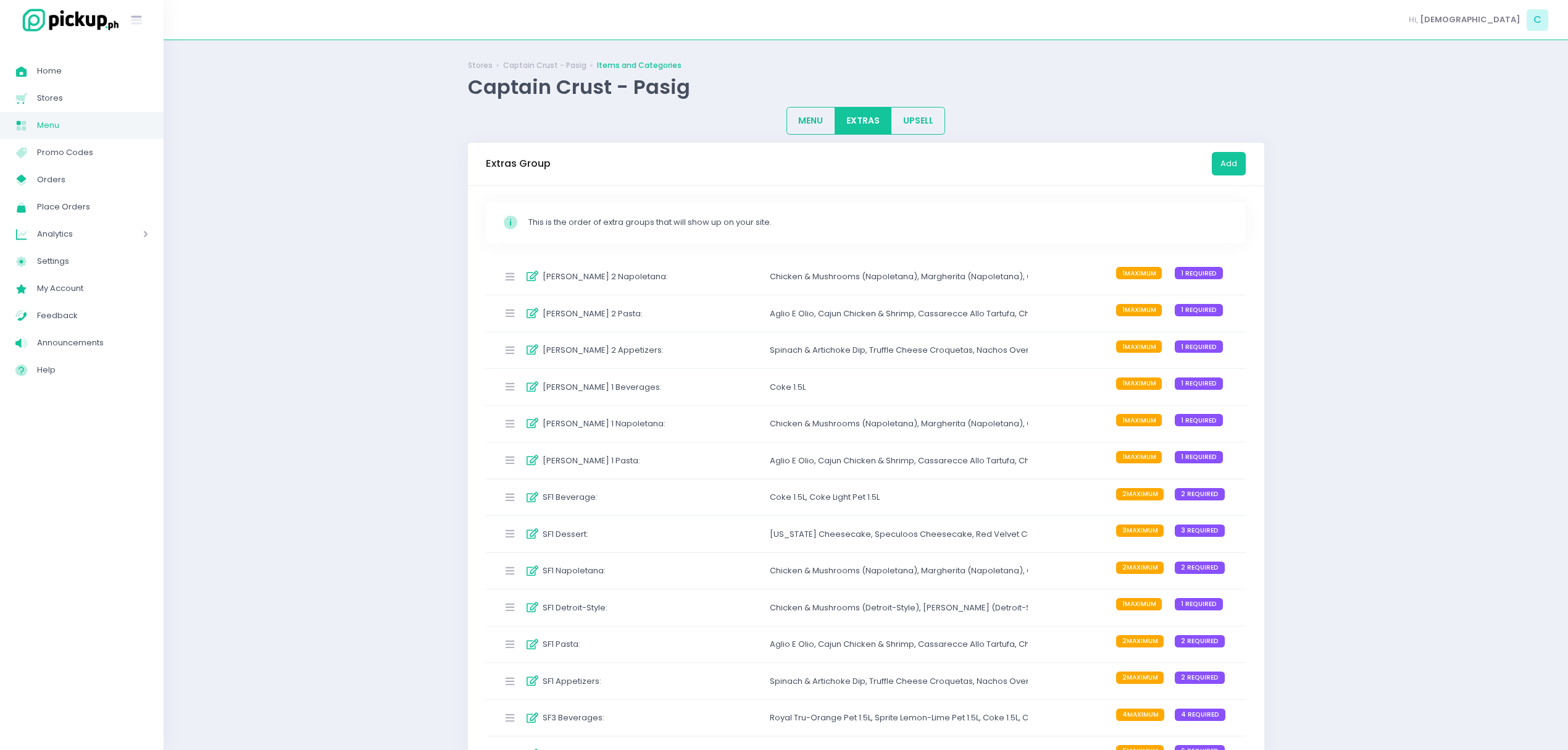
click at [718, 431] on div "[PERSON_NAME] 1 Napoletana : Chicken & Mushrooms (Napoletana) , Margherita (Nap…" at bounding box center [866, 424] width 760 height 36
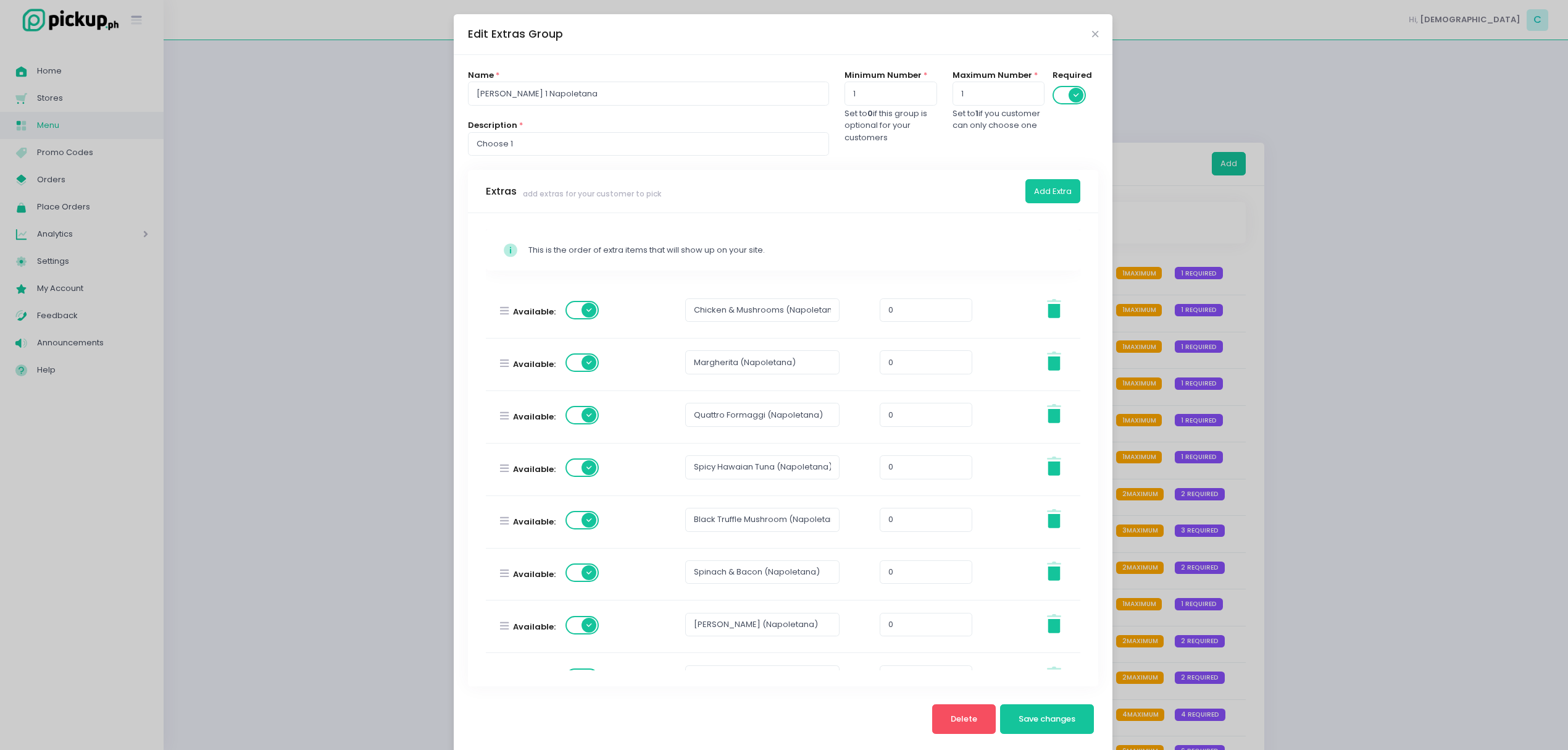
scroll to position [194, 0]
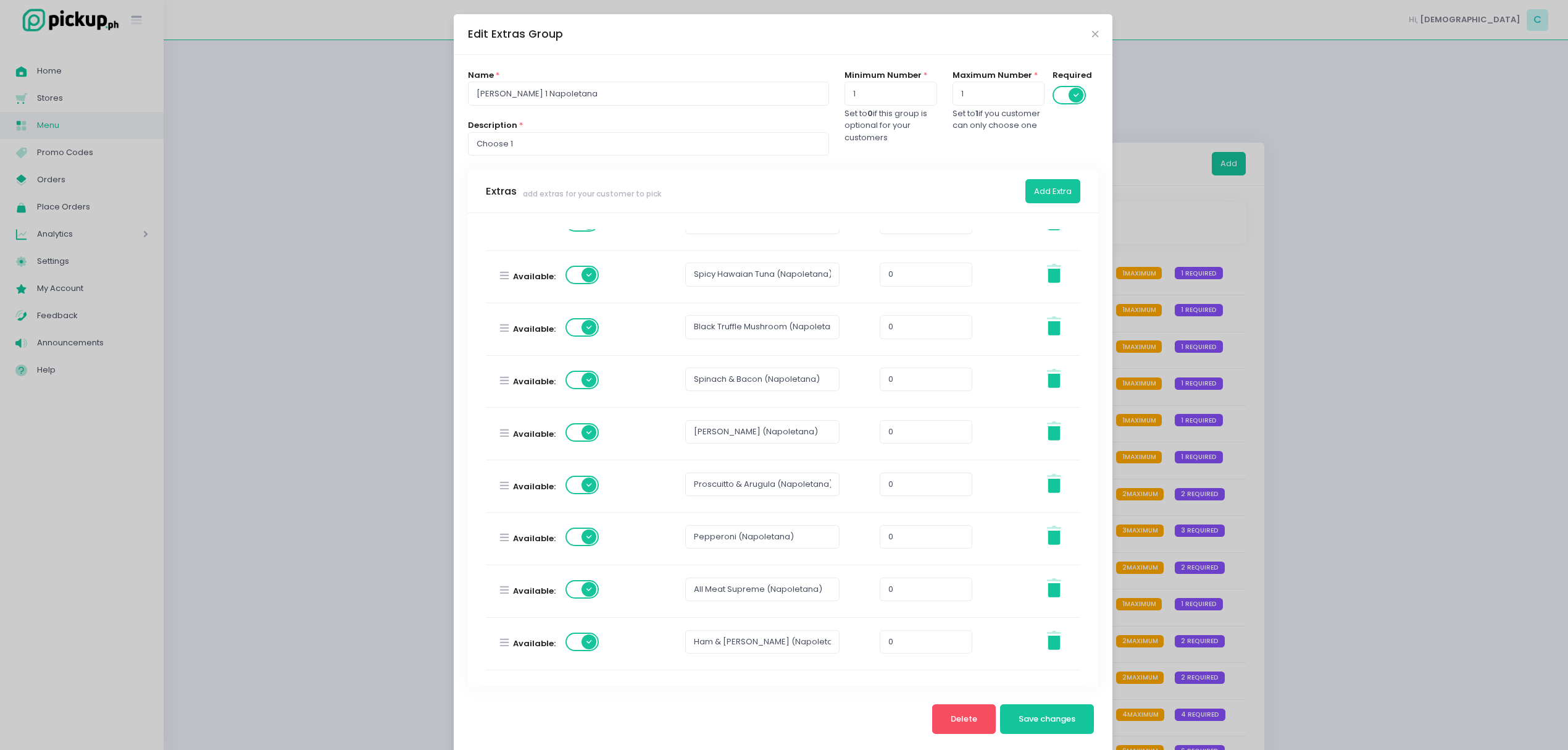
click at [578, 590] on span at bounding box center [583, 589] width 35 height 19
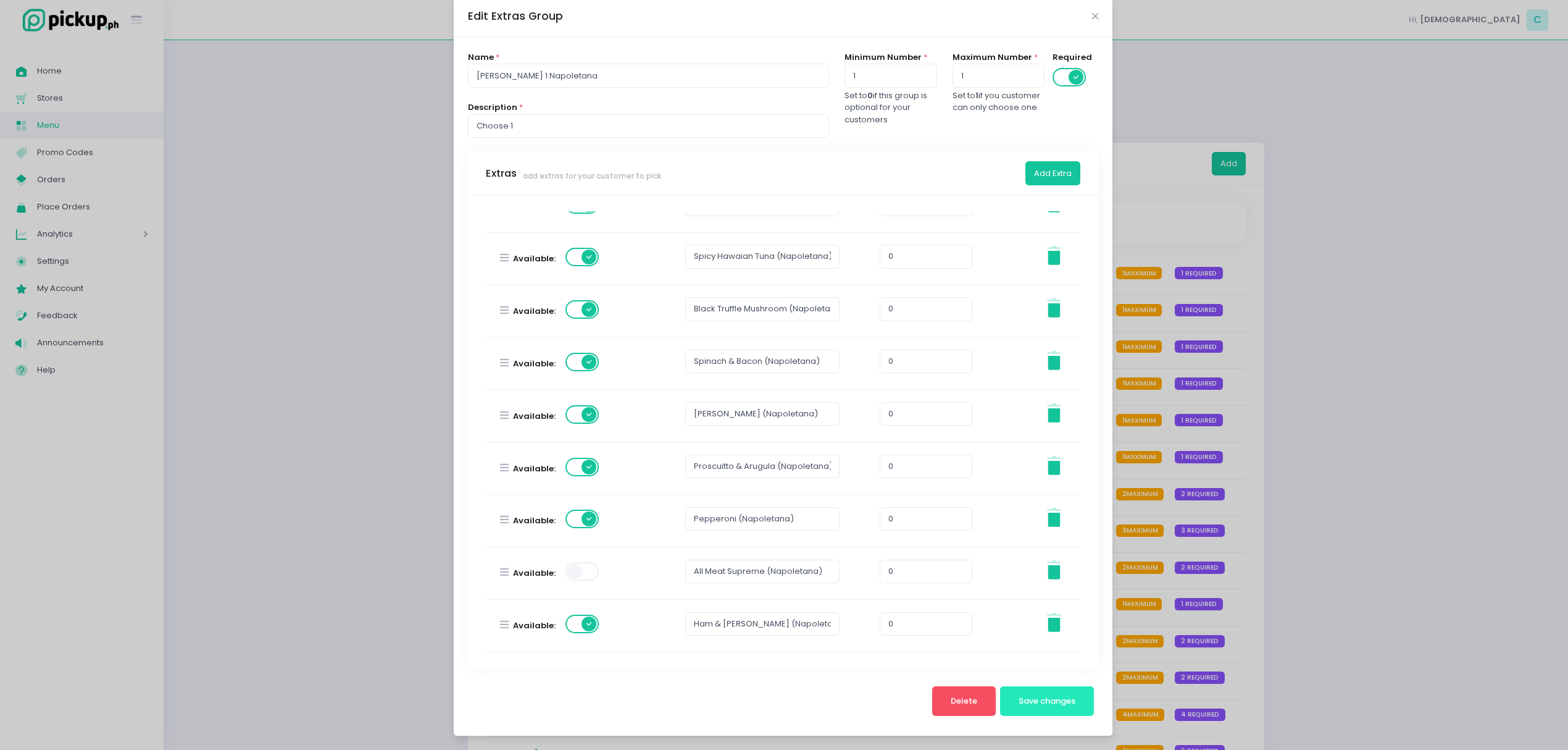
click at [1063, 701] on span "Save changes" at bounding box center [1046, 701] width 57 height 11
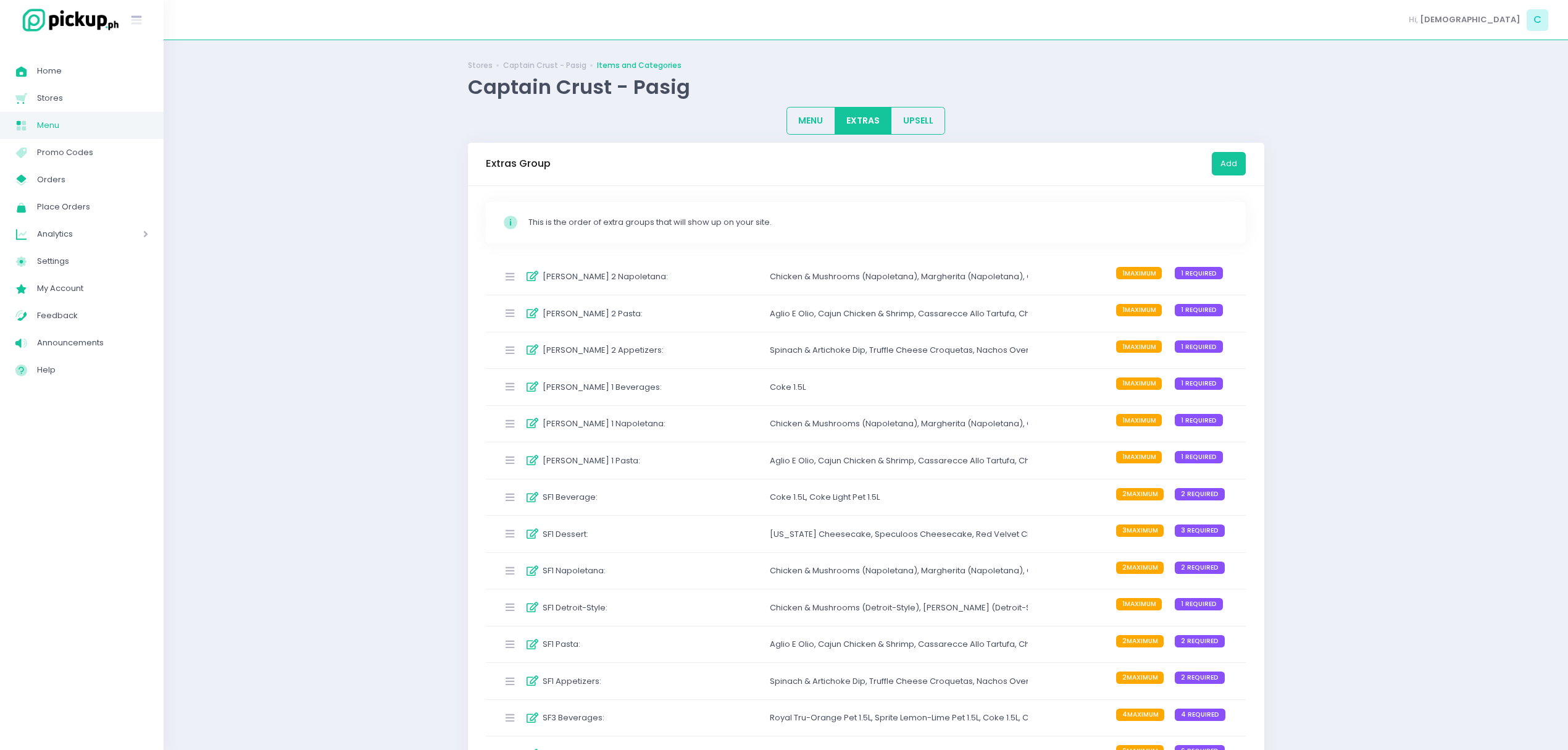
click at [694, 424] on div "[PERSON_NAME] 1 Napoletana : Chicken & Mushrooms (Napoletana) , Margherita (Nap…" at bounding box center [866, 424] width 760 height 36
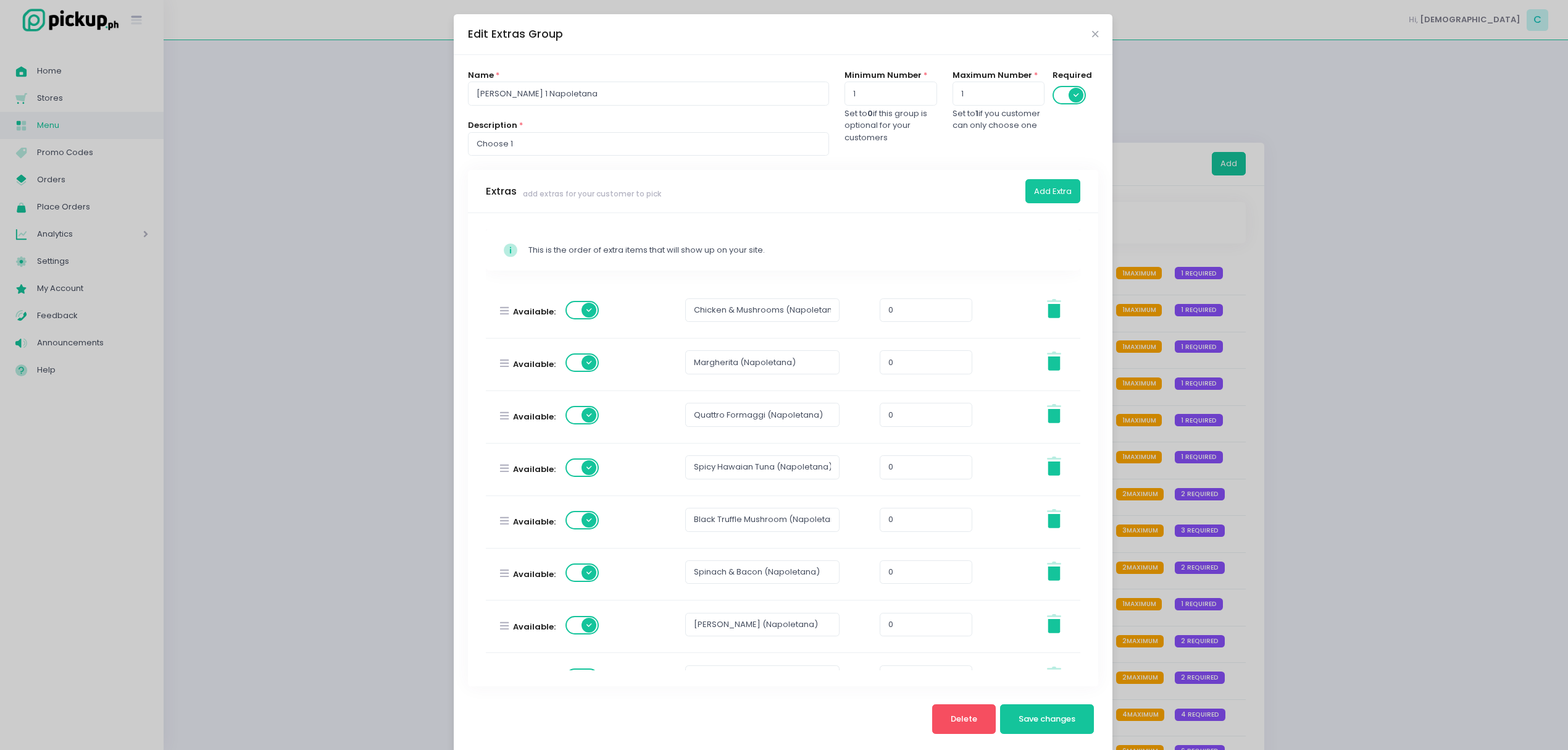
scroll to position [194, 0]
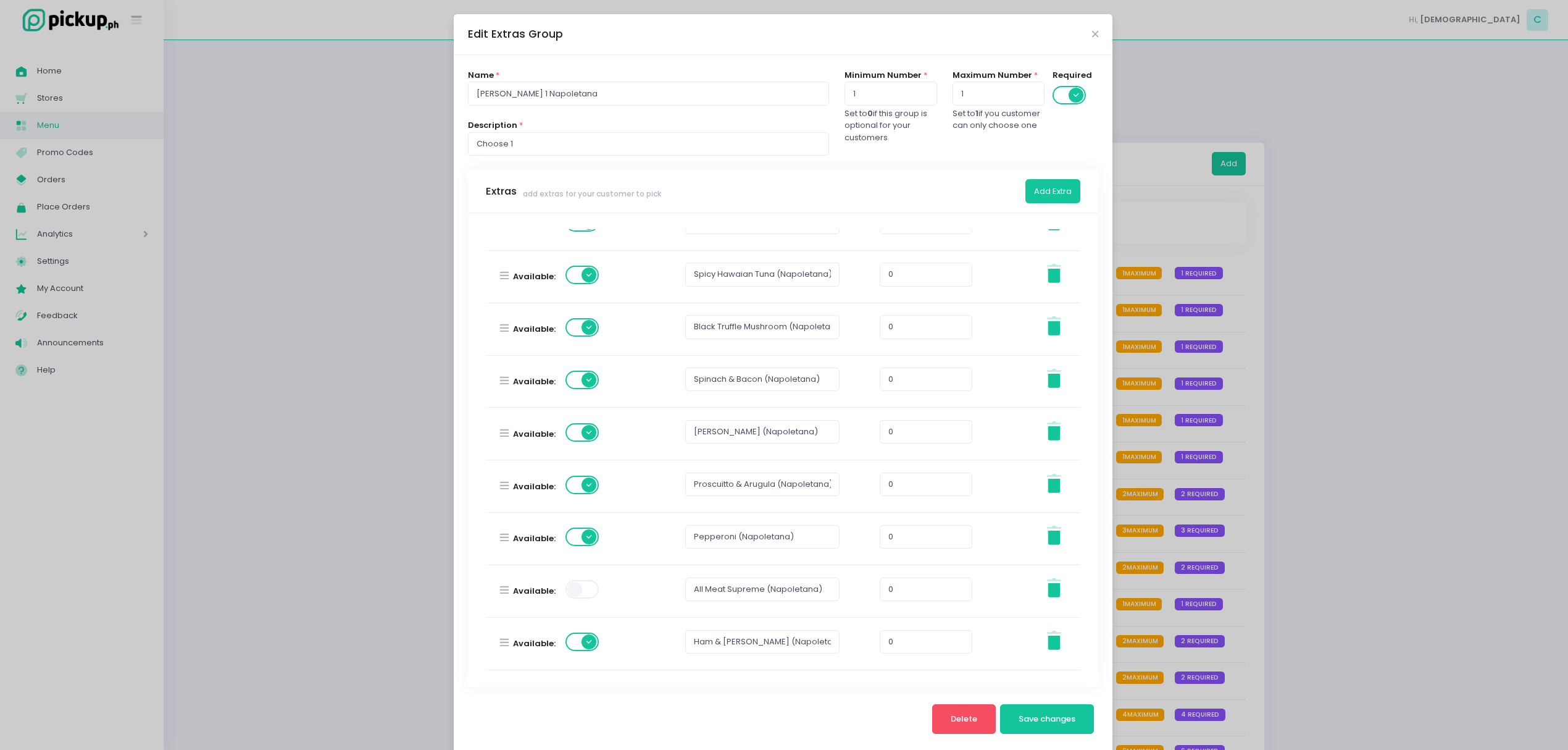
click at [1168, 467] on div "Edit Extras Group Name * [PERSON_NAME] 1 Napoletana Description * Choose 1 Mini…" at bounding box center [784, 375] width 1568 height 750
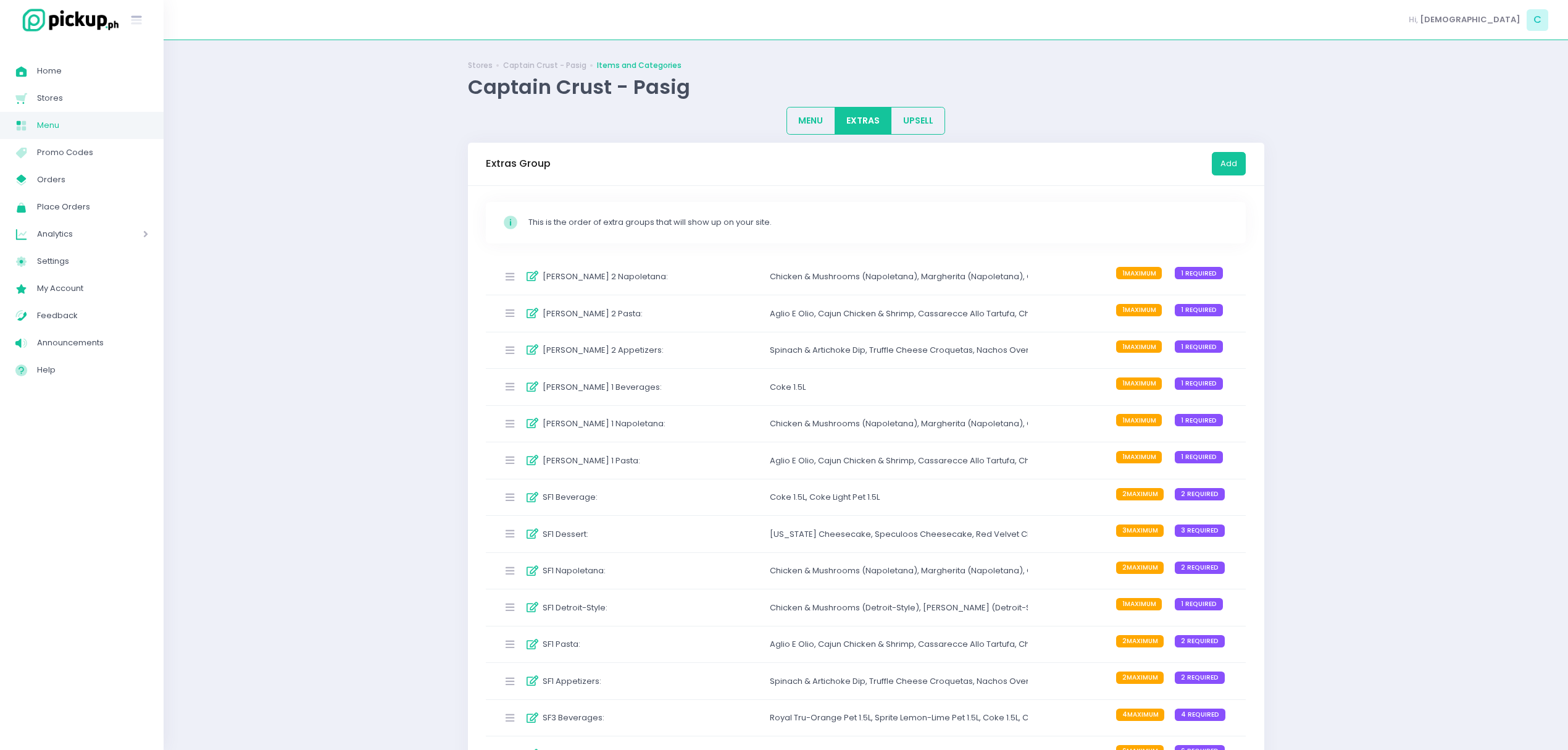
click at [710, 576] on div "SF1 Napoletana : Chicken & Mushrooms (Napoletana) , Margherita (Napoletana) , […" at bounding box center [866, 570] width 760 height 36
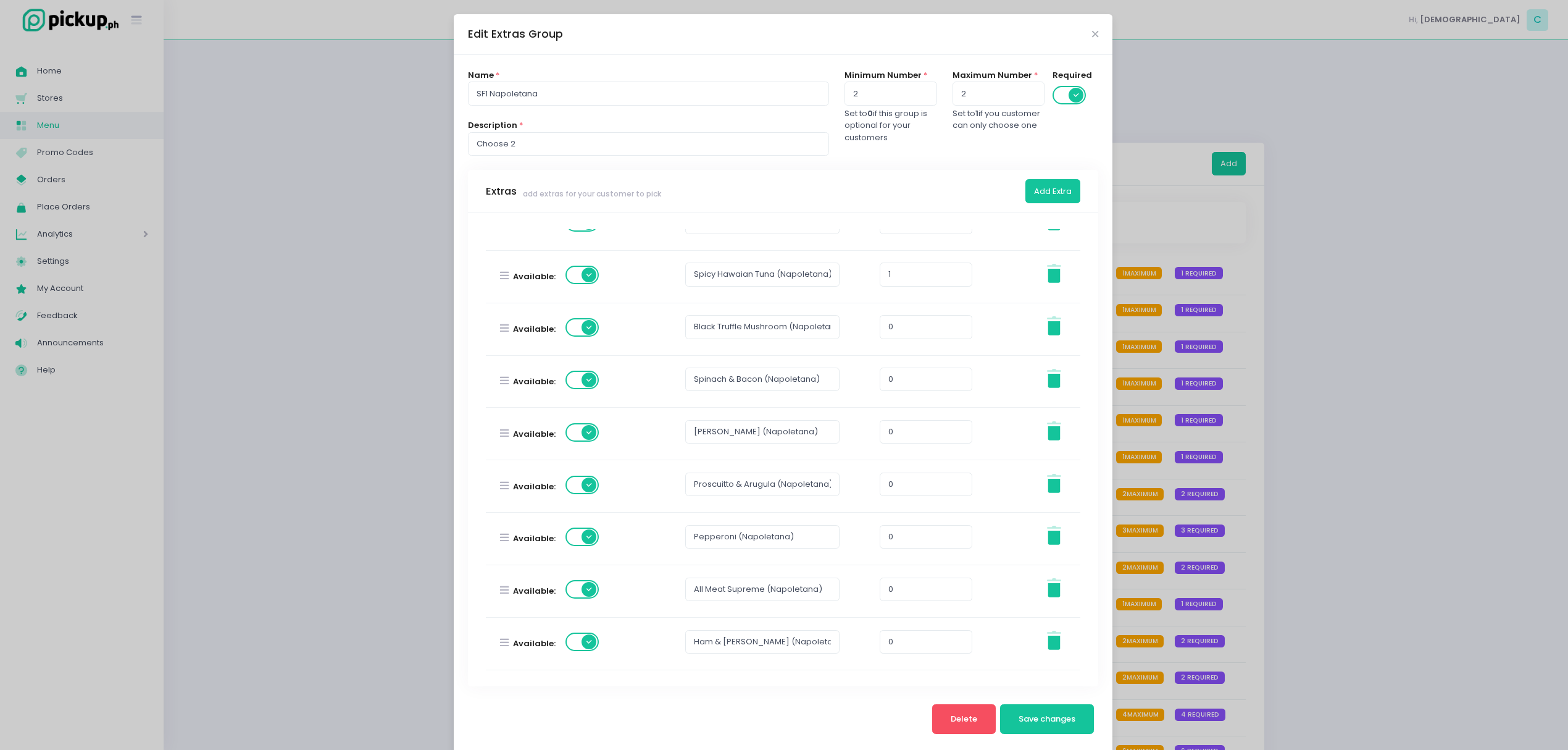
click at [578, 590] on span at bounding box center [583, 589] width 35 height 19
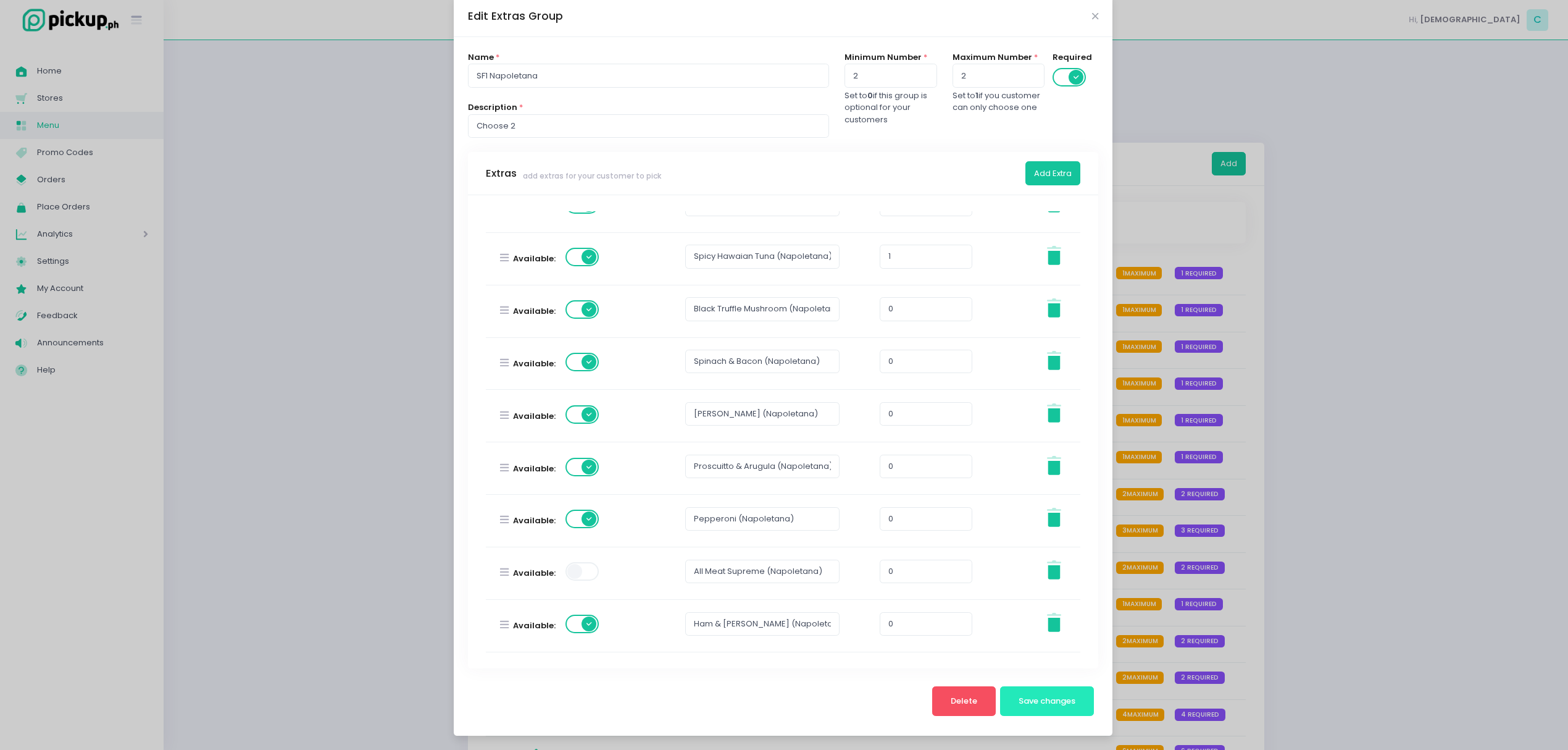
click at [1030, 710] on button "Save changes" at bounding box center [1047, 701] width 94 height 29
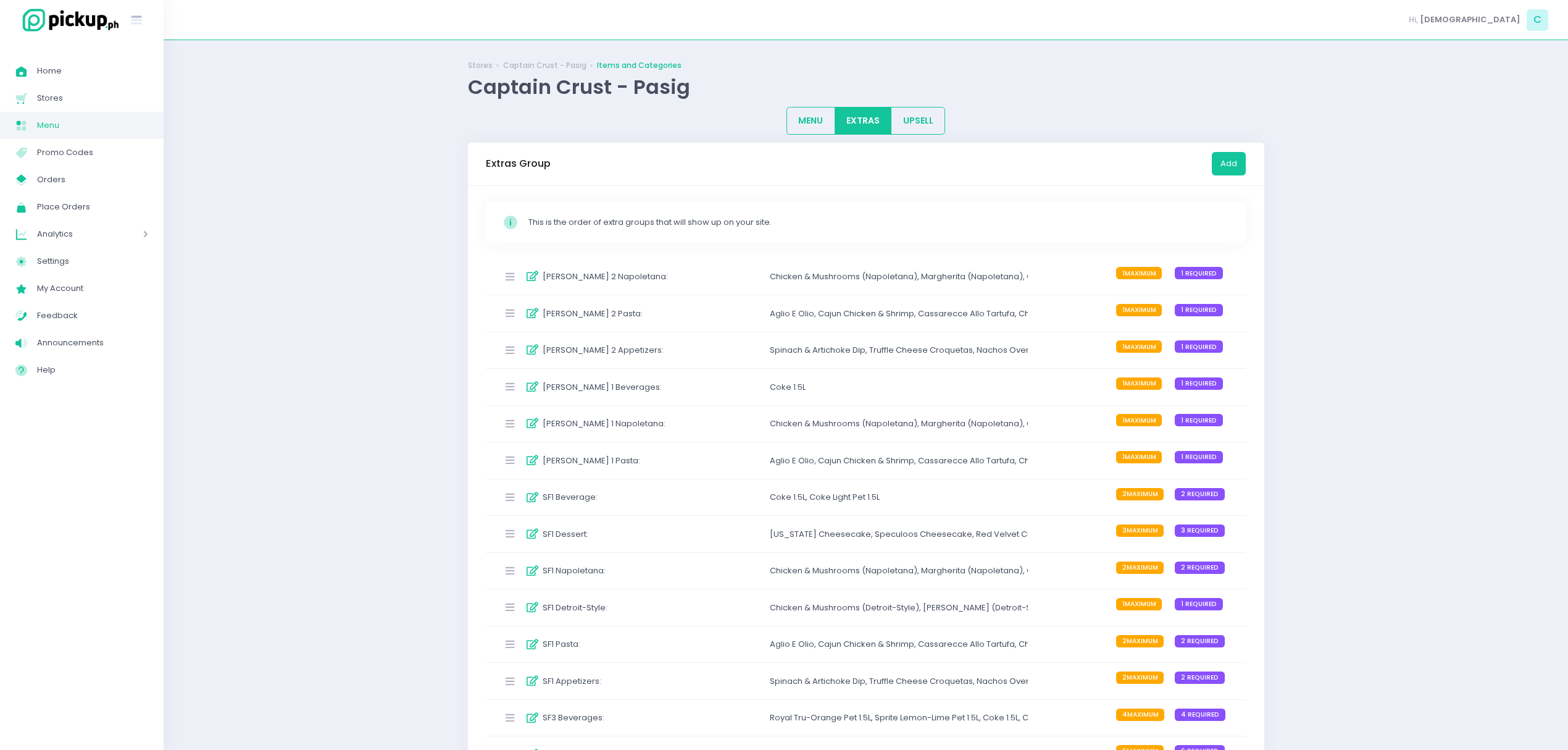
click at [712, 581] on div "SF1 Napoletana : Chicken & Mushrooms (Napoletana) , Margherita (Napoletana) , Q…" at bounding box center [866, 570] width 760 height 36
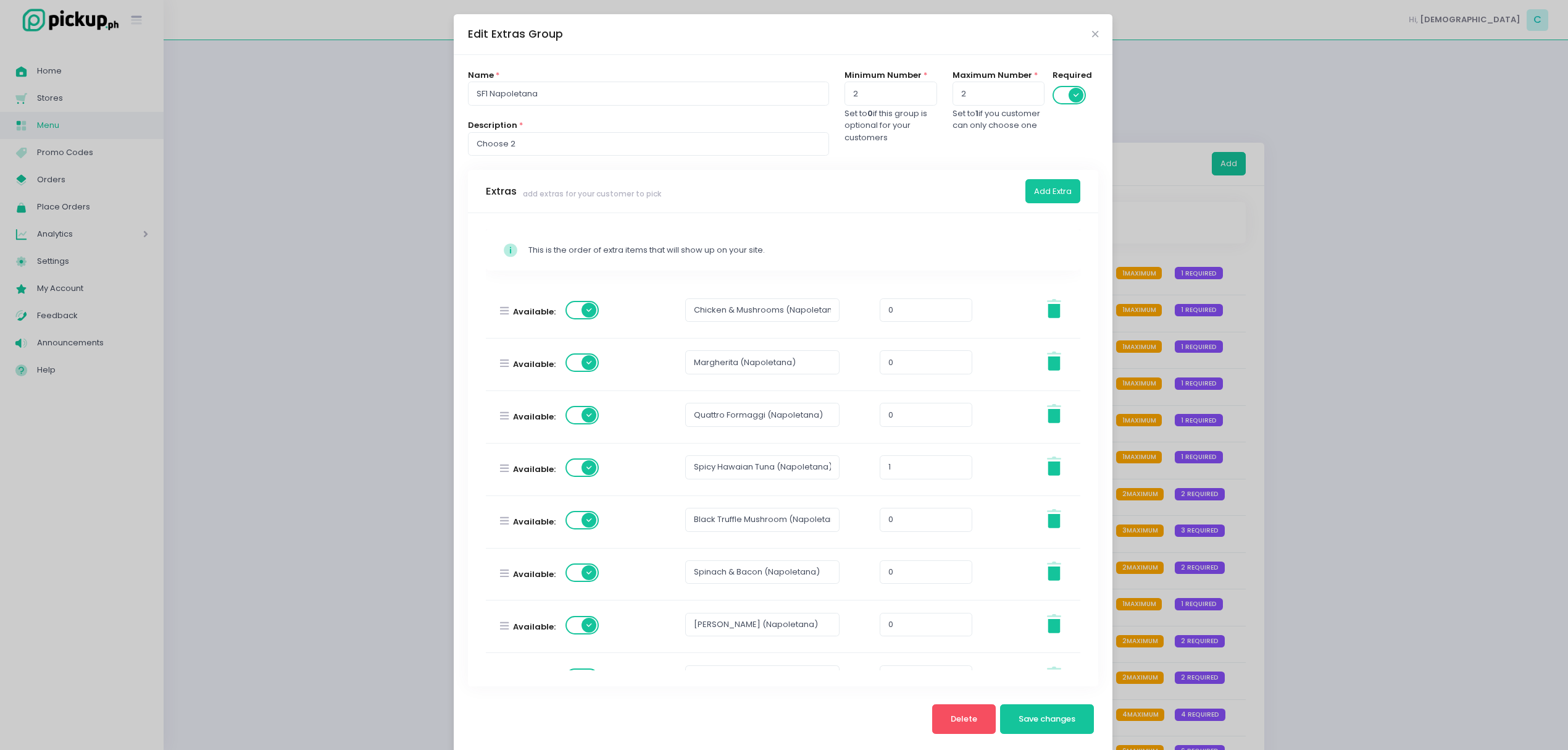
scroll to position [194, 0]
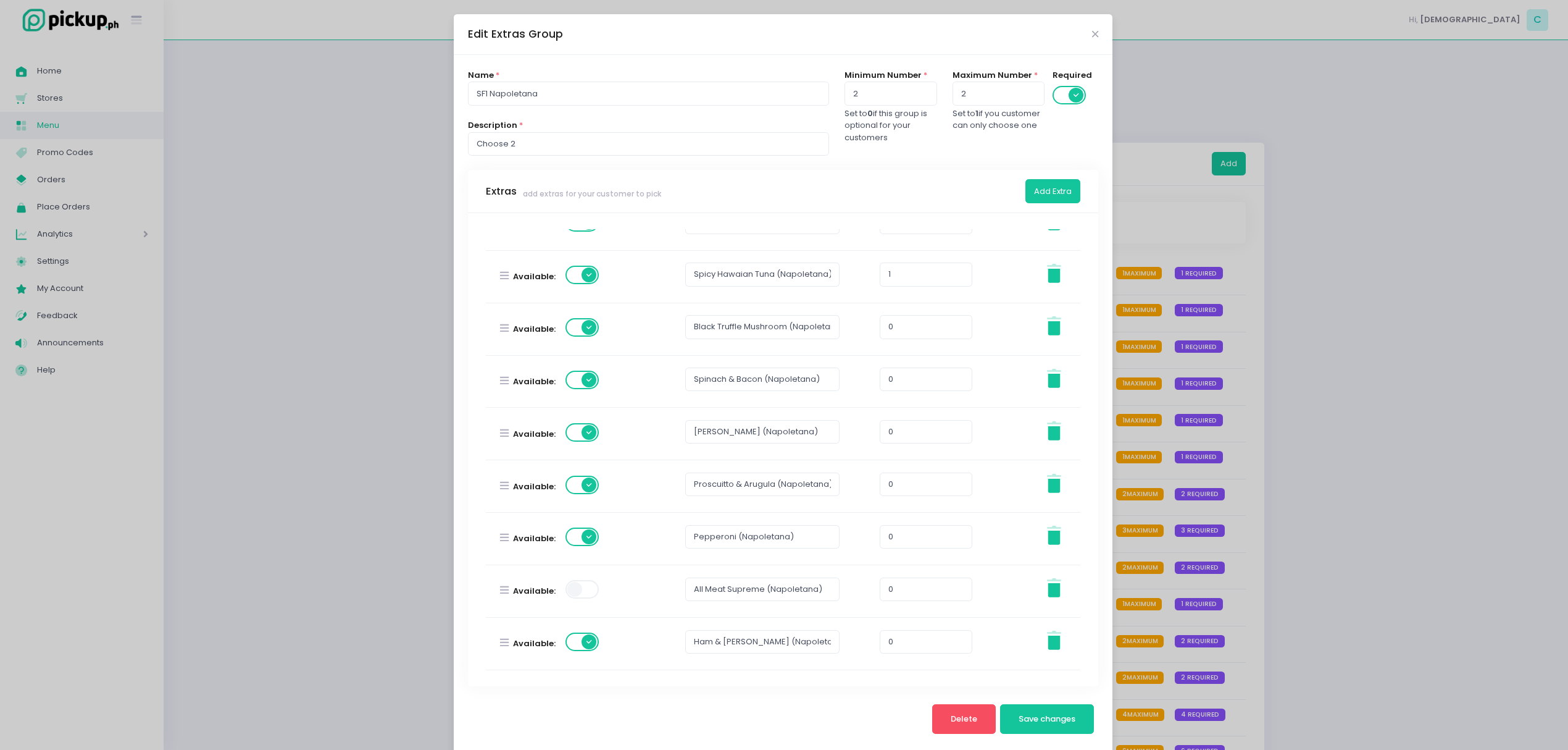
click at [1346, 440] on div "Edit Extras Group Name * SF1 Napoletana Description * Choose 2 Minimum Number *…" at bounding box center [784, 375] width 1568 height 750
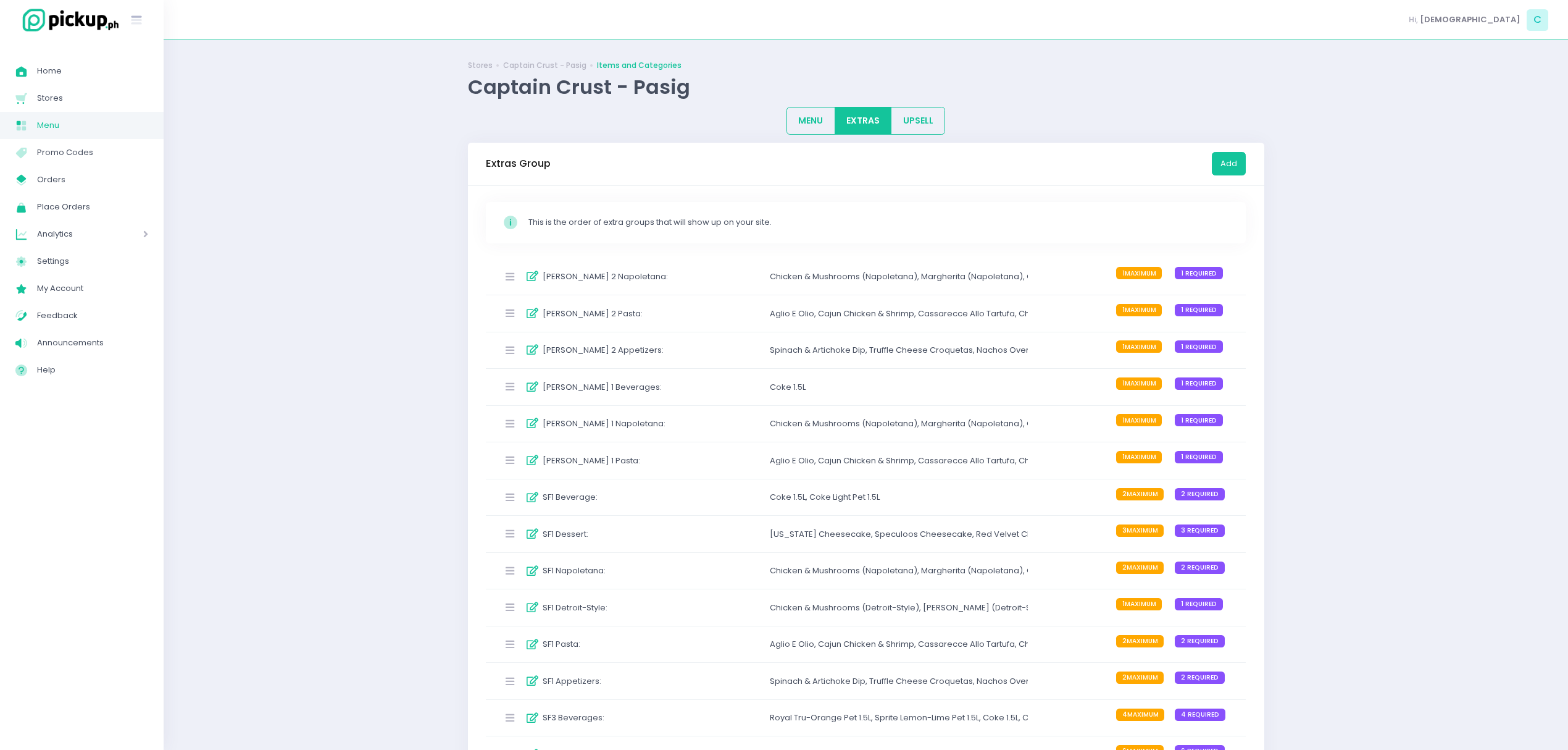
click at [707, 614] on div "SF1 Detroit-Style : Chicken & Mushrooms (Detroit-Style) , Margherita (Detroit-S…" at bounding box center [866, 607] width 760 height 36
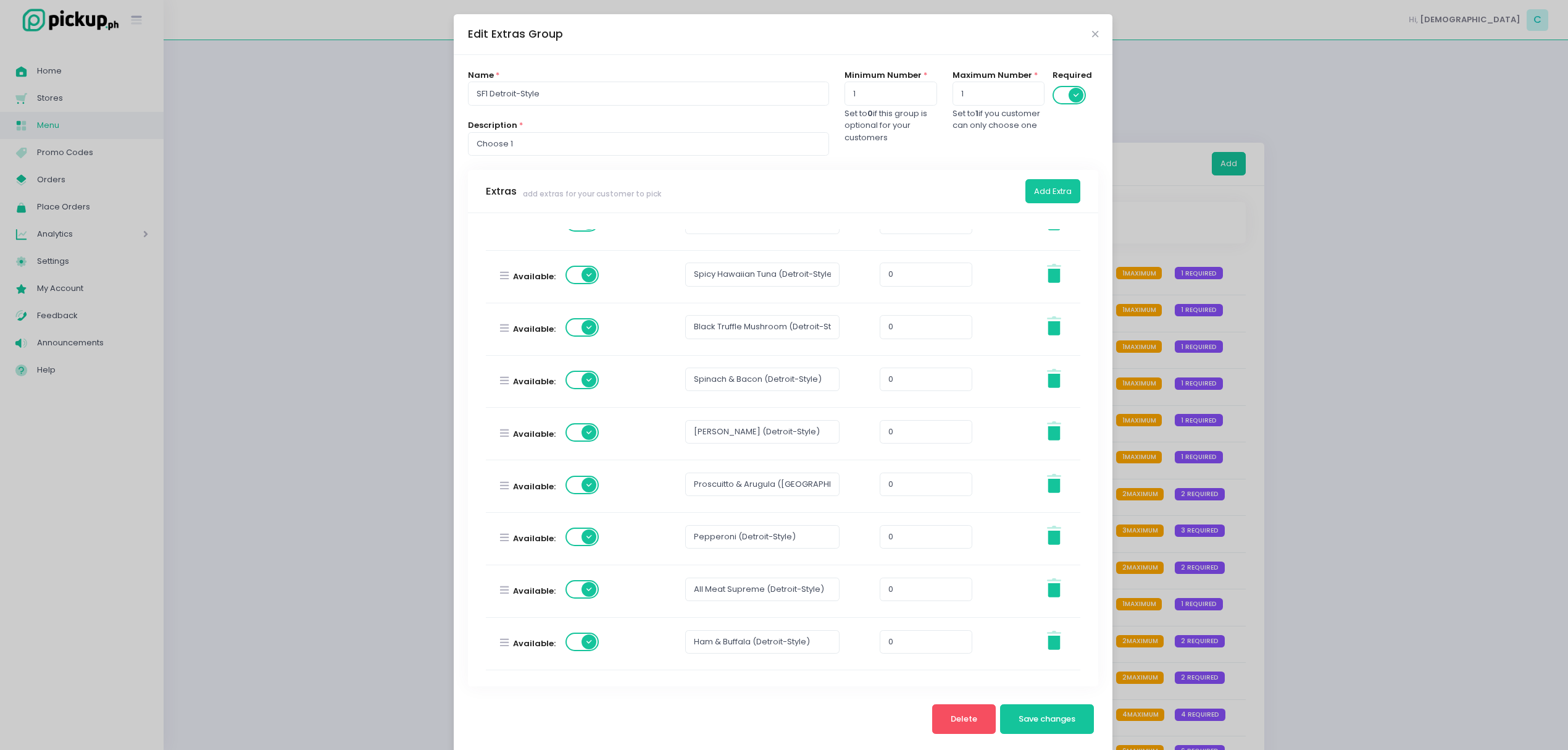
click at [568, 584] on span at bounding box center [583, 589] width 35 height 19
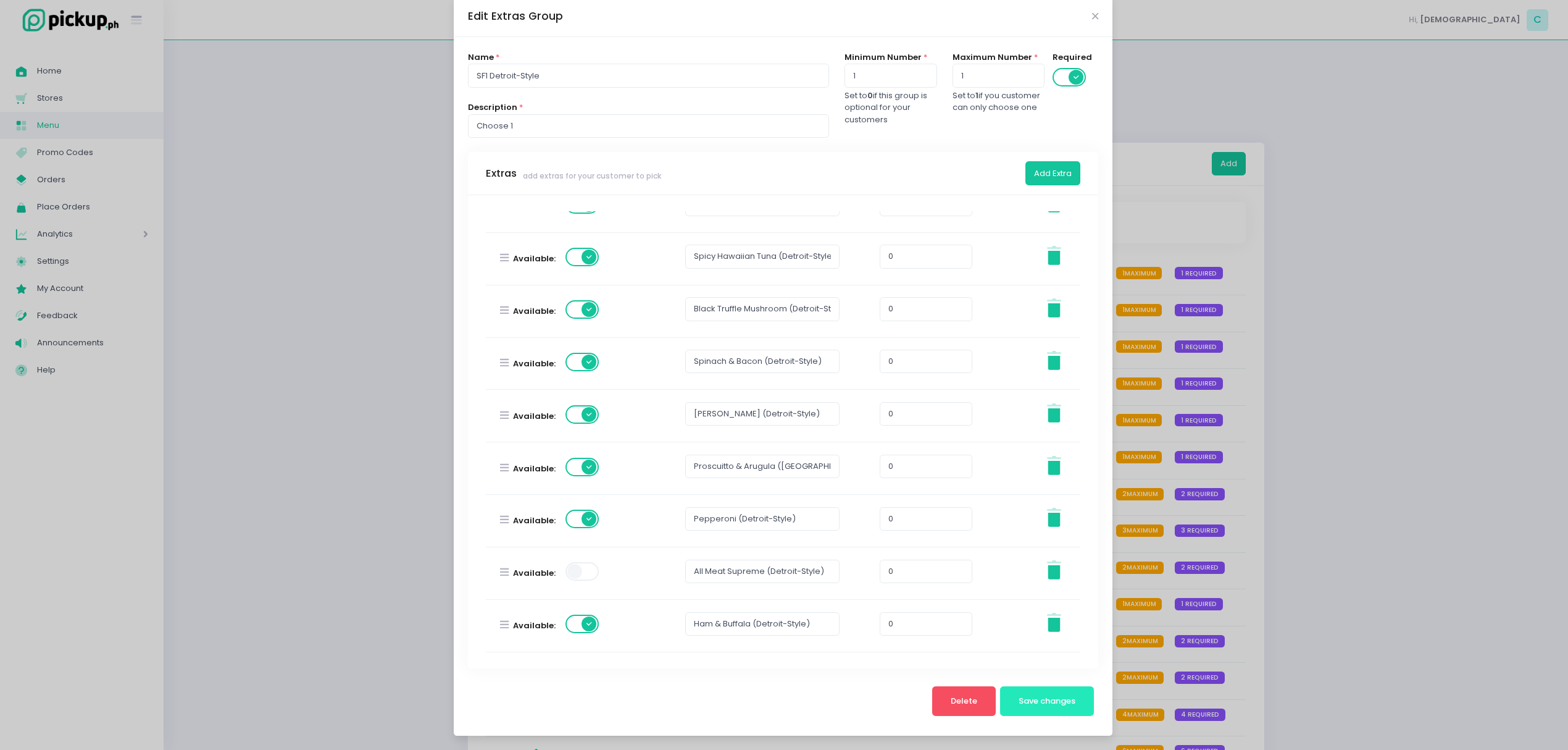
click at [1018, 700] on span "Save changes" at bounding box center [1046, 701] width 57 height 11
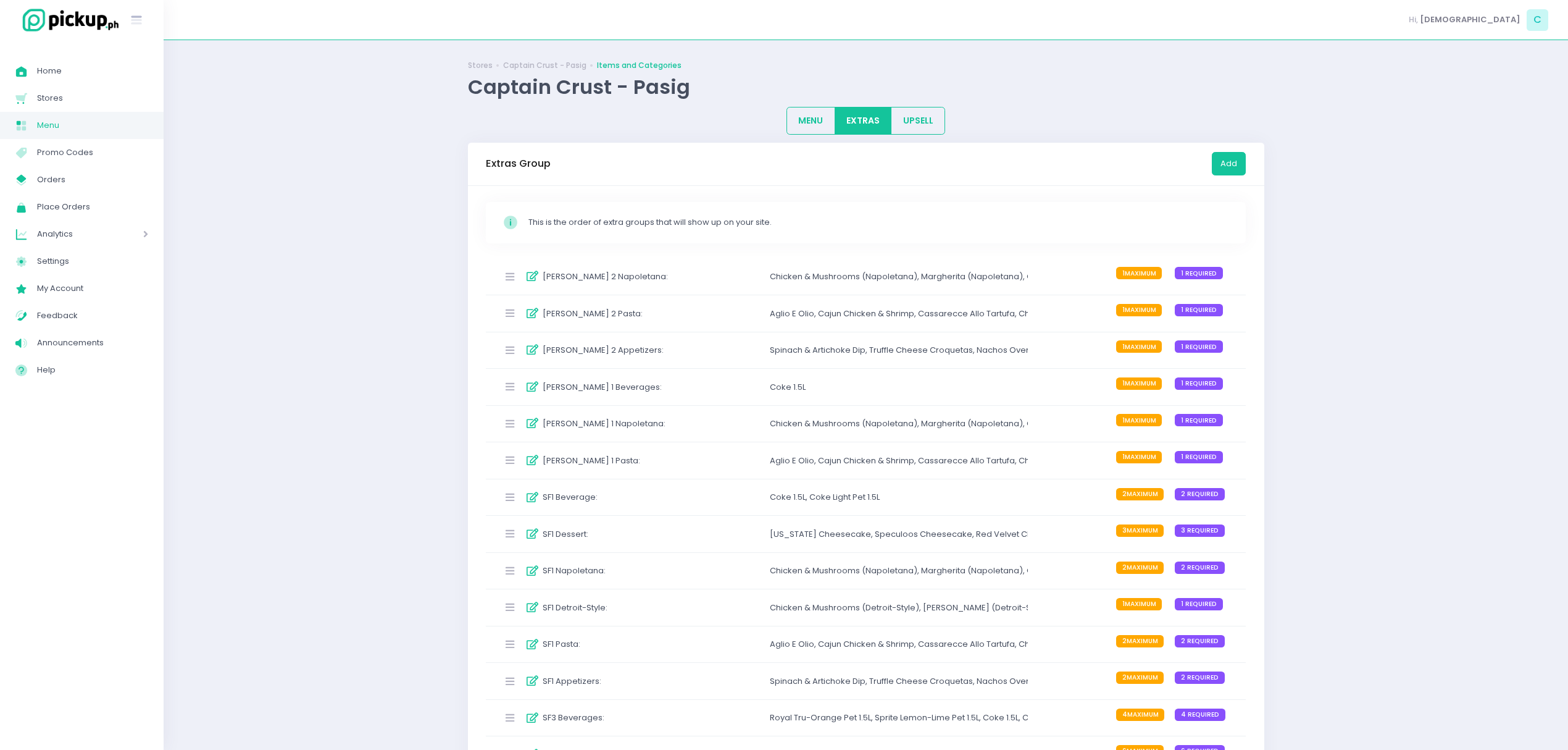
click at [692, 577] on div "SF1 Napoletana : Chicken & Mushrooms (Napoletana) , Margherita (Napoletana) , Q…" at bounding box center [866, 570] width 760 height 36
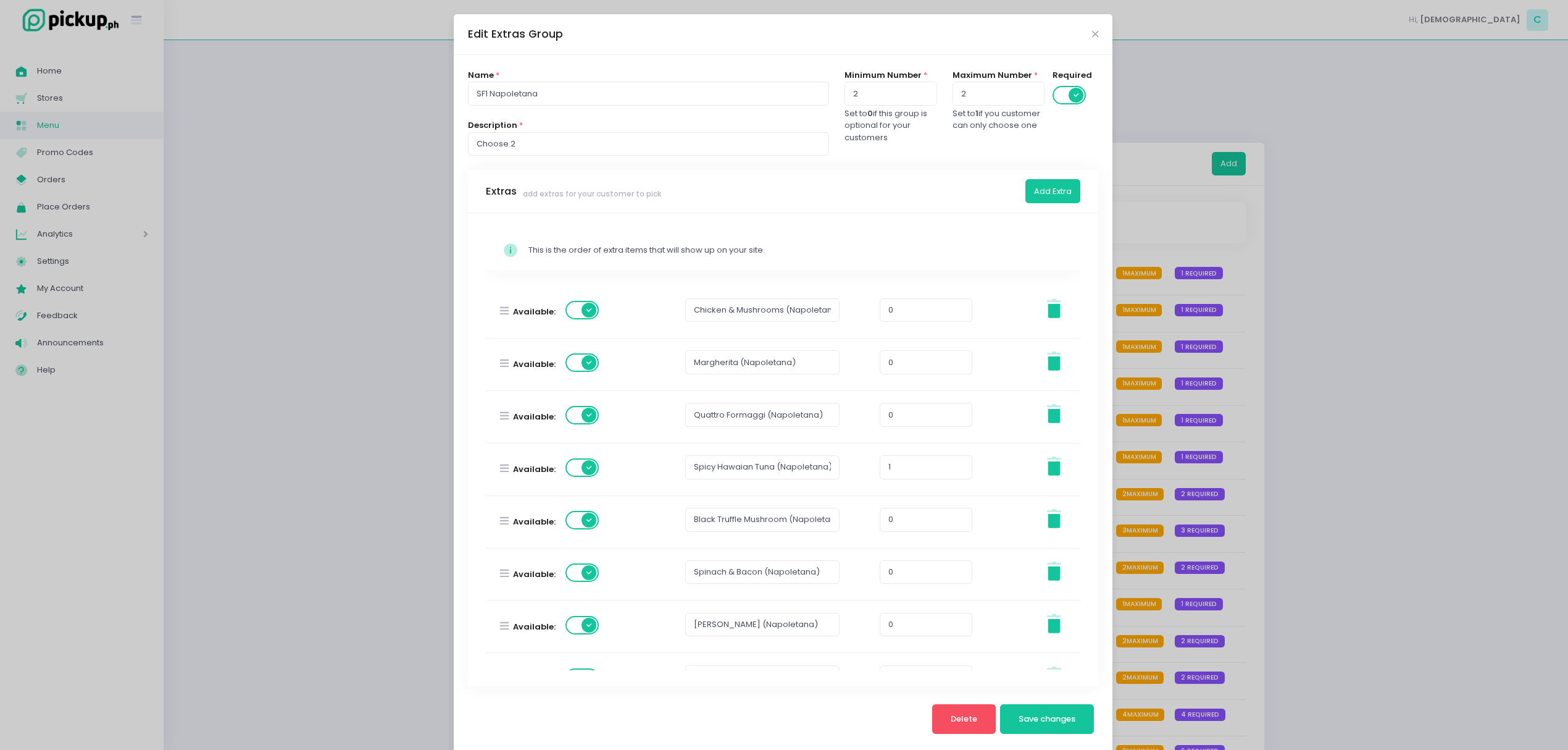
scroll to position [194, 0]
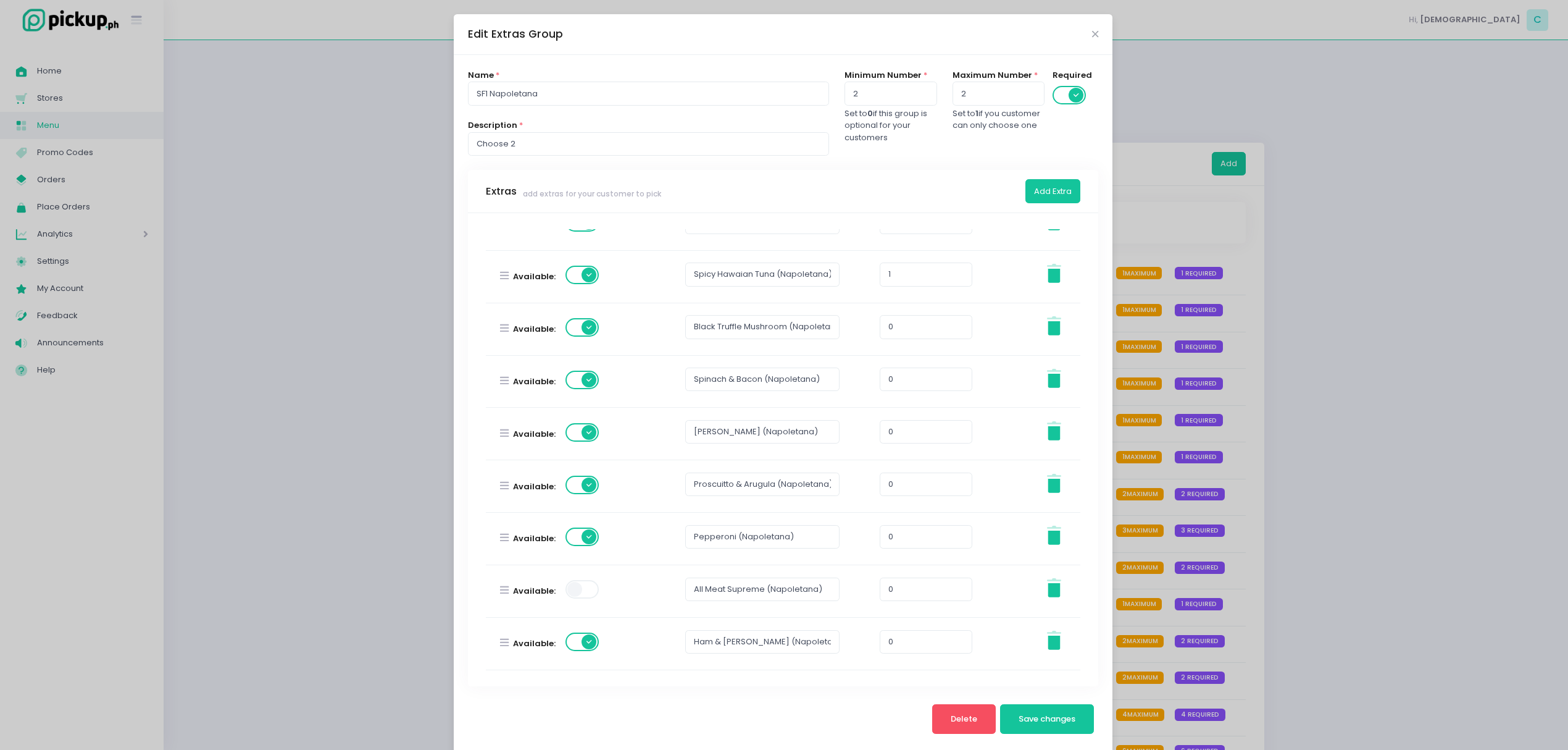
click at [1249, 450] on div "Edit Extras Group Name * SF1 Napoletana Description * Choose 2 Minimum Number *…" at bounding box center [784, 375] width 1568 height 750
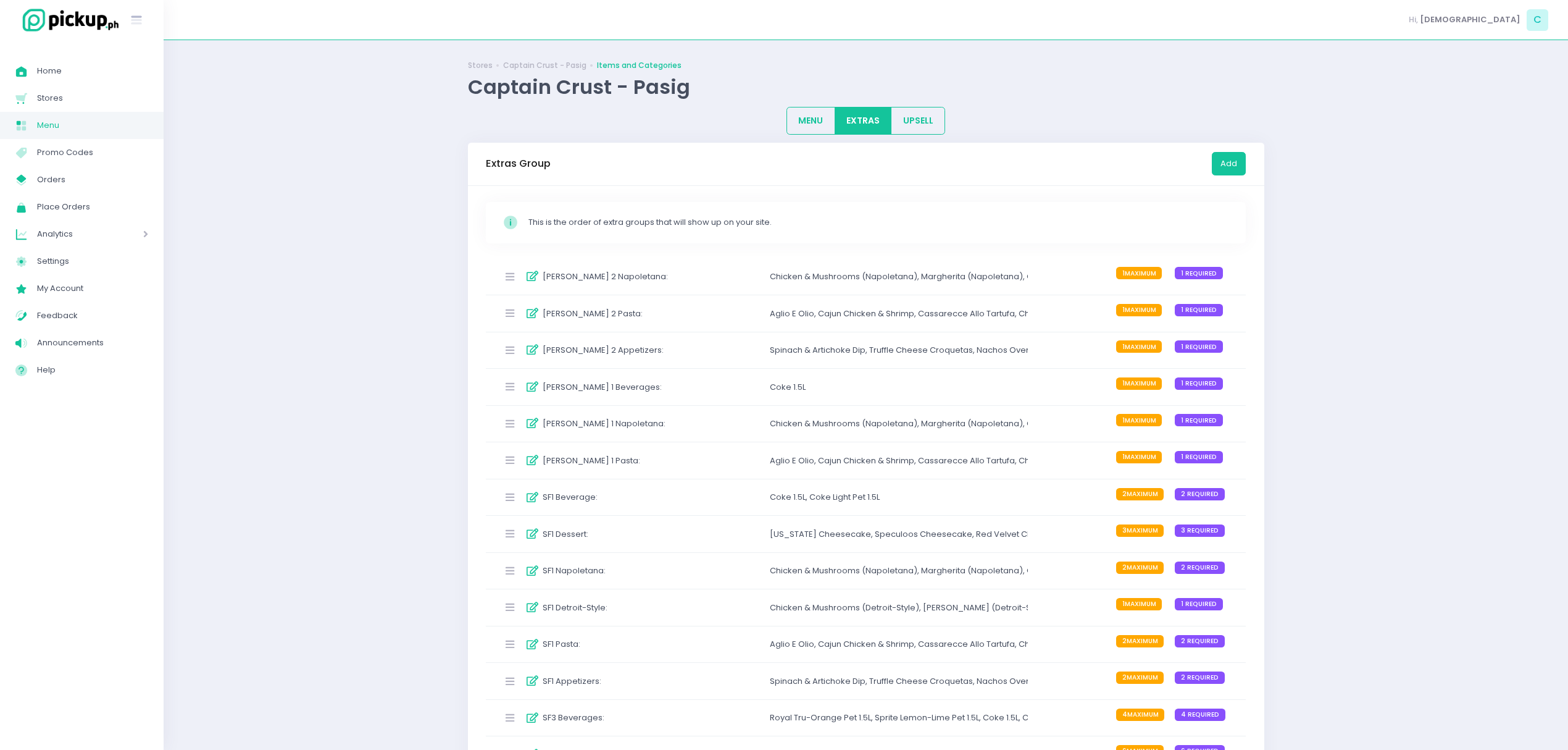
click at [744, 624] on div "SF1 Detroit-Style : Chicken & Mushrooms (Detroit-Style) , Margherita (Detroit-S…" at bounding box center [866, 607] width 760 height 36
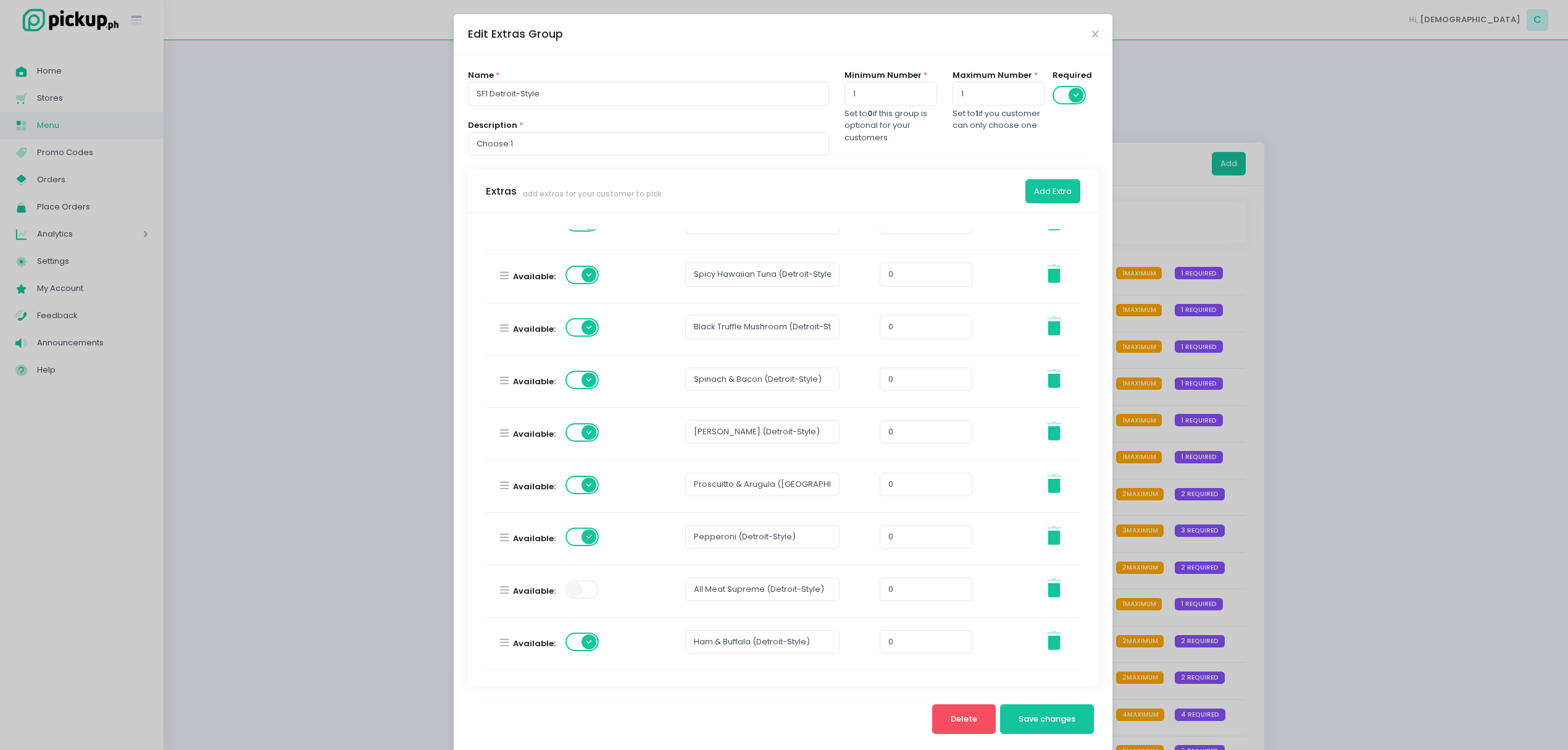
click at [1443, 428] on div "Edit Extras Group Name * SF1 Detroit-Style Description * Choose 1 Minimum Numbe…" at bounding box center [784, 375] width 1568 height 750
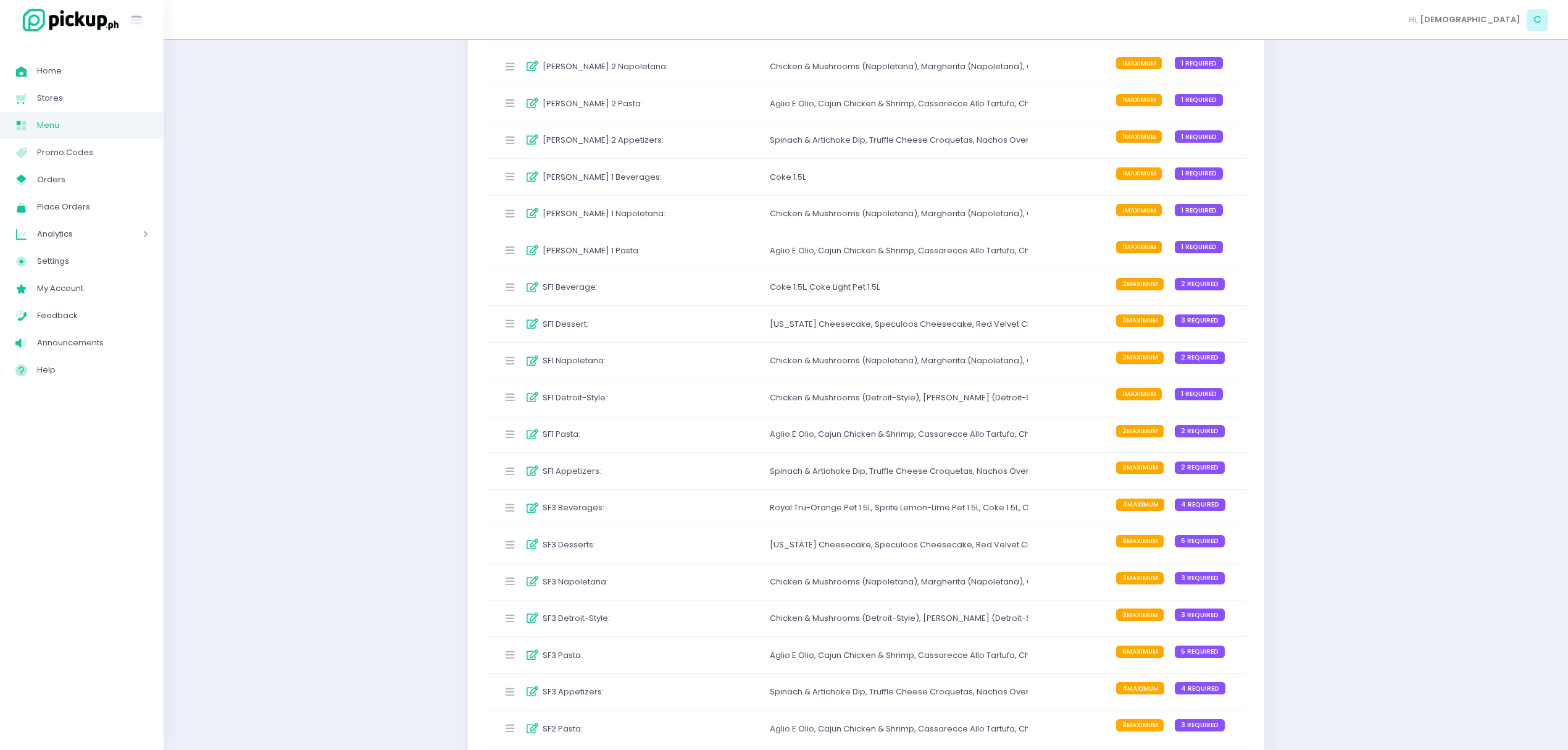
scroll to position [211, 0]
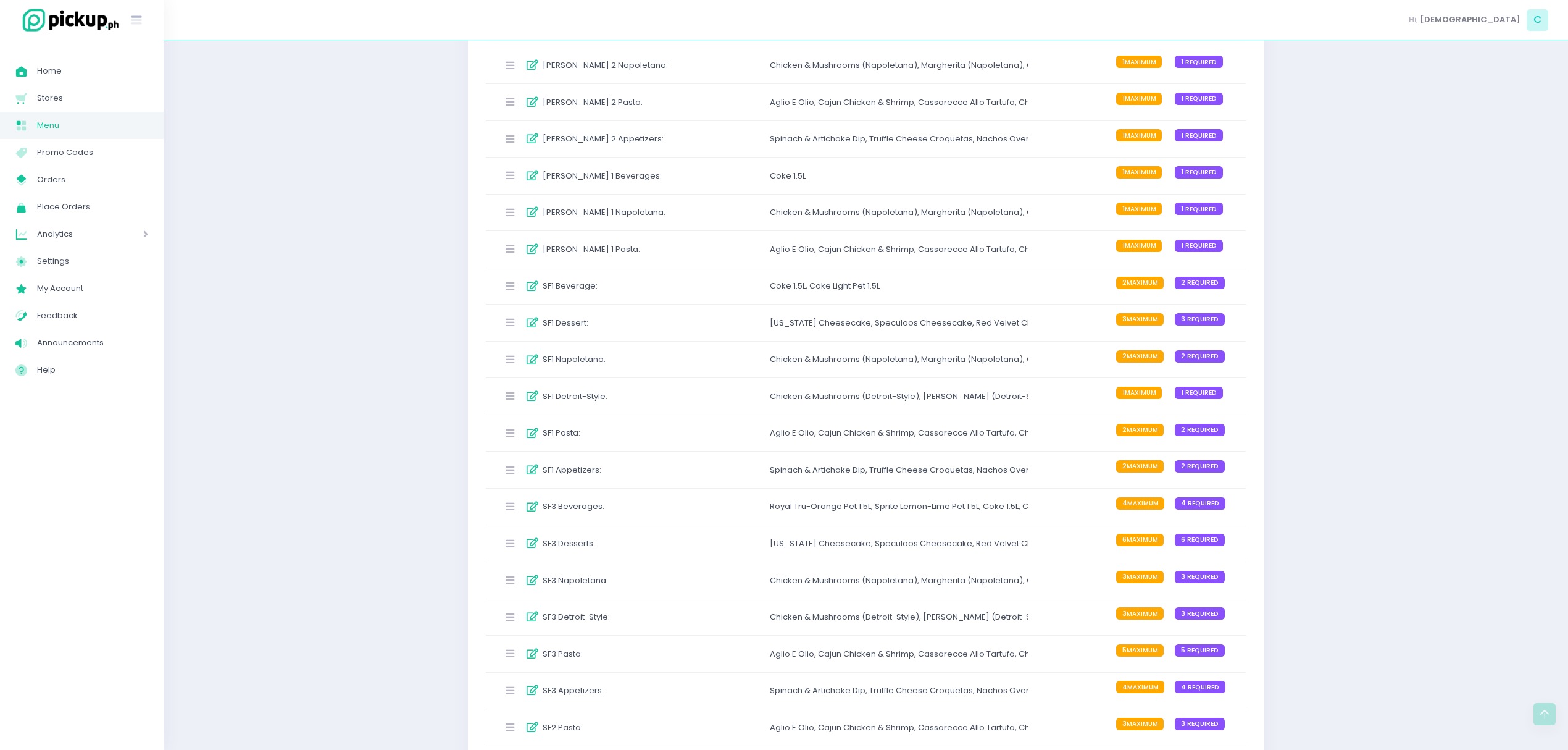
click at [763, 588] on div "SF3 Napoletana : Chicken & Mushrooms (Napoletana) , Margherita (Napoletana) , […" at bounding box center [866, 580] width 760 height 36
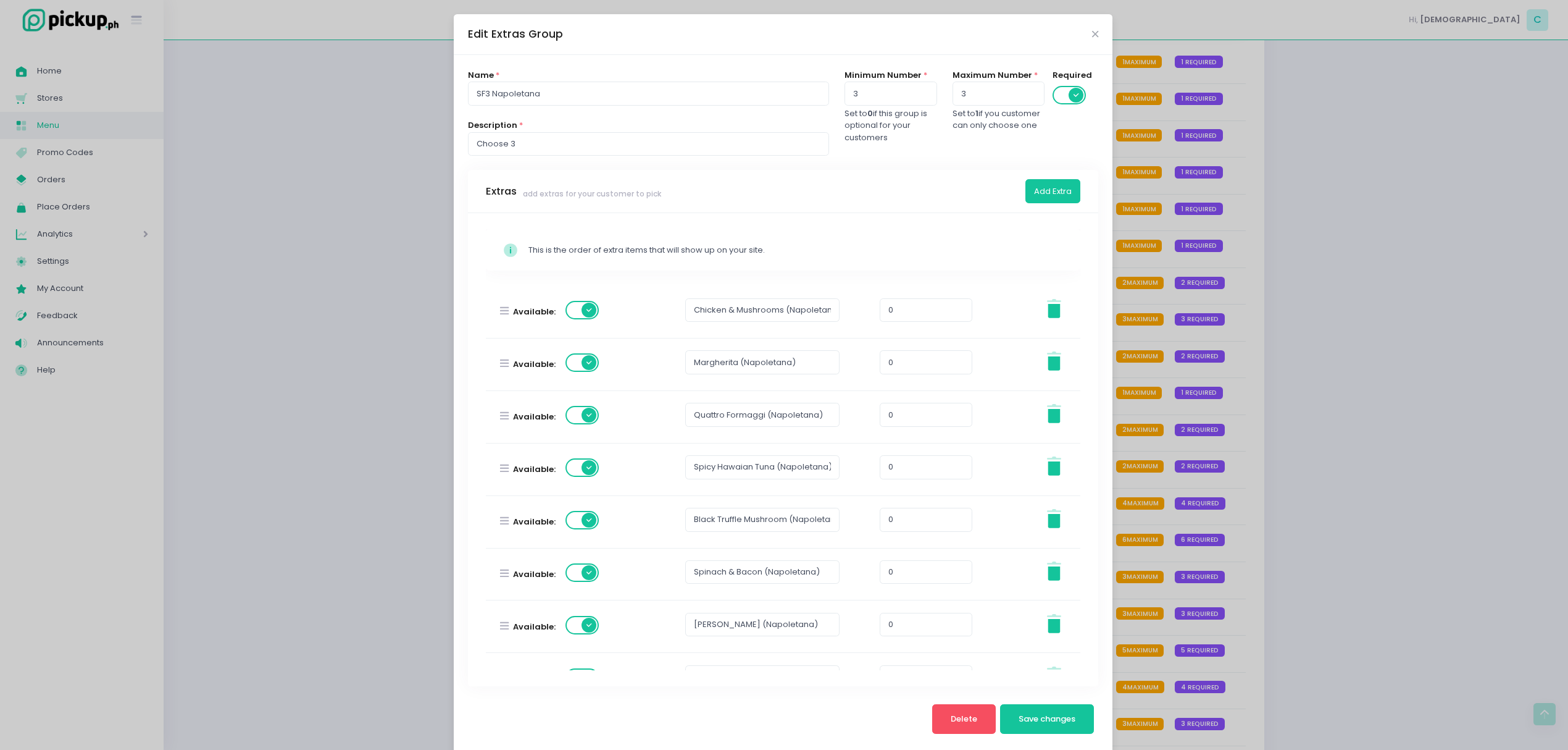
scroll to position [194, 0]
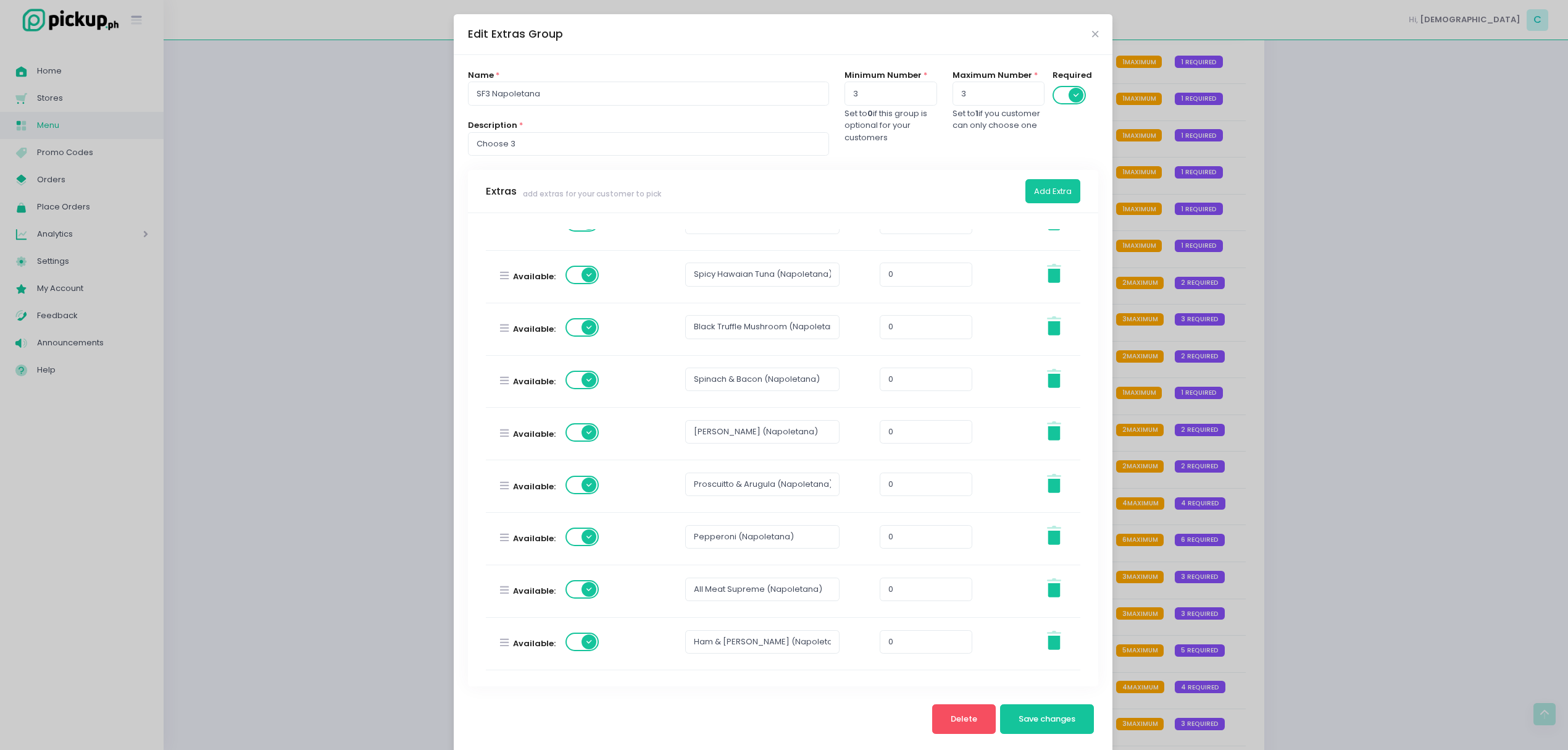
click at [571, 599] on span at bounding box center [583, 589] width 35 height 19
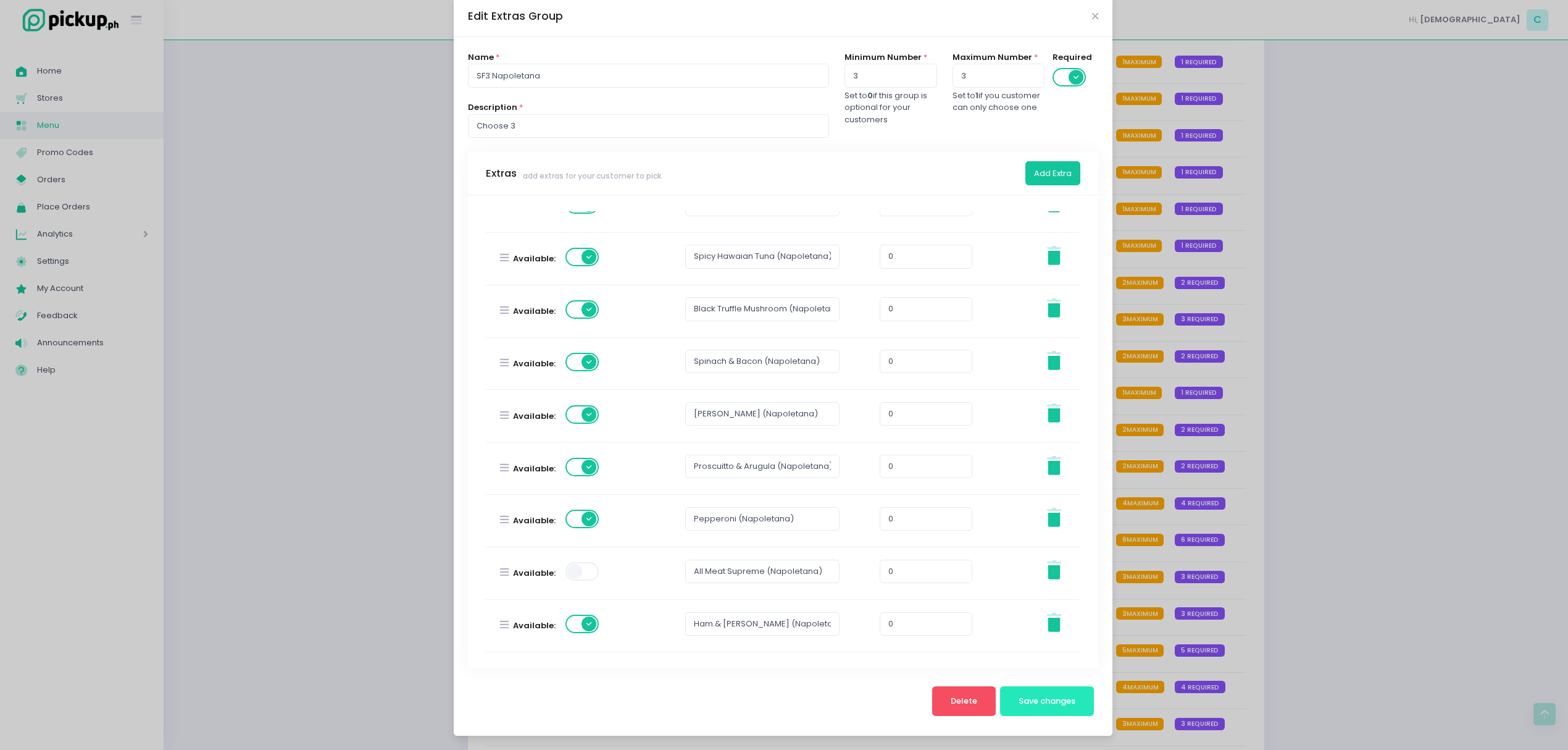
click at [1022, 702] on span "Save changes" at bounding box center [1046, 701] width 57 height 11
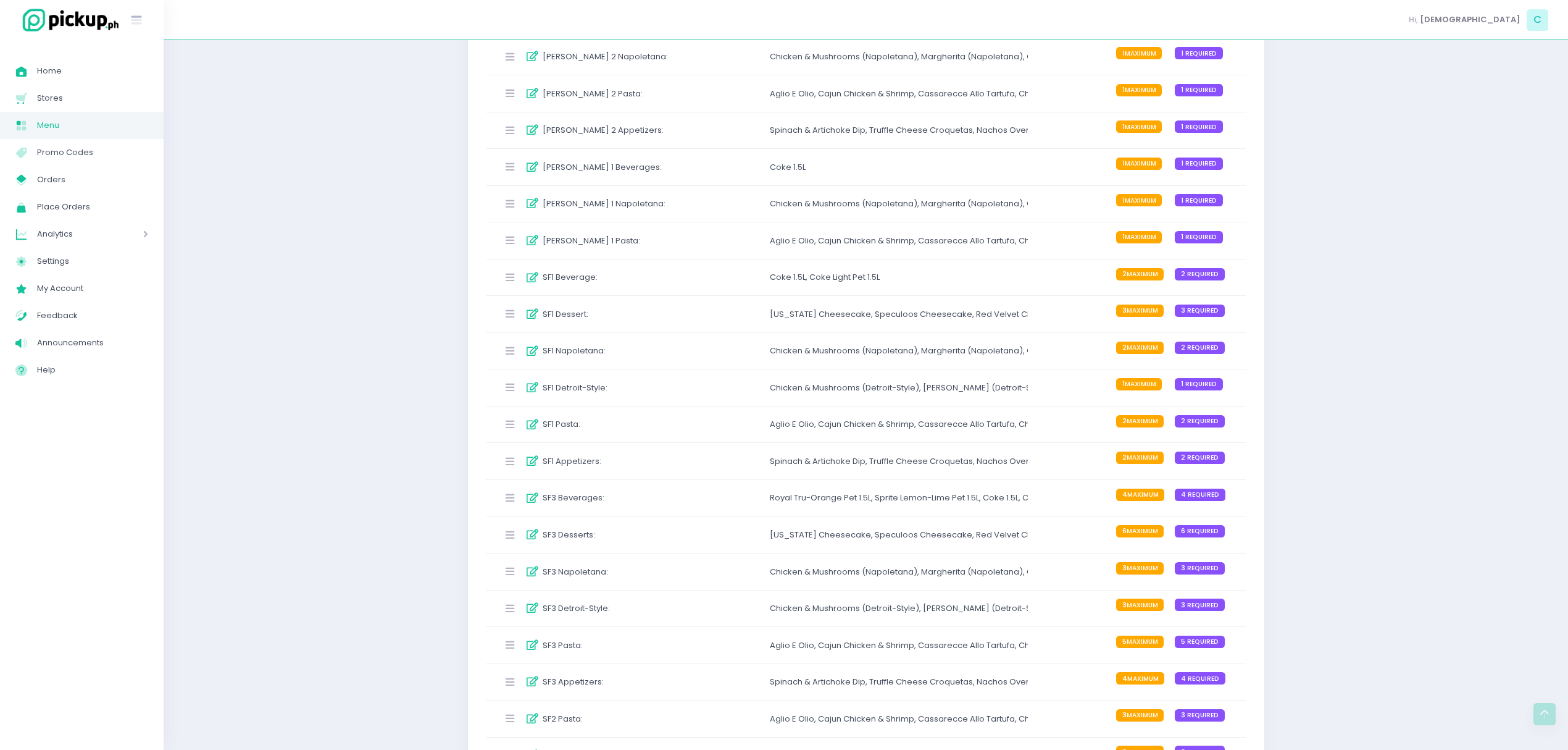
scroll to position [208, 0]
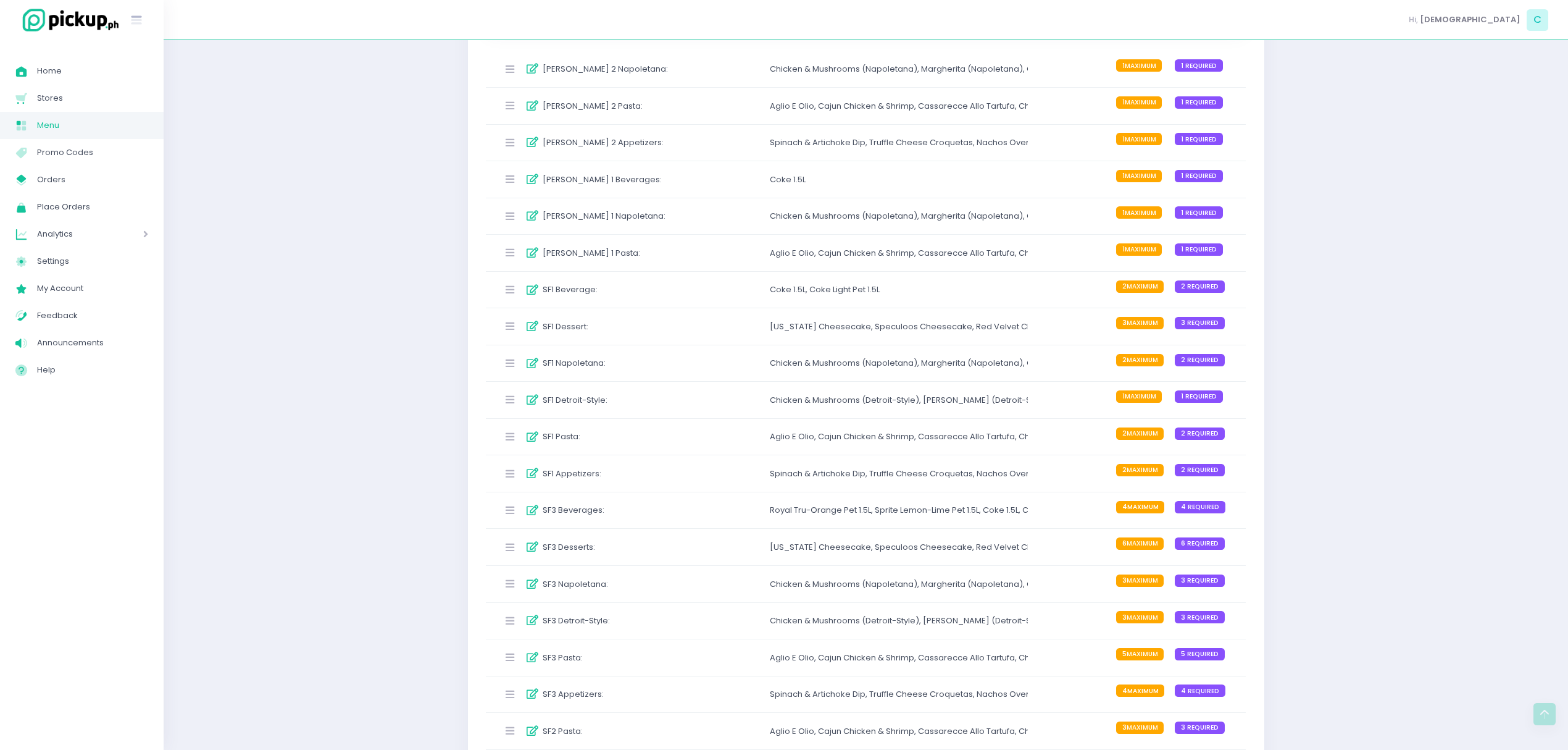
click at [699, 620] on div "SF3 Detroit-Style : Chicken & Mushrooms (Detroit-Style) , Margherita (Detroit-S…" at bounding box center [866, 621] width 760 height 36
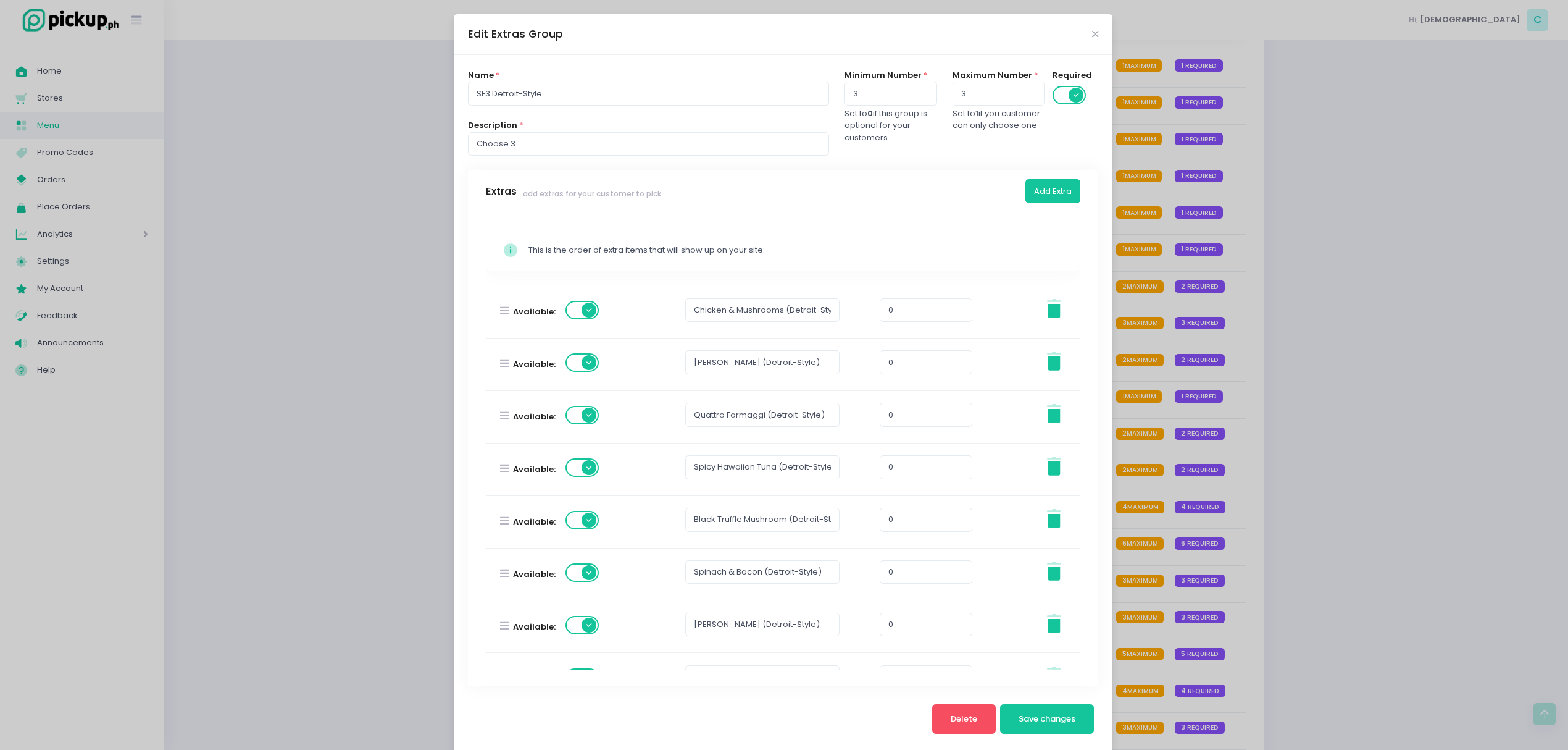
scroll to position [194, 0]
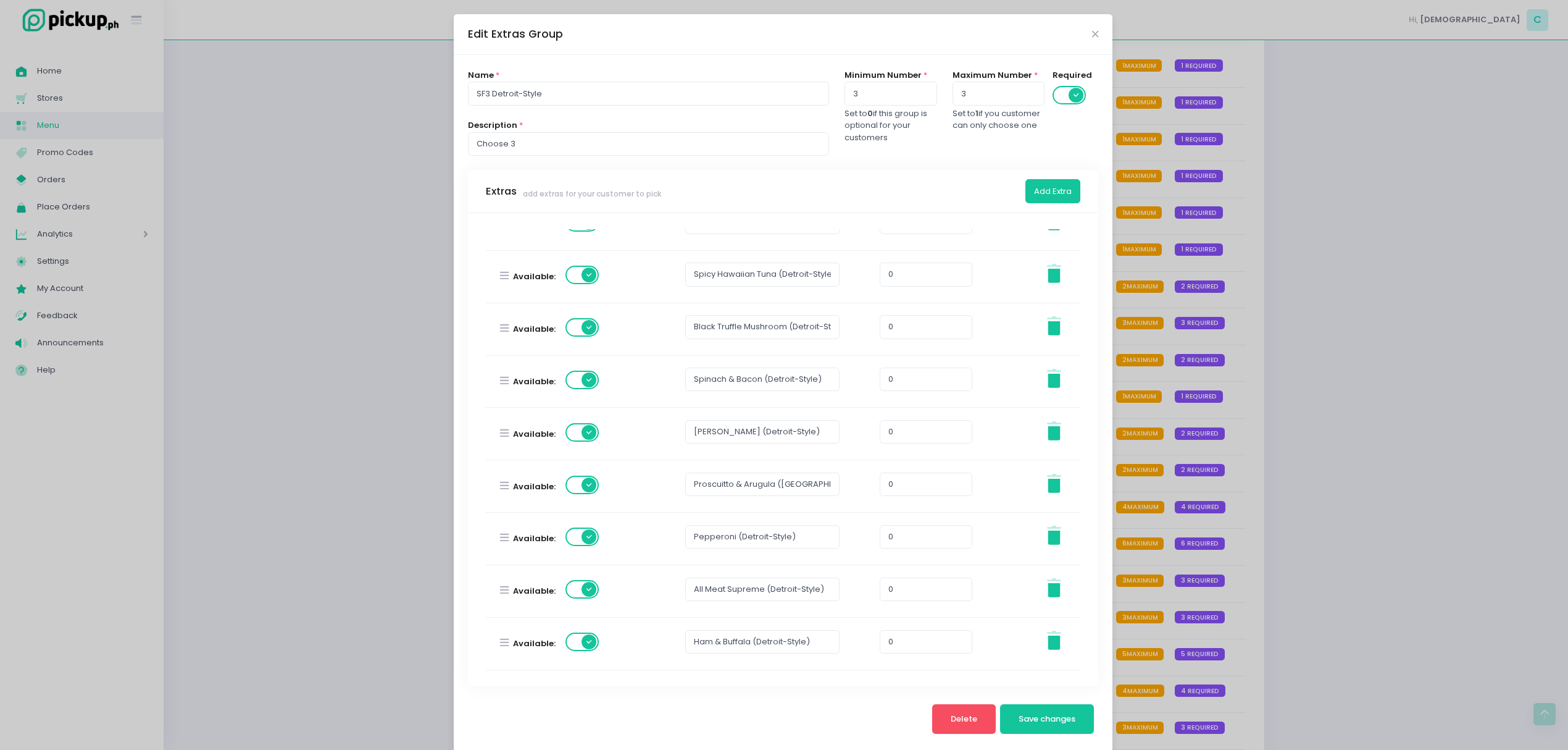
click at [576, 588] on span at bounding box center [583, 589] width 35 height 19
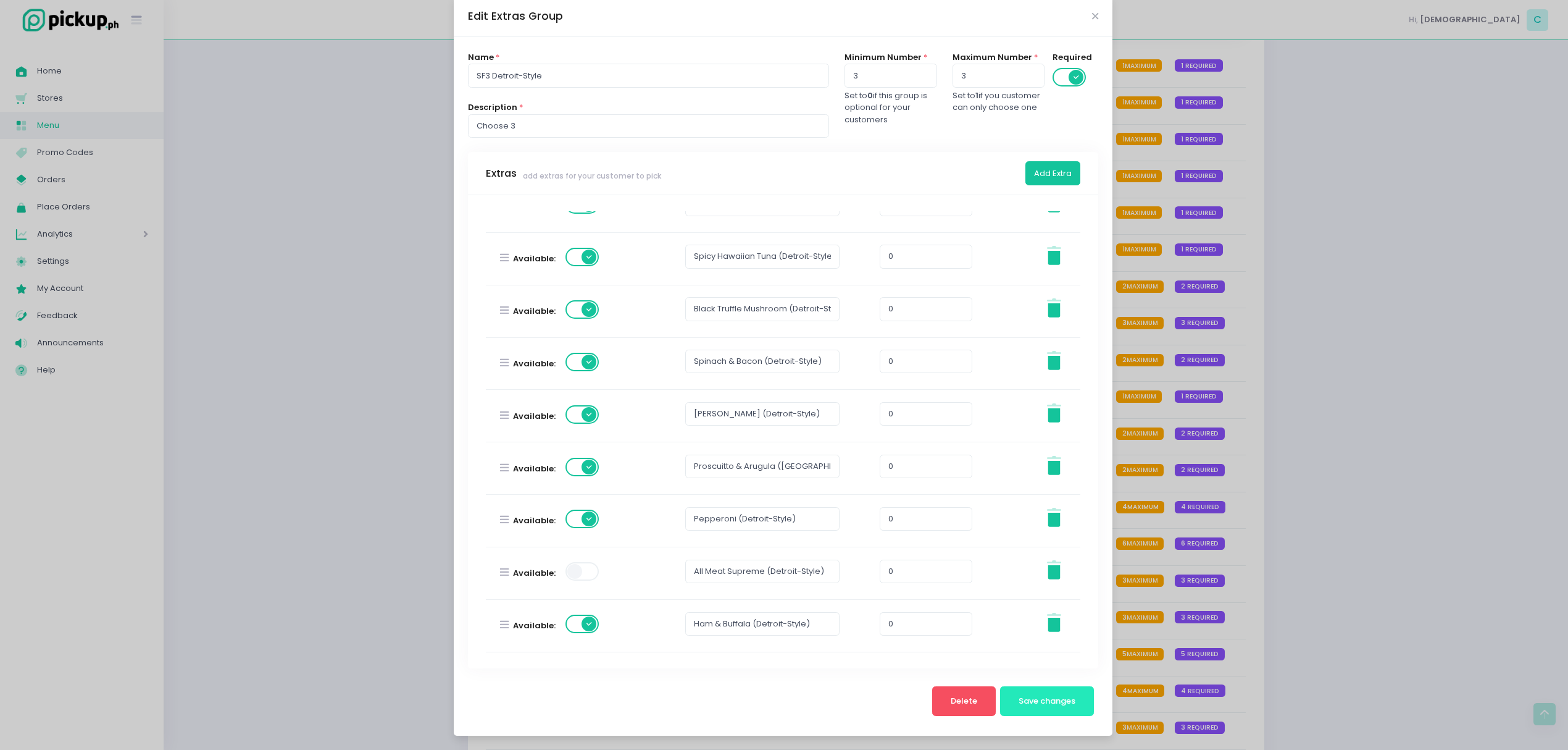
click at [1018, 698] on span "Save changes" at bounding box center [1046, 701] width 57 height 11
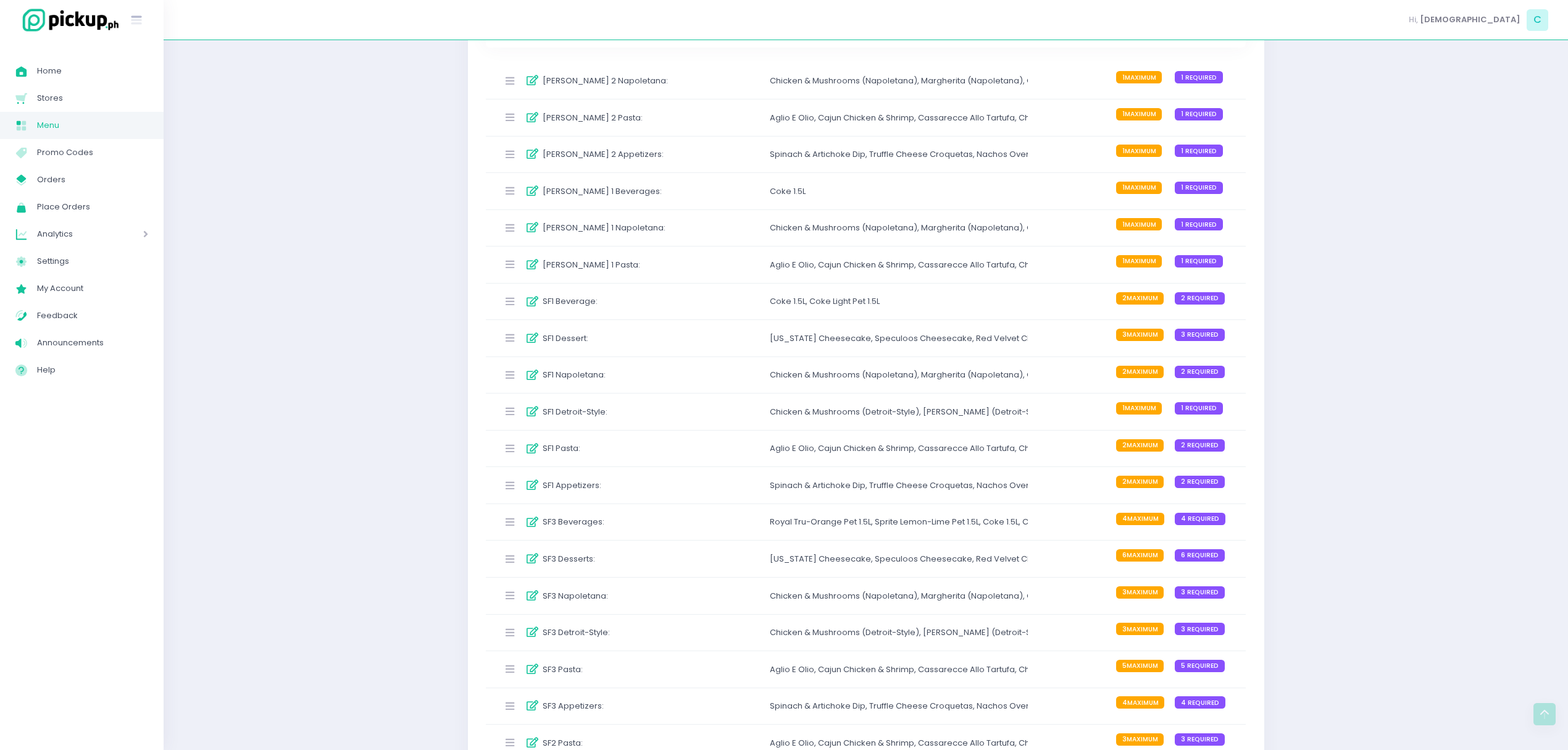
scroll to position [196, 0]
click at [709, 599] on div "SF3 Napoletana : Chicken & Mushrooms (Napoletana) , Margherita (Napoletana) , Q…" at bounding box center [866, 595] width 760 height 36
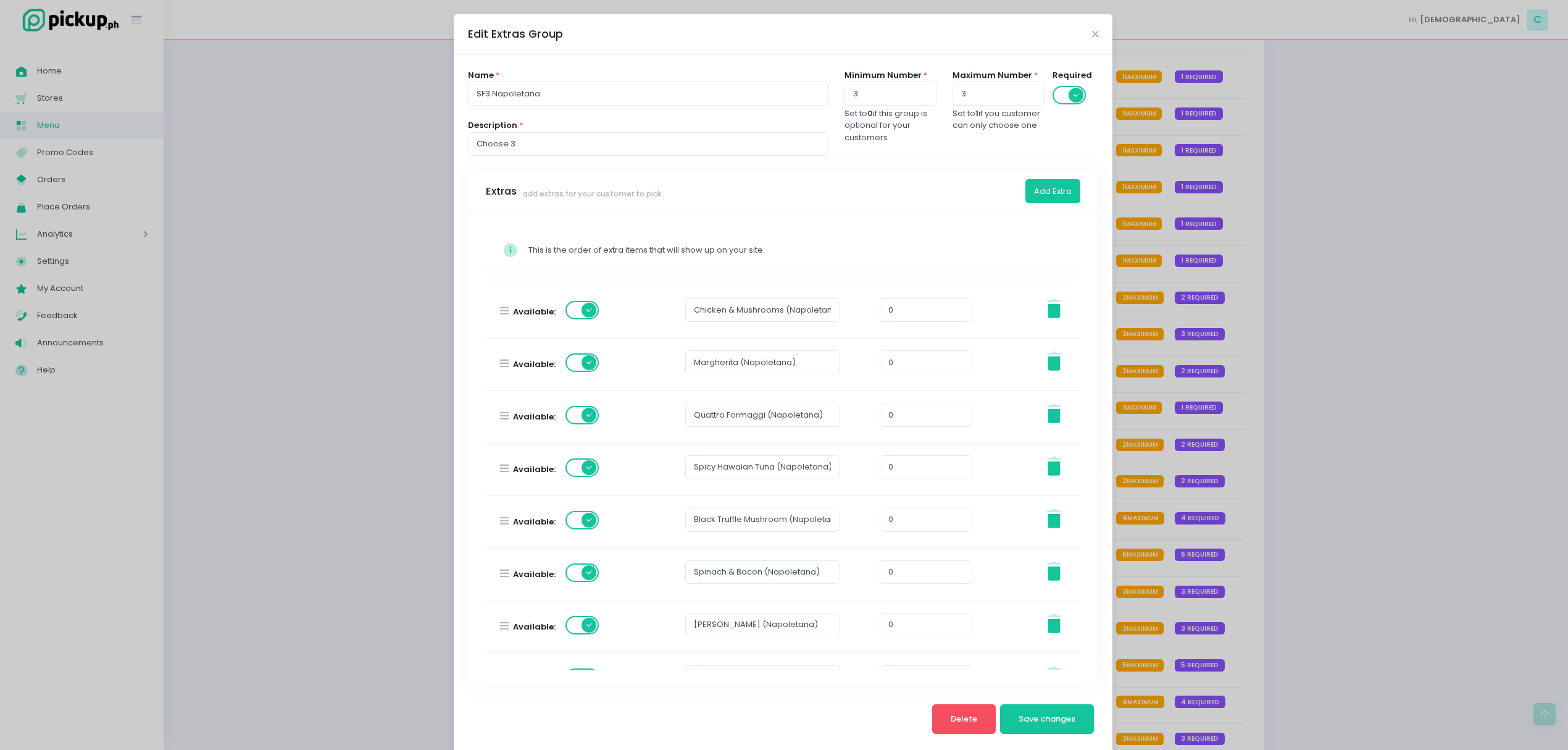
scroll to position [194, 0]
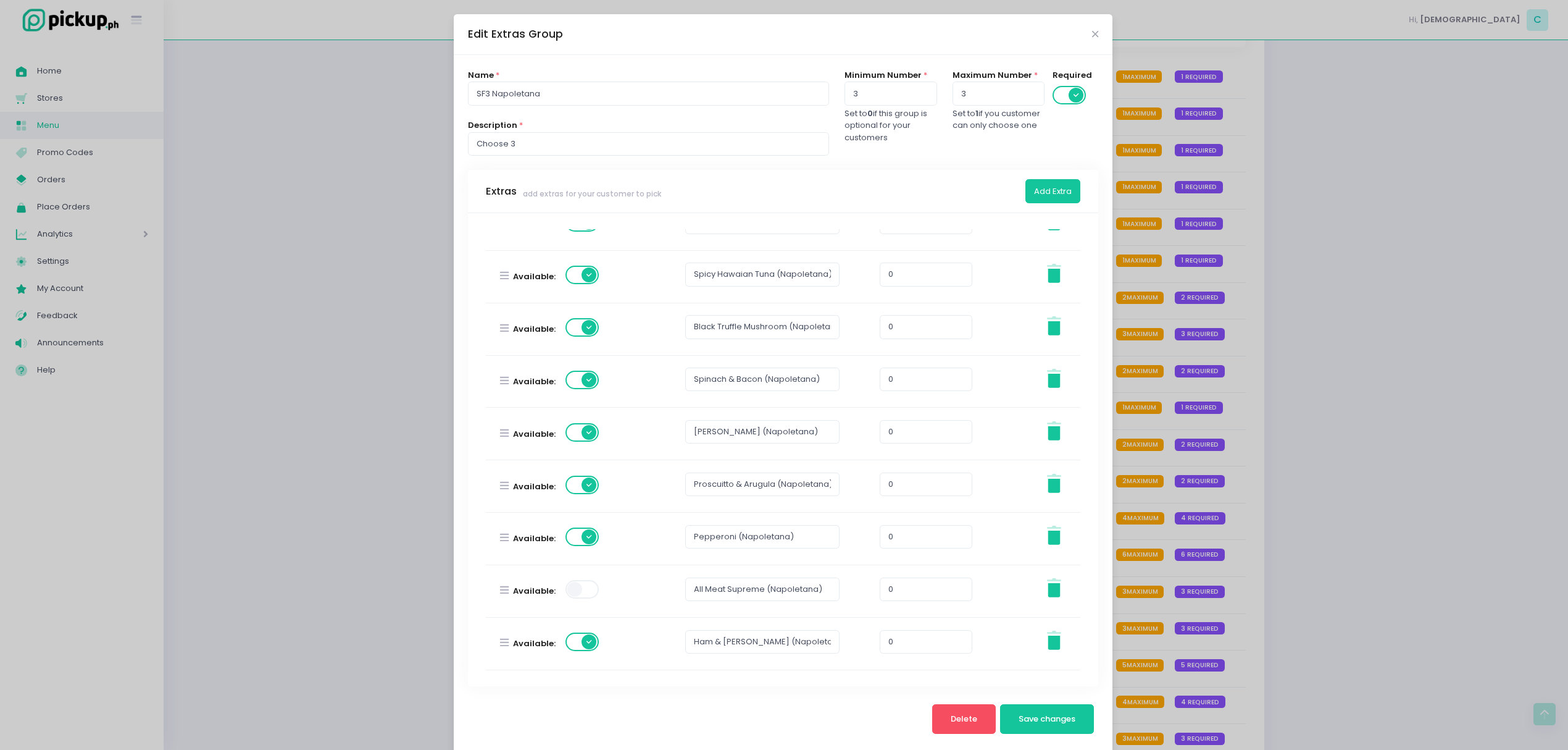
click at [1257, 505] on div "Edit Extras Group Name * SF3 Napoletana Description * Choose 3 Minimum Number *…" at bounding box center [784, 375] width 1568 height 750
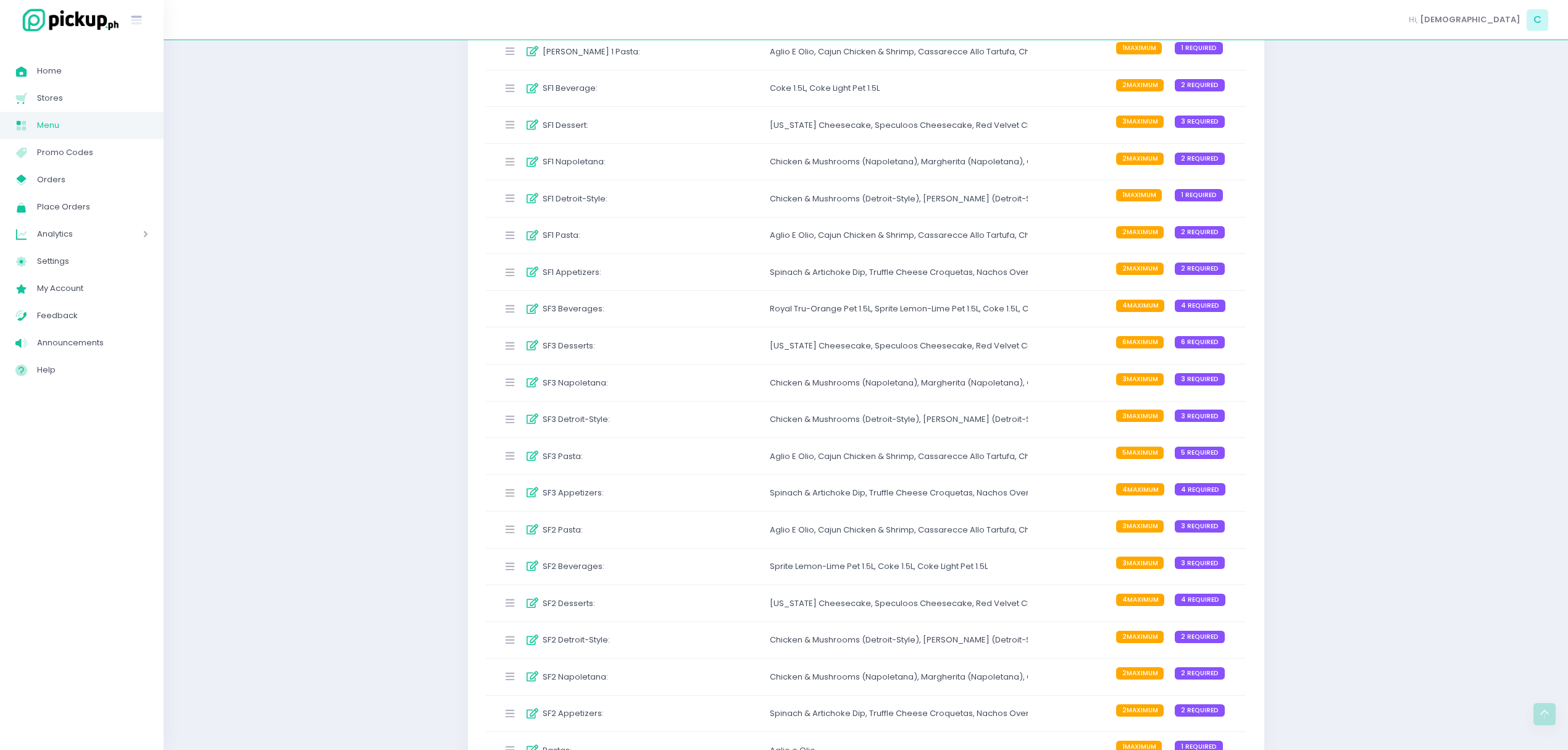
scroll to position [410, 0]
click at [704, 681] on div "SF2 Napoletana : Chicken & Mushrooms (Napoletana) , Margherita (Napoletana) , […" at bounding box center [866, 675] width 760 height 36
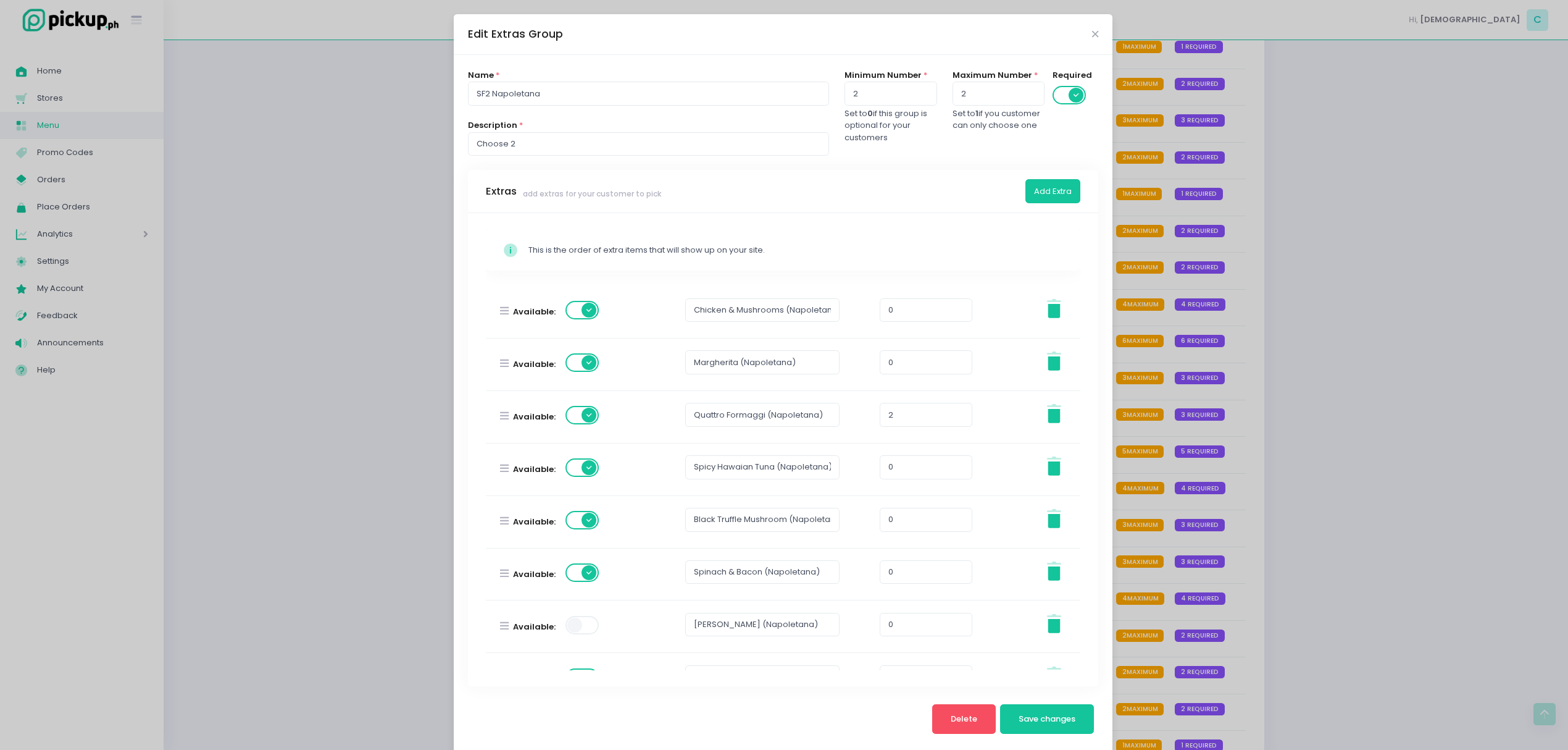
scroll to position [194, 0]
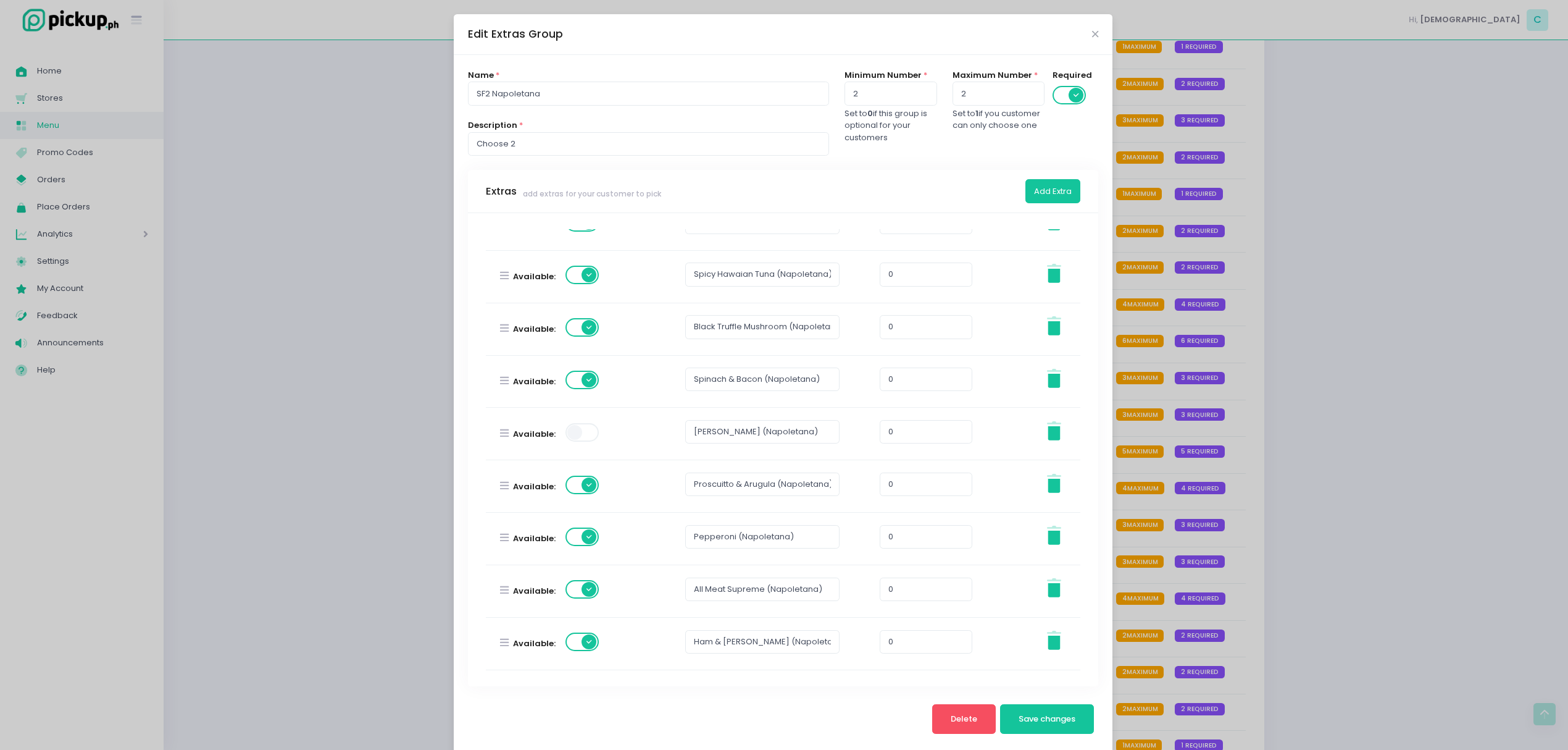
click at [573, 436] on span at bounding box center [583, 432] width 35 height 19
click at [575, 596] on span at bounding box center [583, 589] width 35 height 19
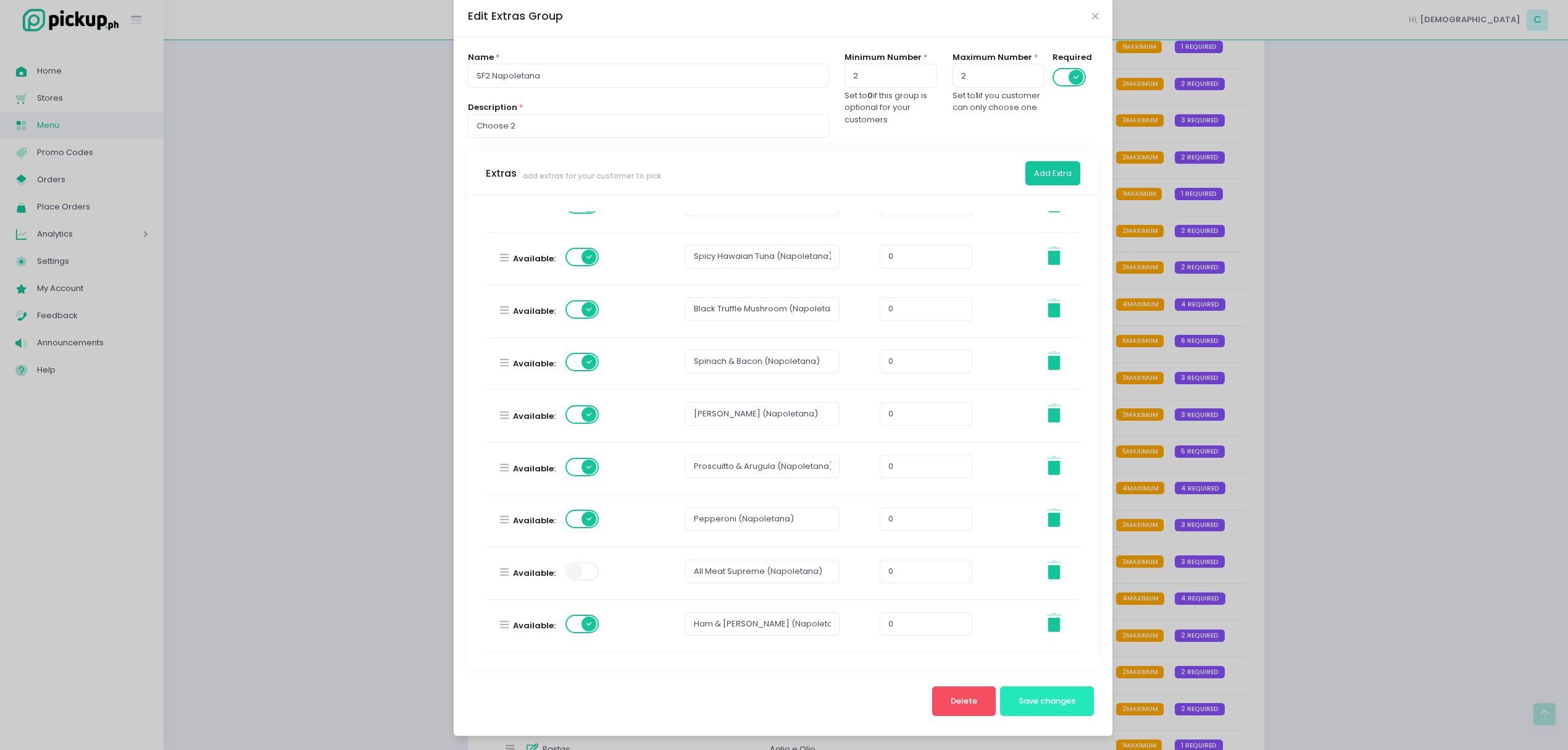
click at [1034, 705] on button "Save changes" at bounding box center [1047, 701] width 94 height 29
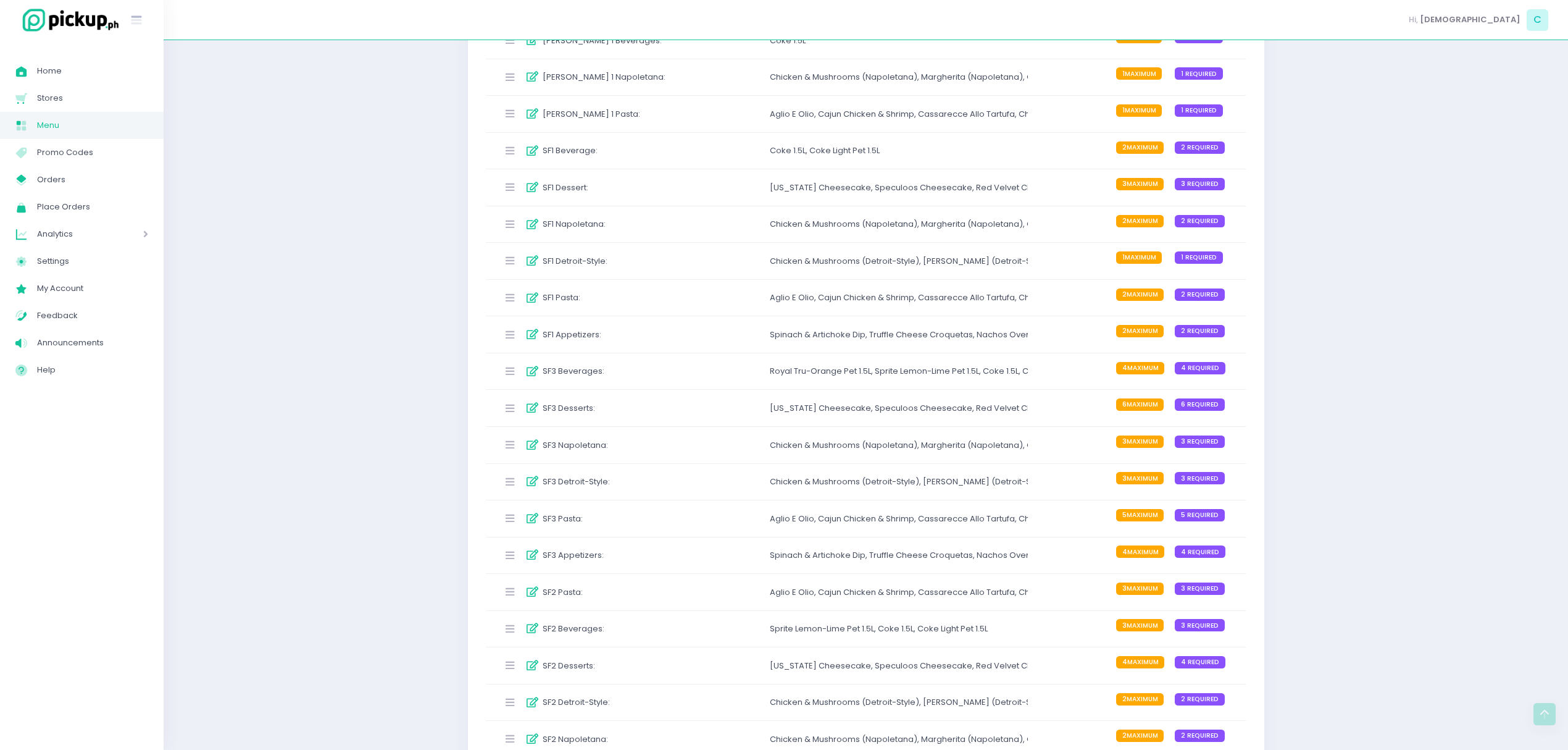
scroll to position [348, 0]
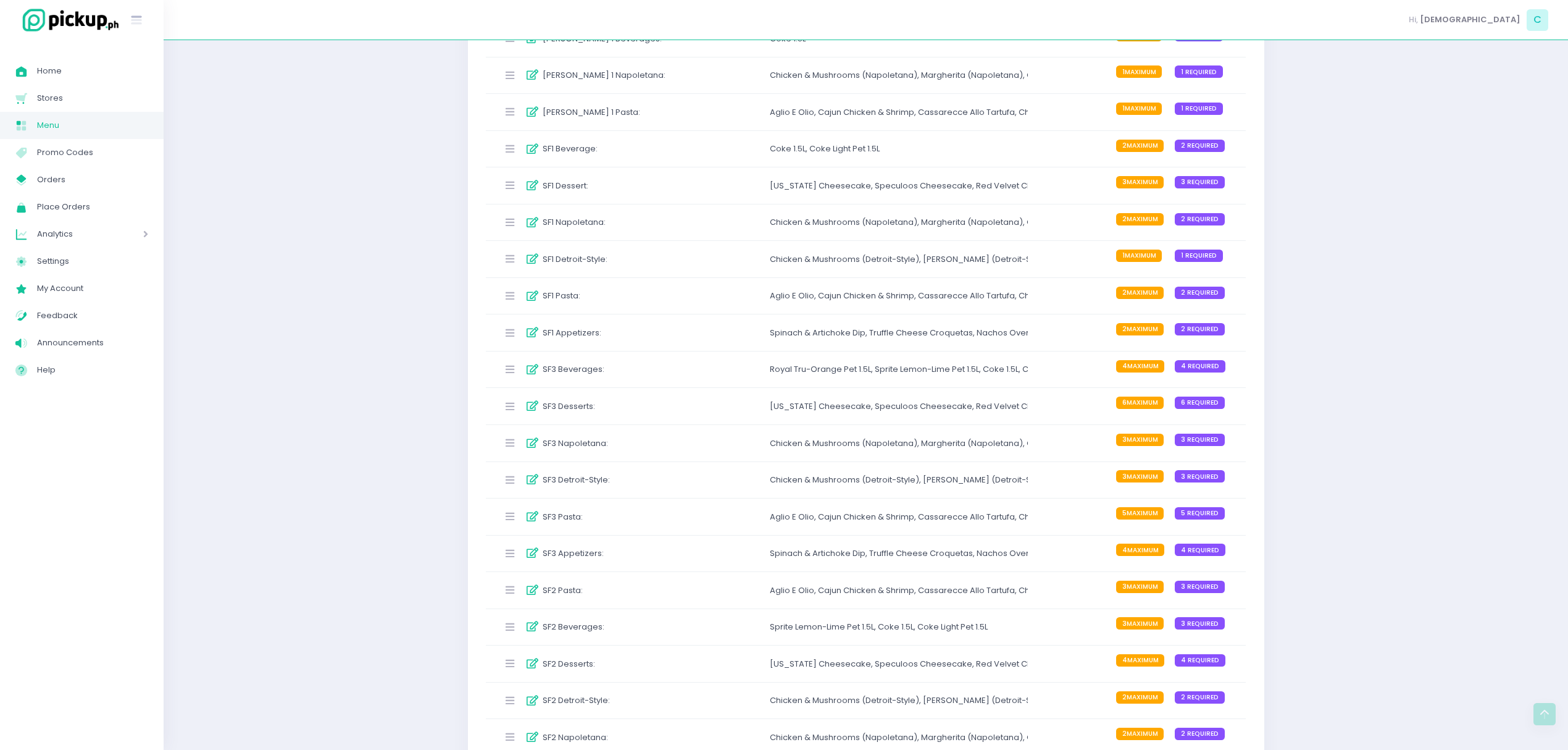
click at [678, 705] on div "SF2 Detroit-Style :" at bounding box center [589, 701] width 184 height 20
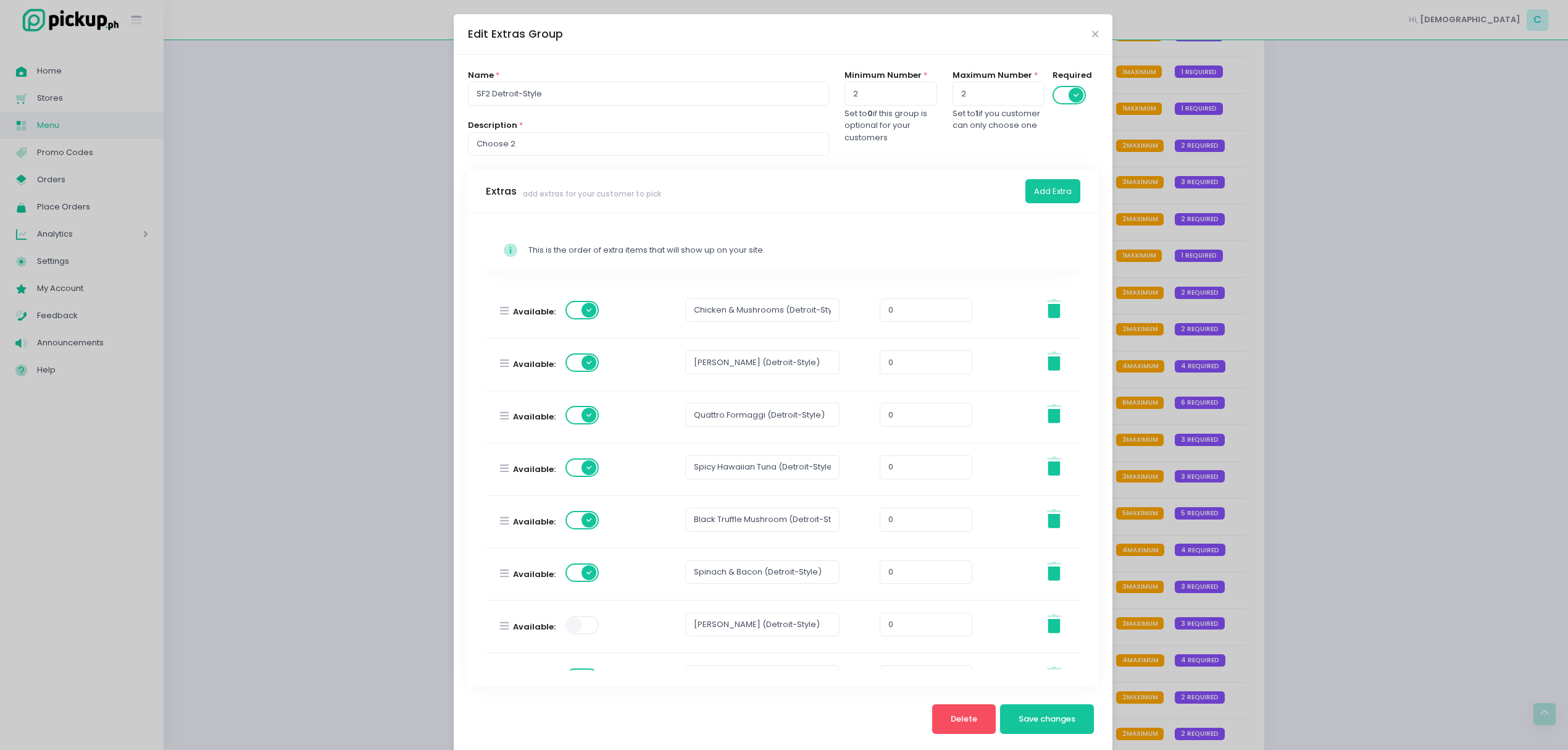
scroll to position [194, 0]
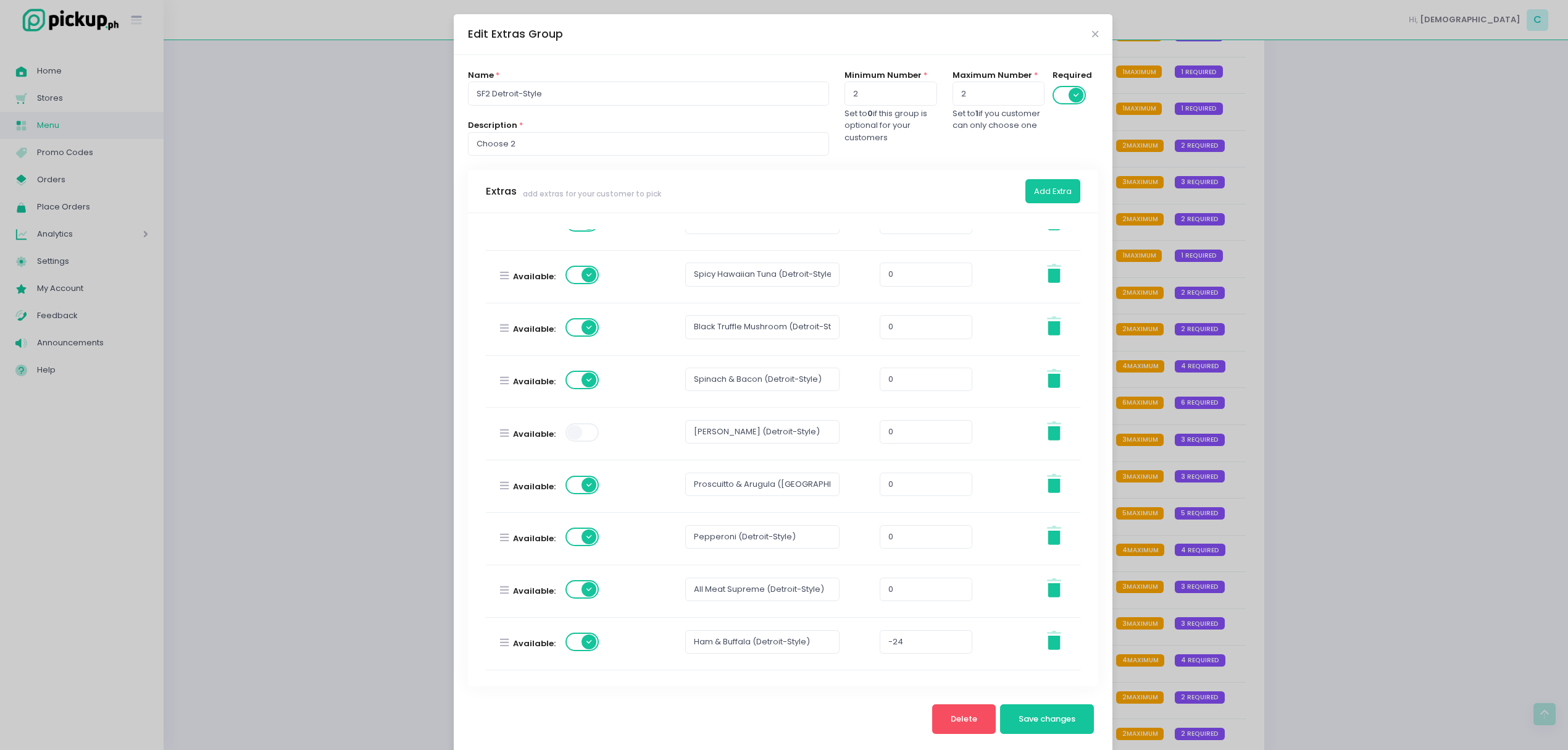
click at [580, 436] on span at bounding box center [583, 432] width 35 height 19
click at [583, 590] on span at bounding box center [583, 589] width 35 height 19
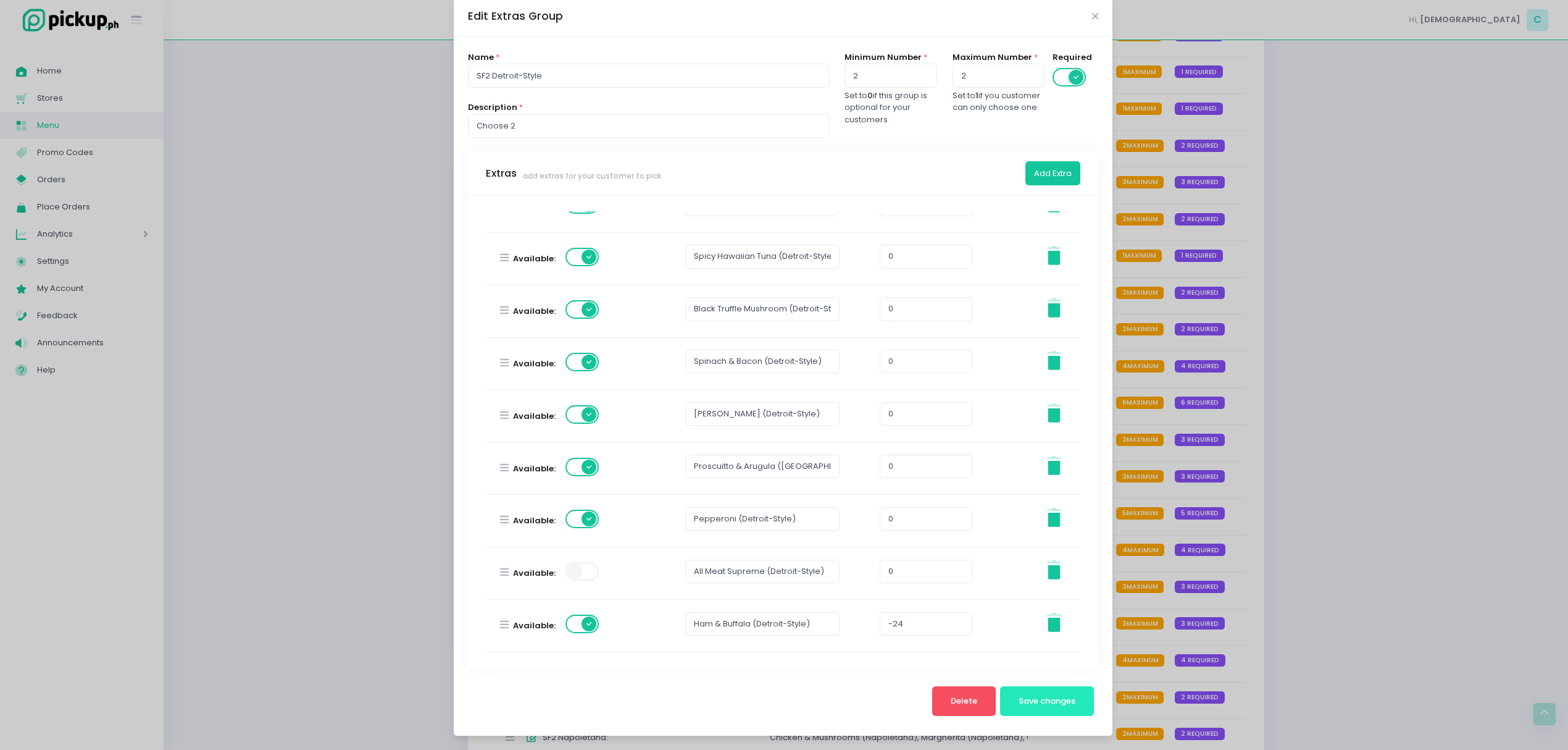
click at [1046, 696] on span "Save changes" at bounding box center [1046, 701] width 57 height 11
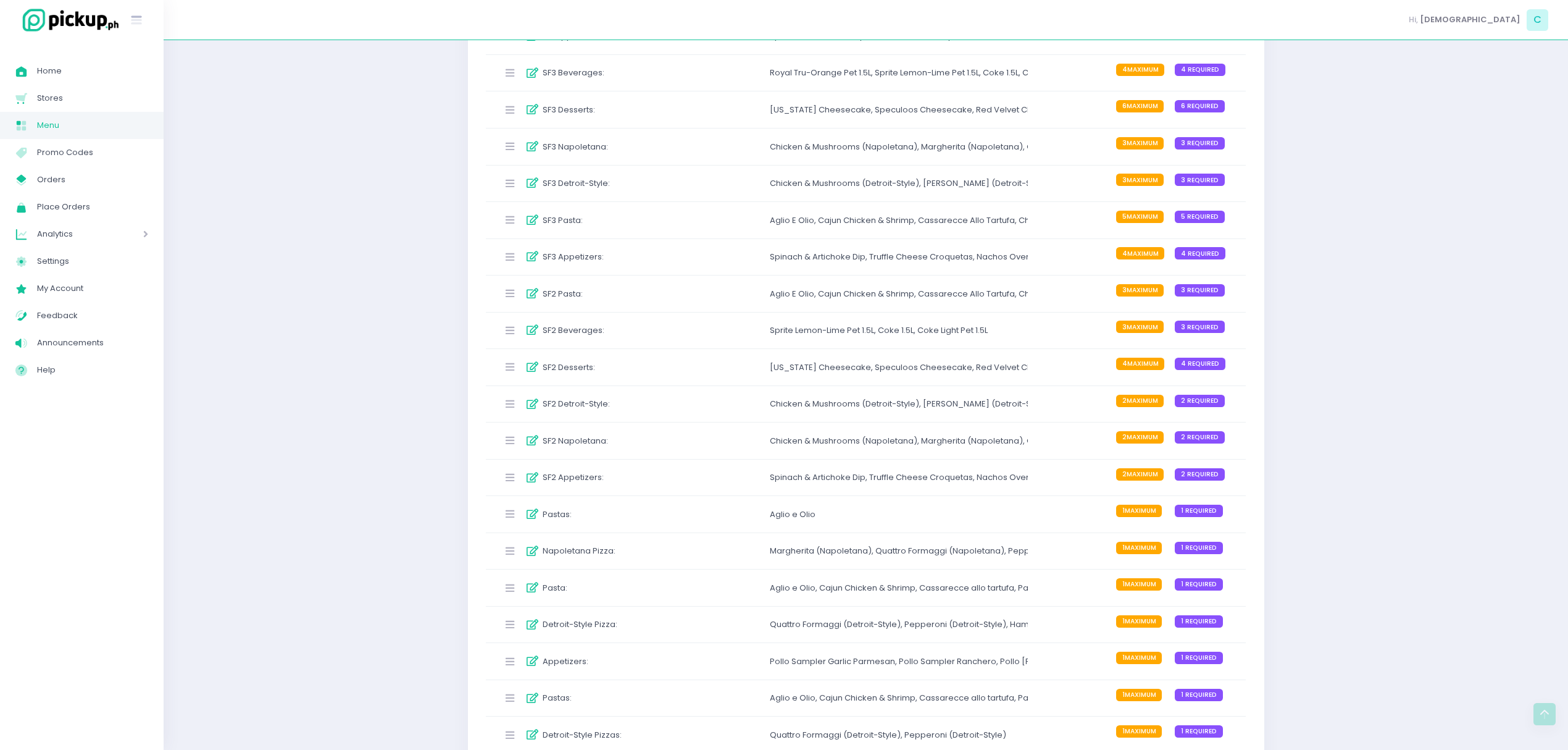
scroll to position [645, 0]
click at [679, 627] on div "Detroit-Style Pizza :" at bounding box center [589, 624] width 184 height 20
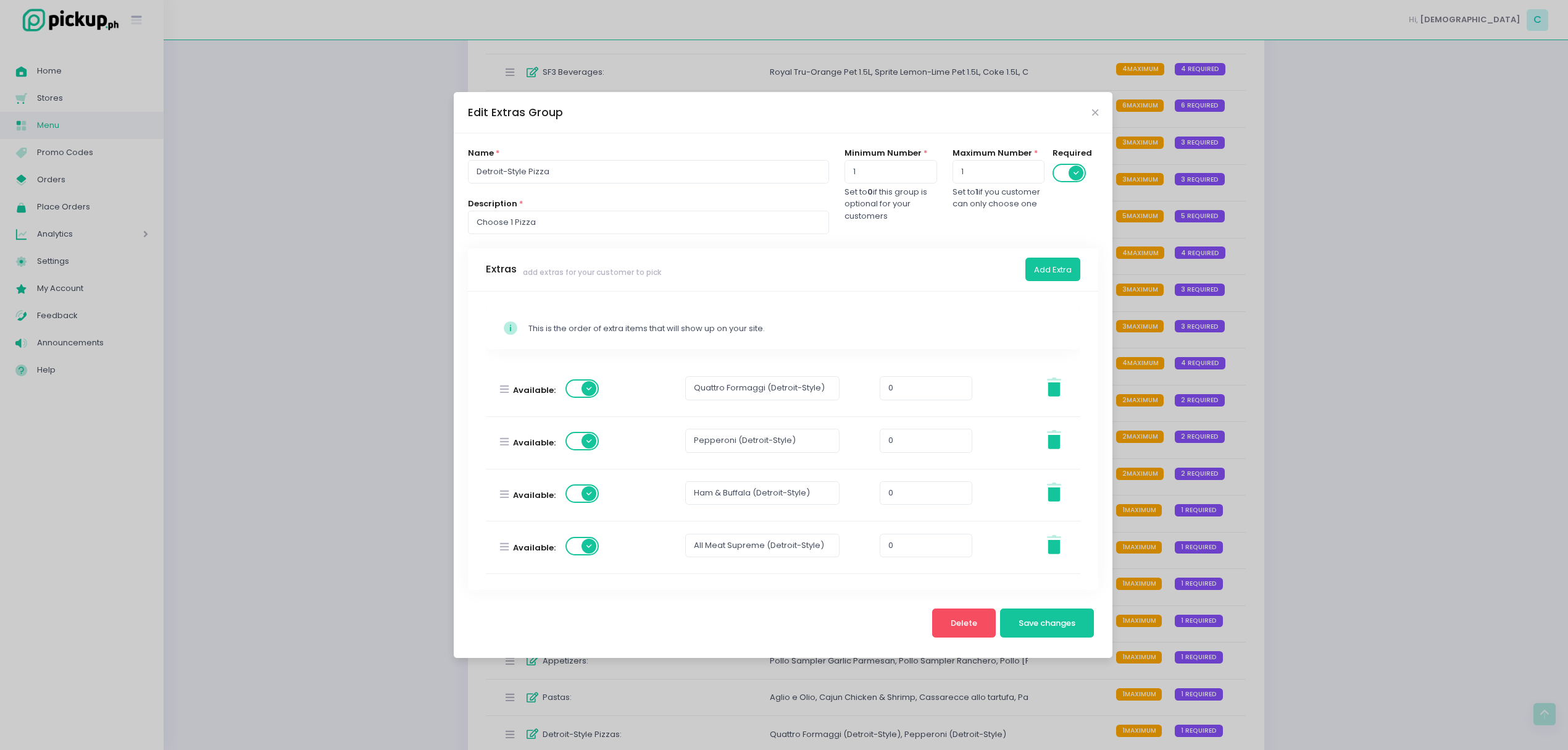
click at [773, 668] on div "Edit Extras Group Name * Detroit-Style Pizza Description * Choose 1 Pizza Minim…" at bounding box center [784, 375] width 1568 height 750
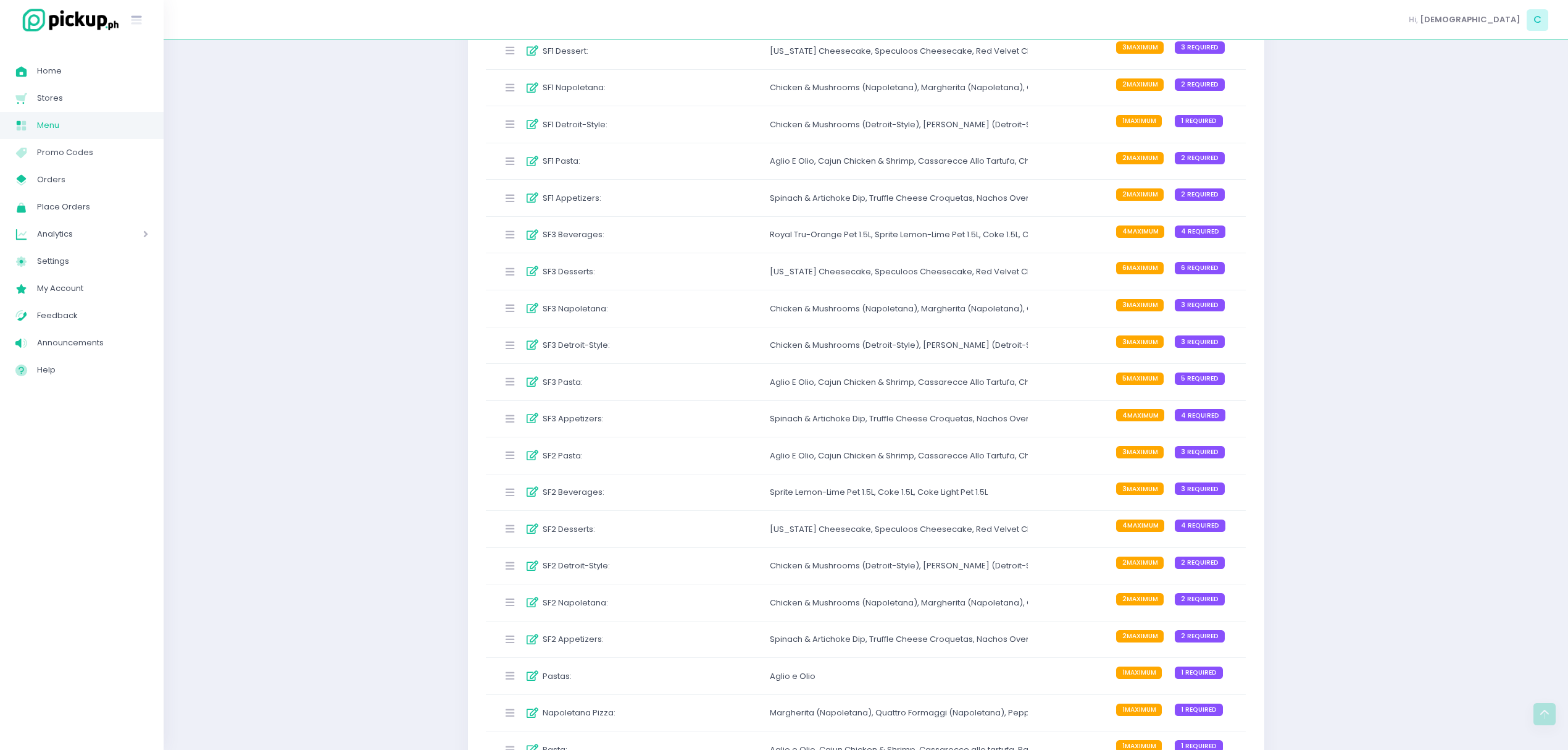
scroll to position [468, 0]
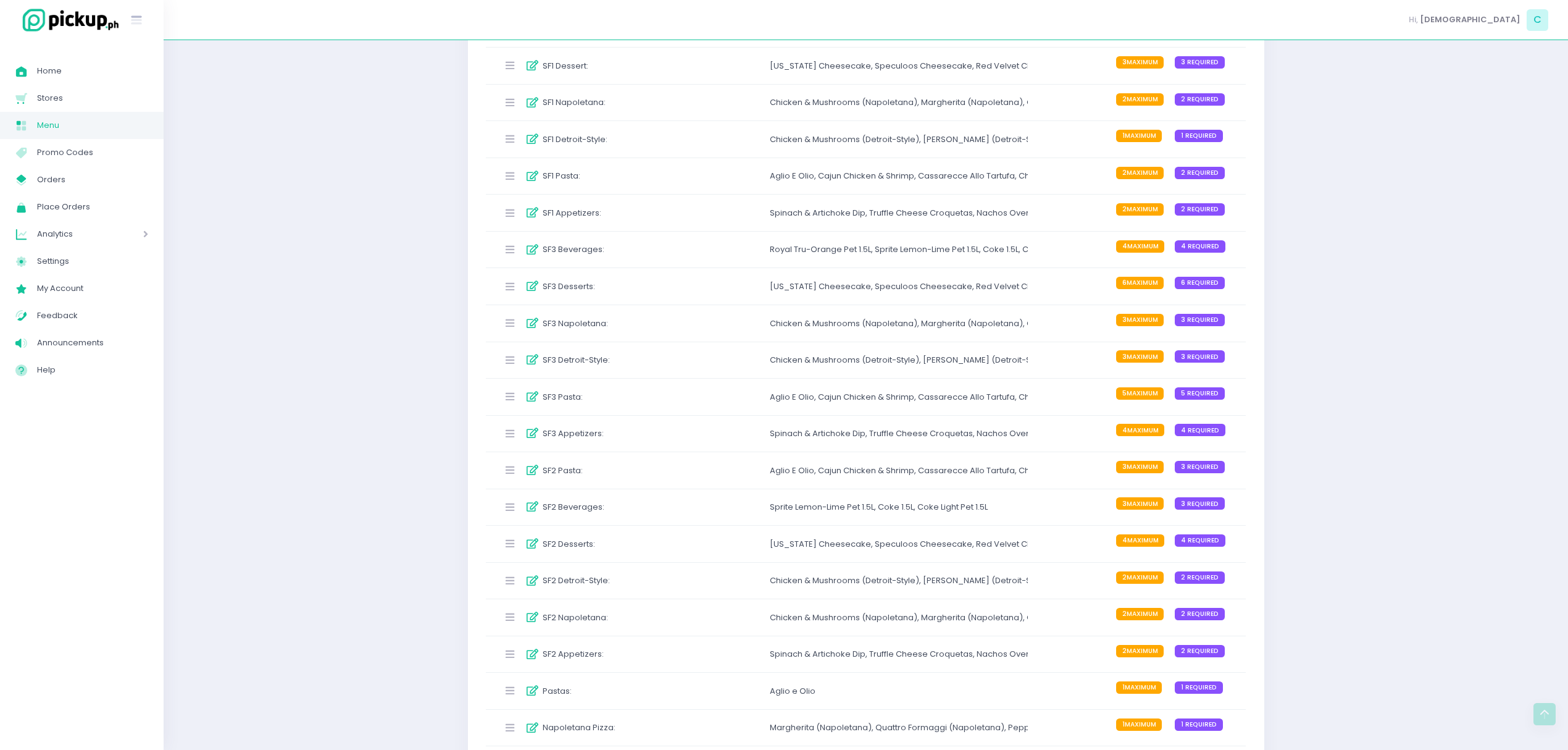
click at [643, 146] on div "SF1 Detroit-Style :" at bounding box center [589, 139] width 184 height 20
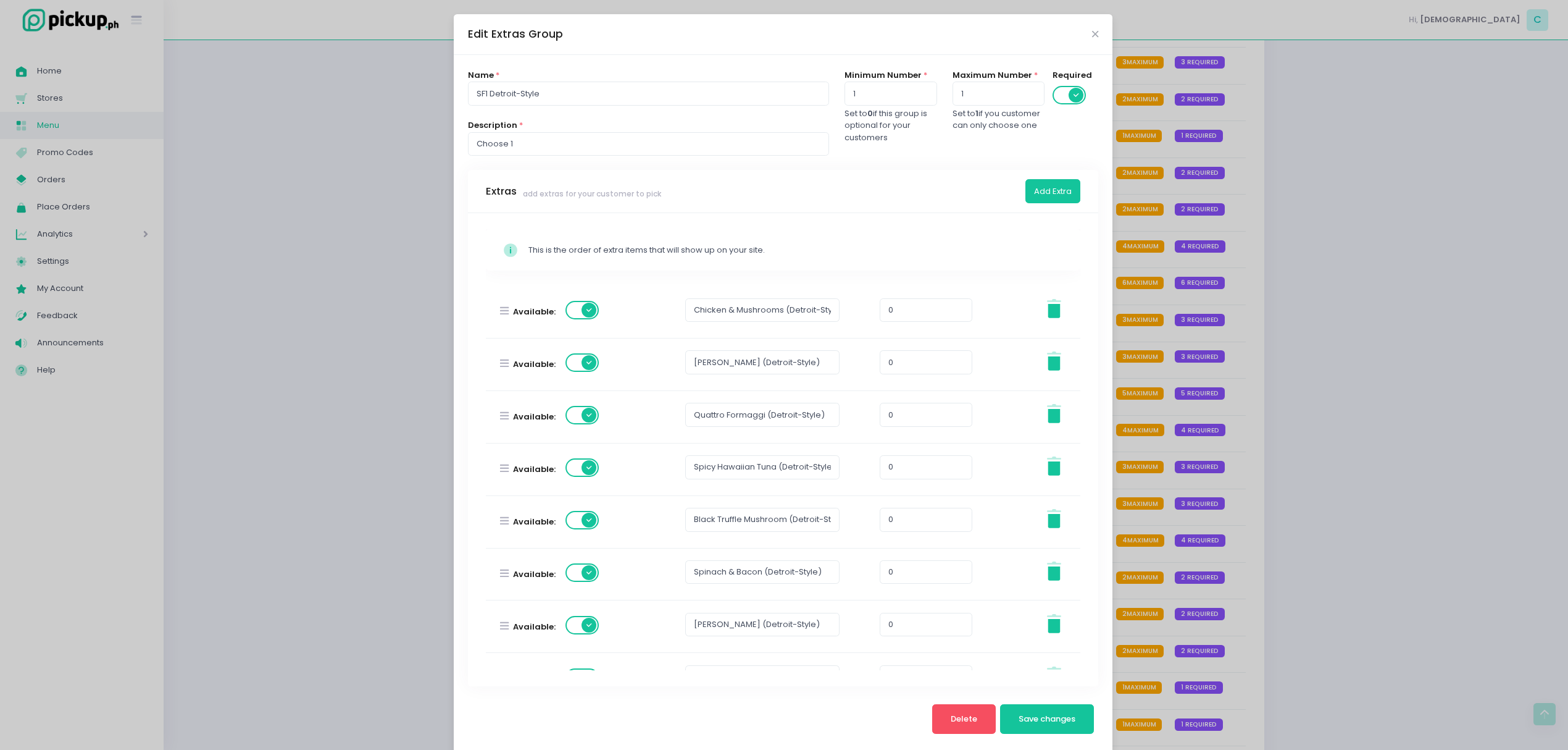
scroll to position [194, 0]
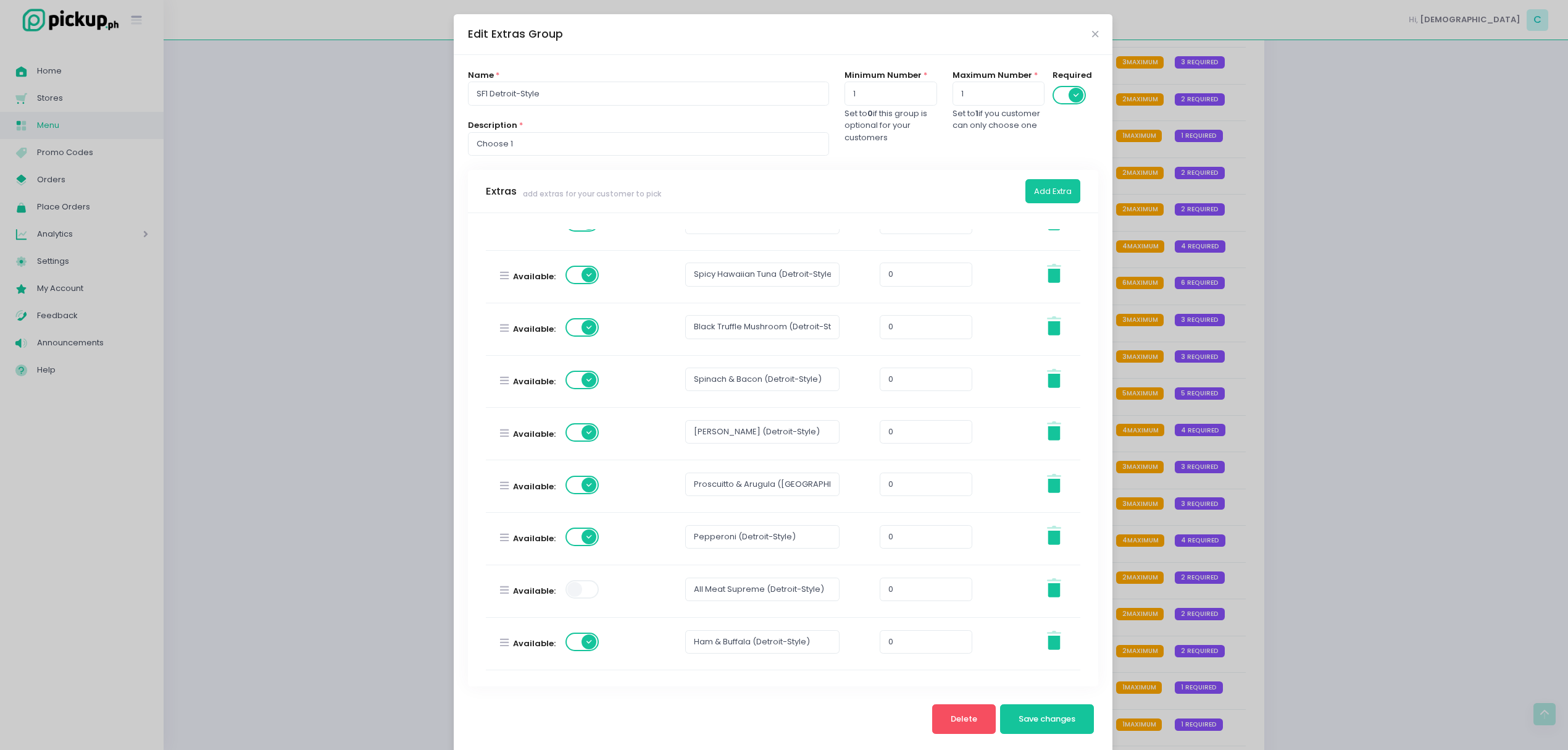
click at [1294, 347] on div "Edit Extras Group Name * SF1 Detroit-Style Description * Choose 1 Minimum Numbe…" at bounding box center [784, 375] width 1568 height 750
